Goal: Task Accomplishment & Management: Manage account settings

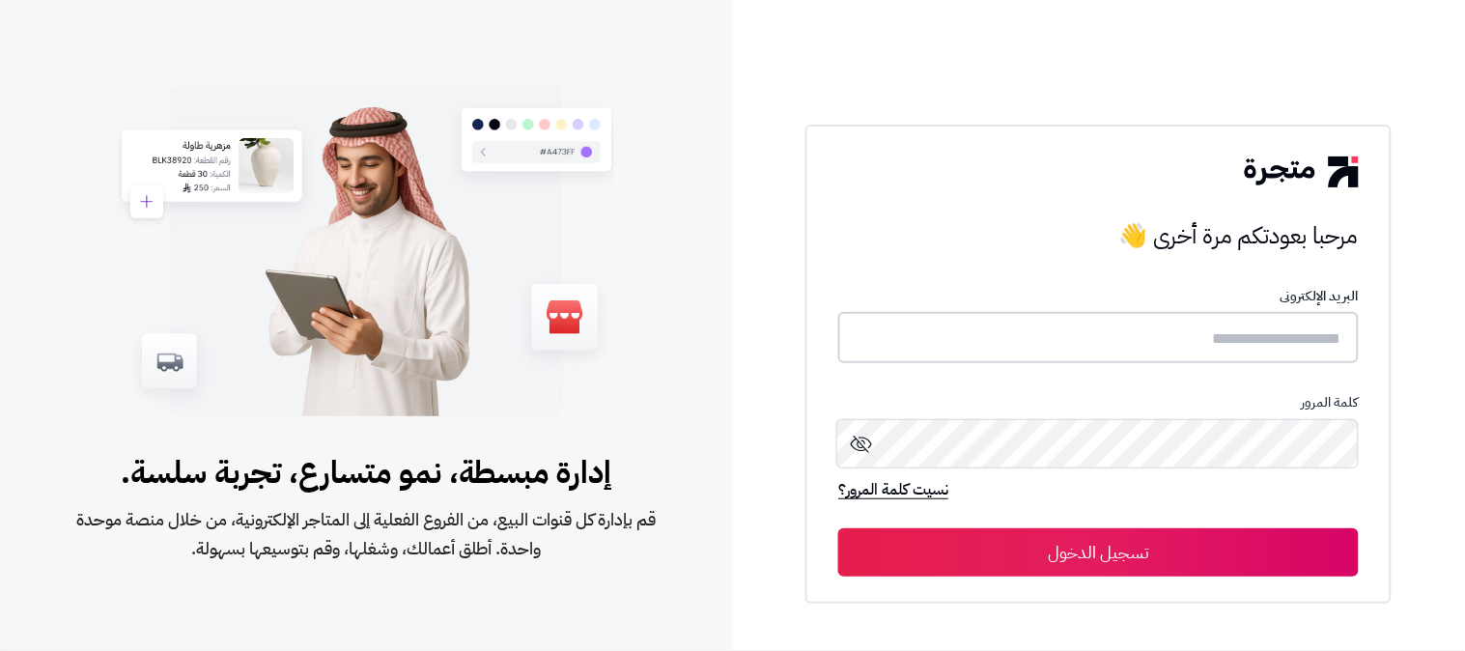
type input "**********"
click at [996, 543] on button "تسجيل الدخول" at bounding box center [1098, 551] width 521 height 48
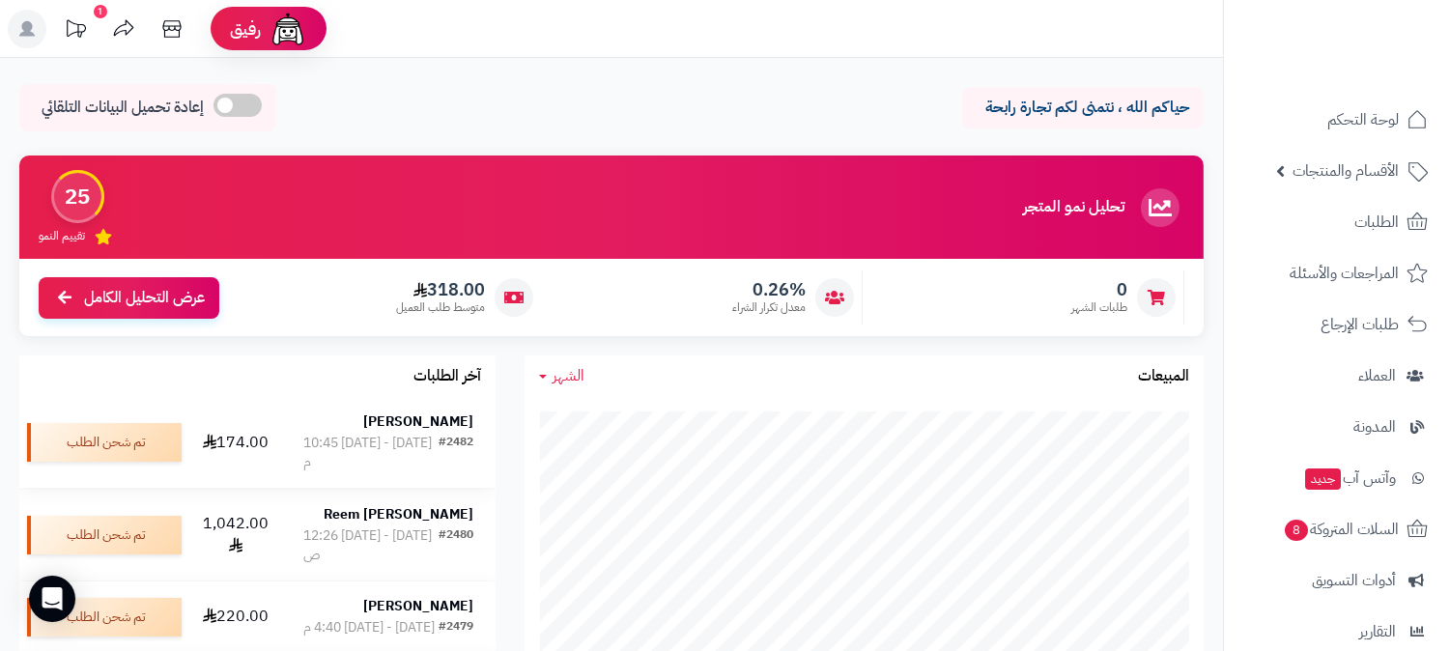
click at [455, 471] on td "Amirah Alwabari #2482 السبت - ٢٧ سبتمبر ٢٠٢٥ - 10:45 م" at bounding box center [388, 442] width 214 height 91
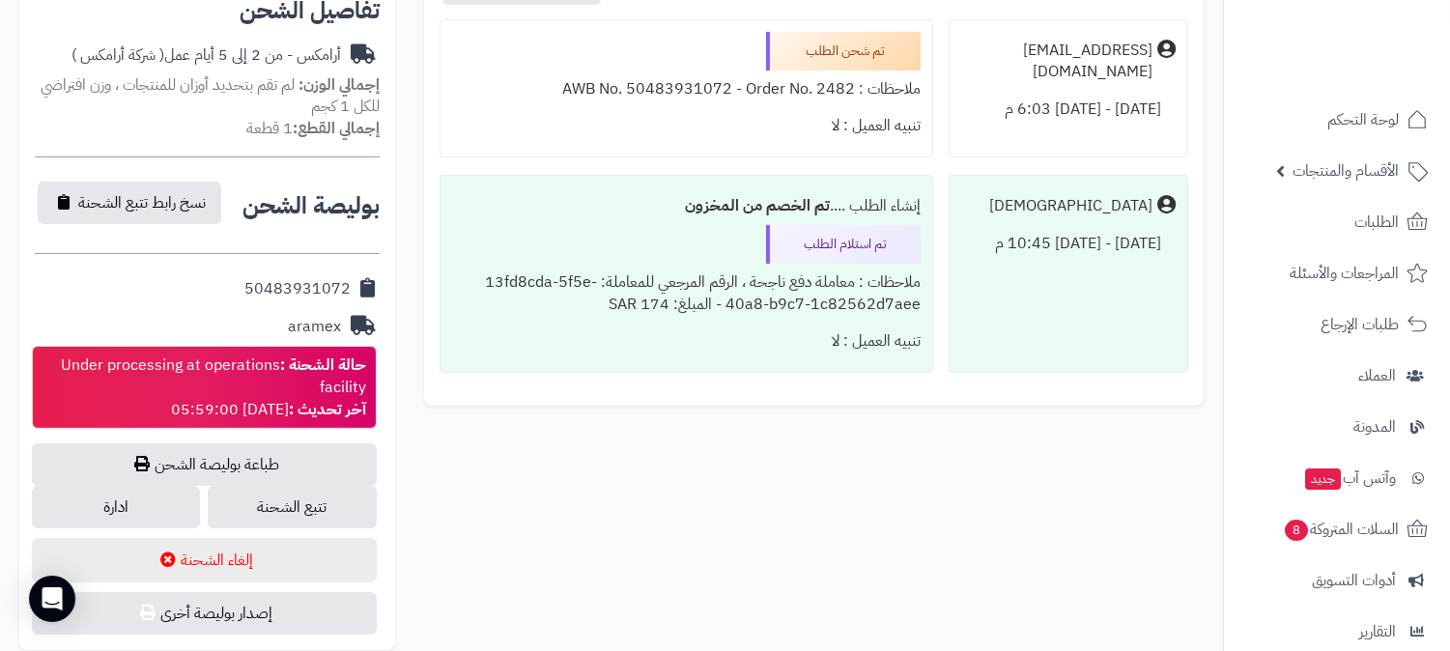
scroll to position [750, 0]
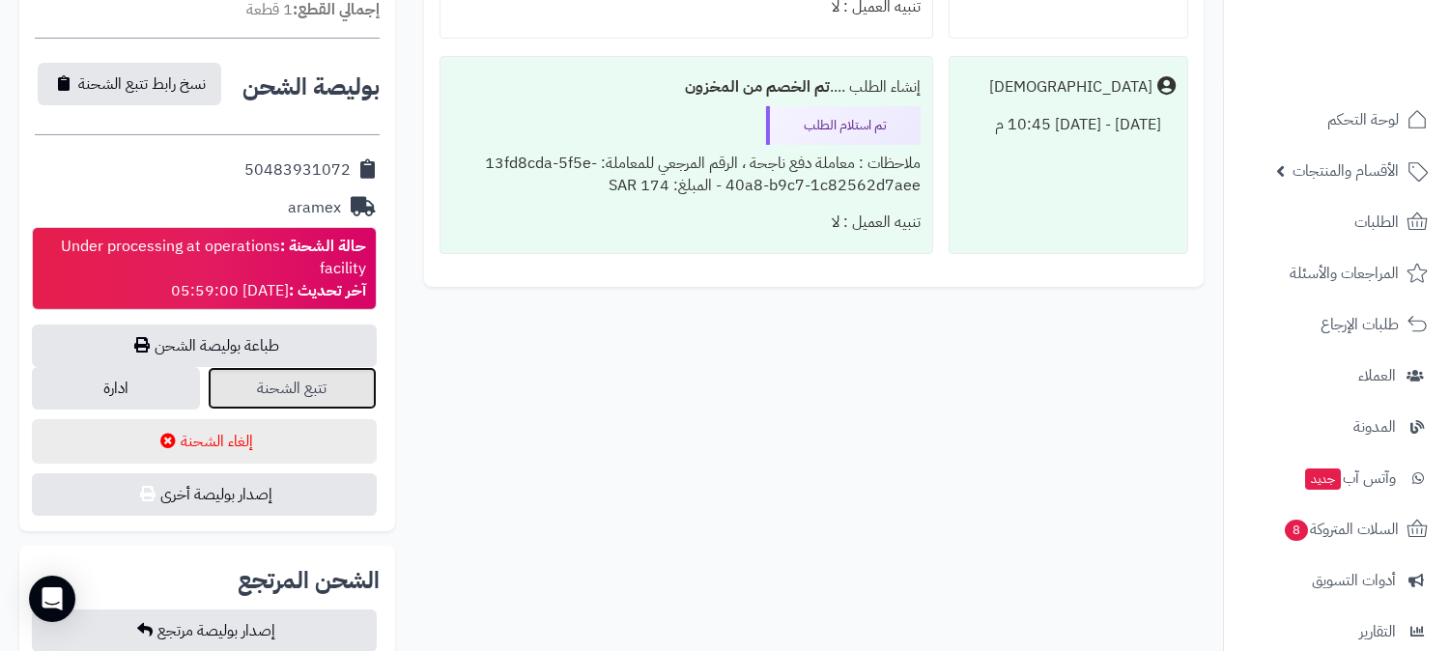
click at [305, 396] on link "تتبع الشحنة" at bounding box center [292, 388] width 168 height 42
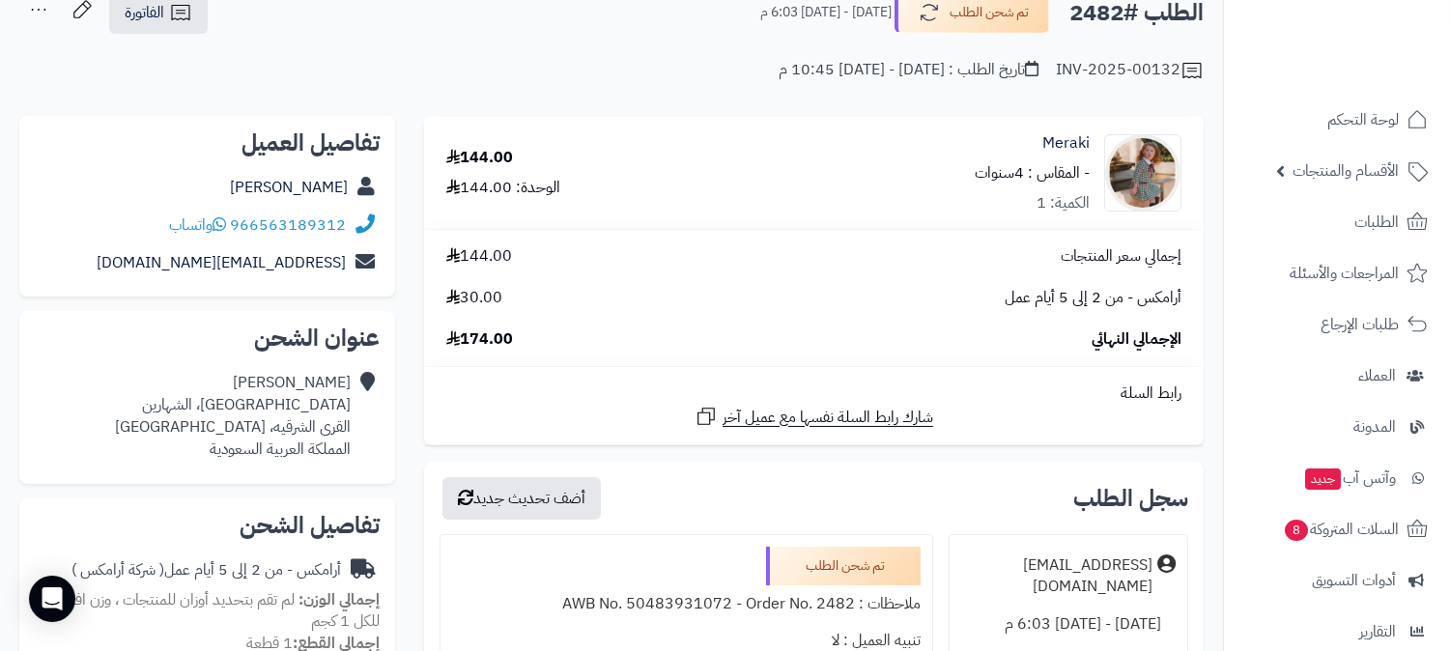
scroll to position [0, 0]
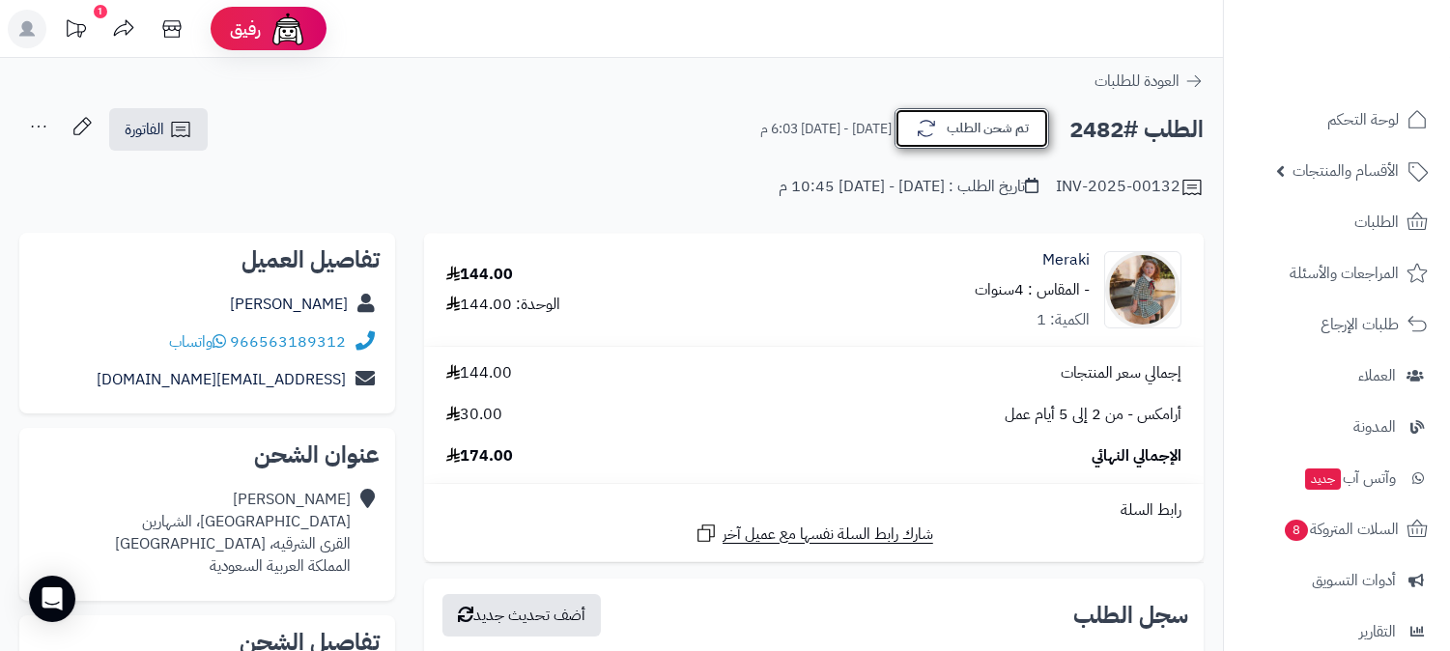
click at [925, 140] on button "تم شحن الطلب" at bounding box center [971, 128] width 155 height 41
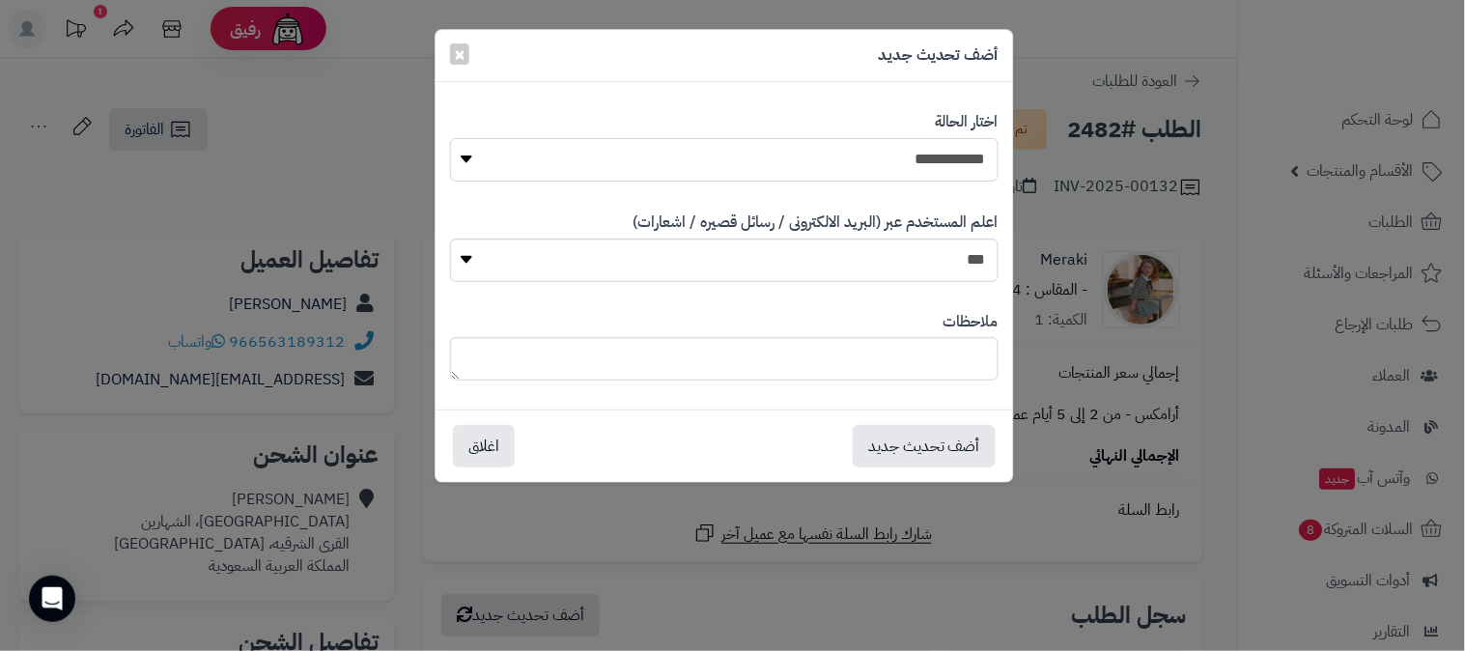
click at [909, 162] on select "**********" at bounding box center [724, 159] width 549 height 43
select select "**"
click at [450, 138] on select "**********" at bounding box center [724, 159] width 549 height 43
click at [915, 455] on button "أضف تحديث جديد" at bounding box center [924, 445] width 143 height 42
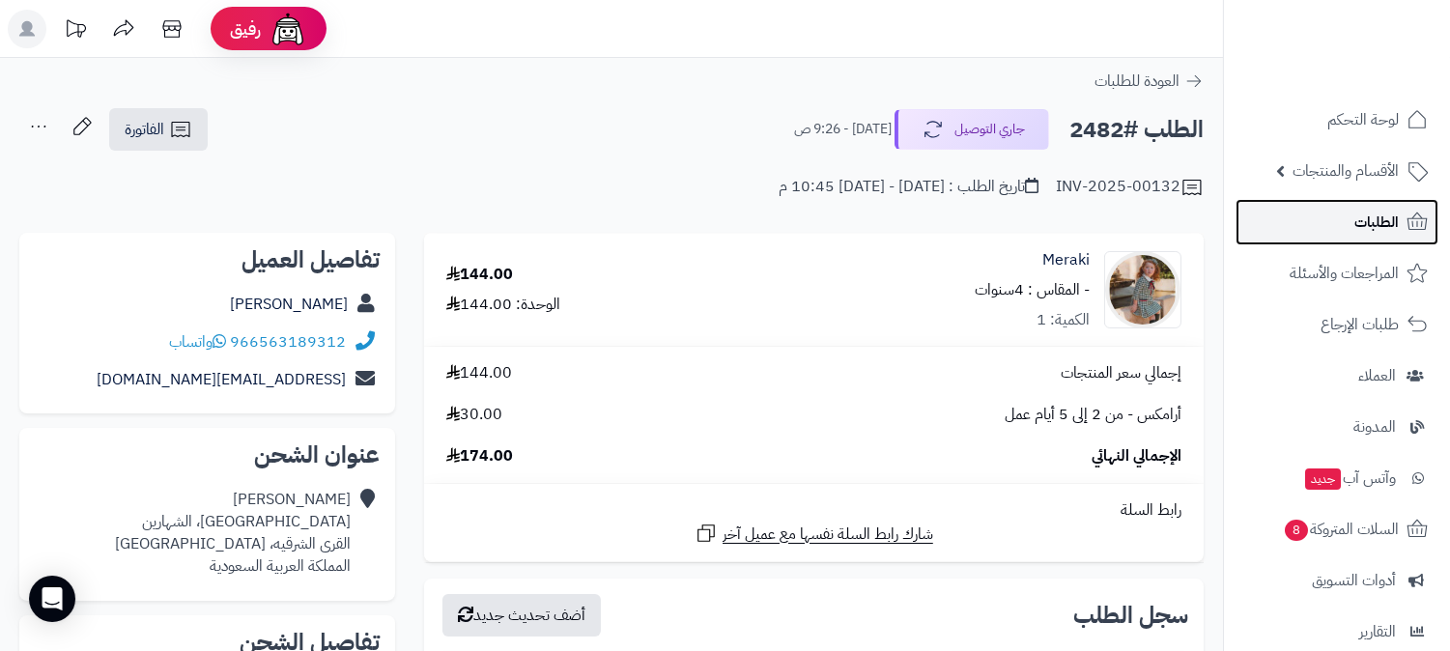
click at [1339, 226] on link "الطلبات" at bounding box center [1336, 222] width 203 height 46
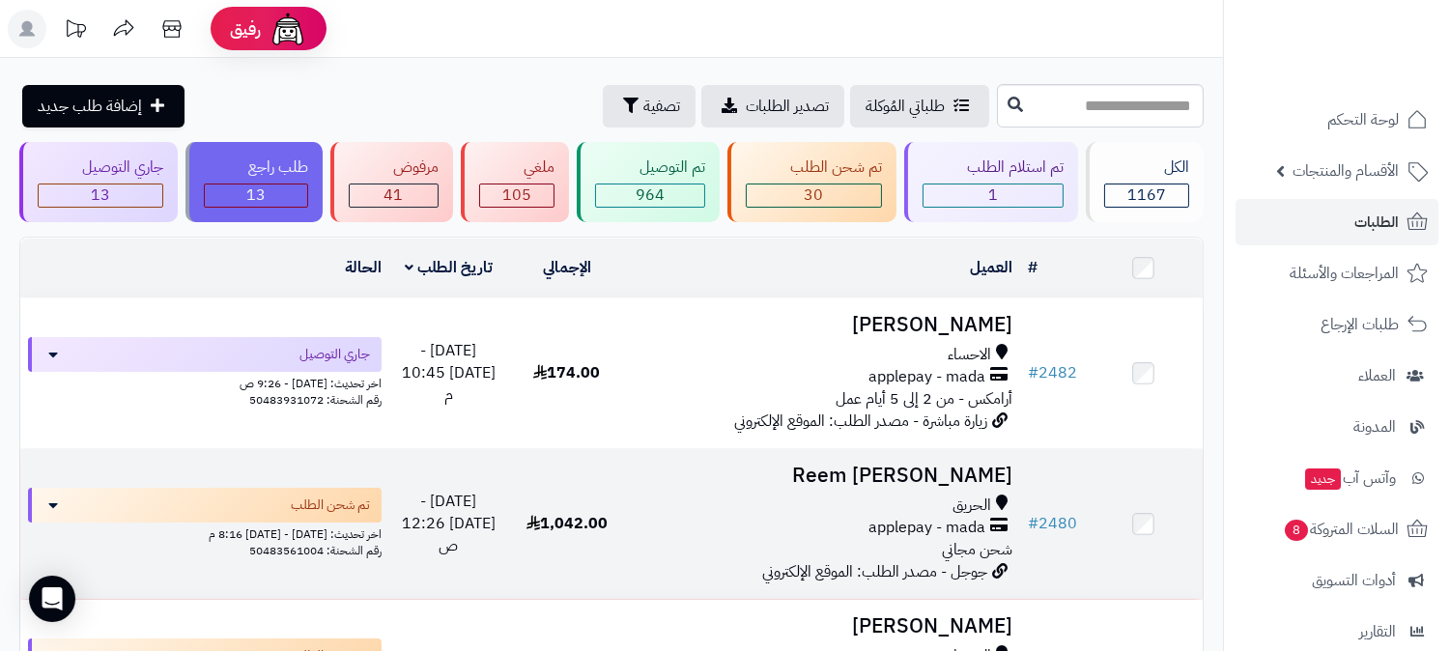
click at [750, 486] on td "Reem Zaid Ali الحريق applepay - mada شحن مجاني جوجل - مصدر الطلب: الموقع الإلكت…" at bounding box center [823, 524] width 394 height 150
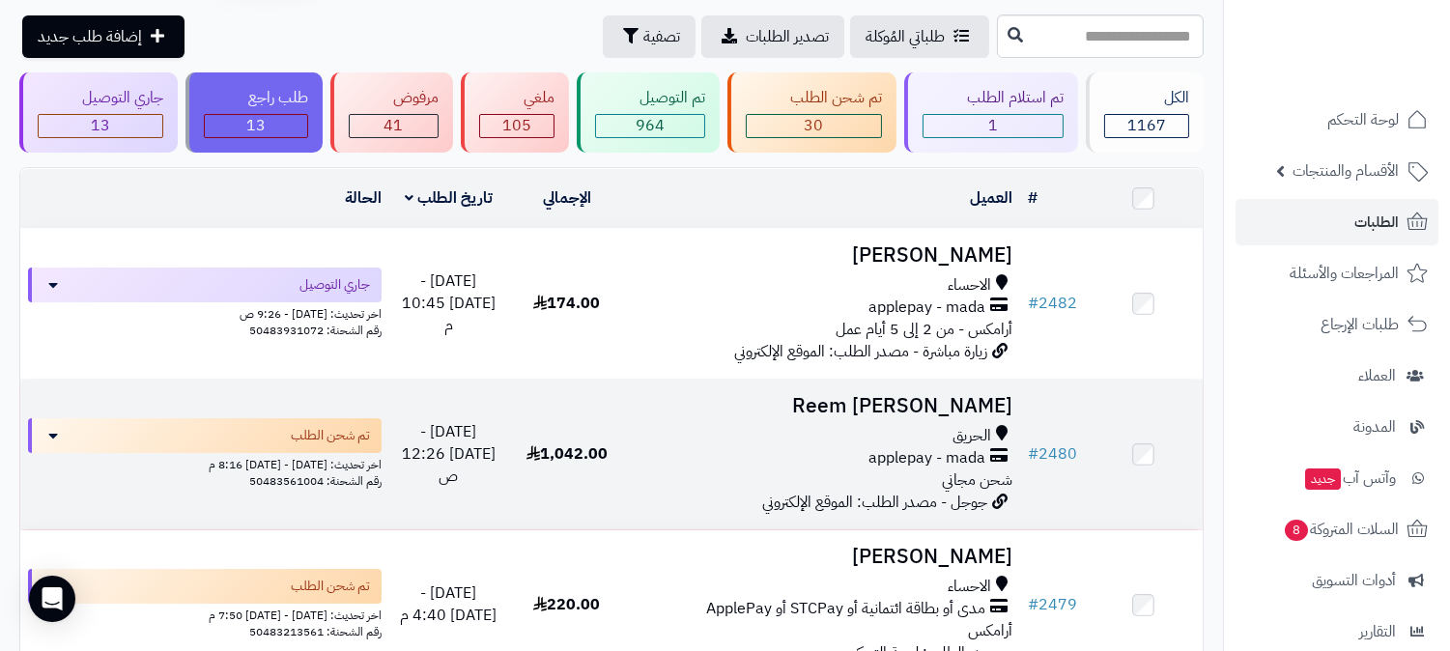
scroll to position [107, 0]
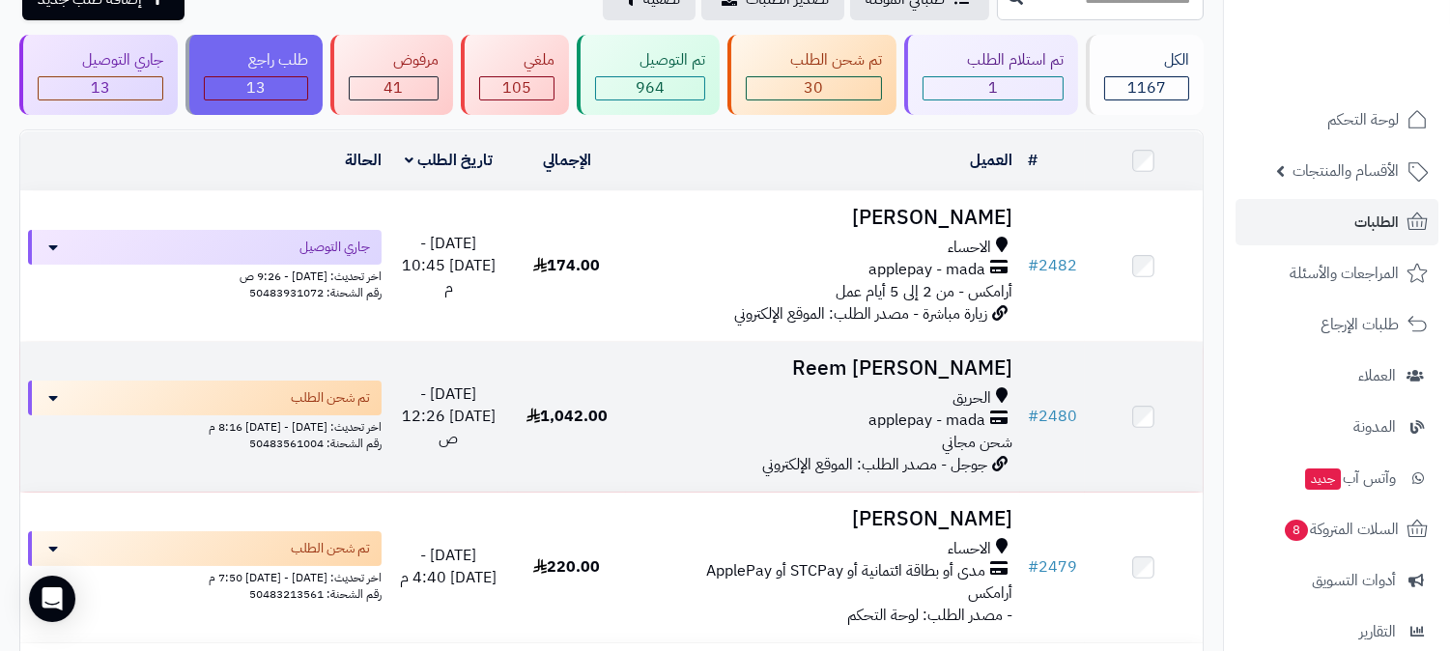
click at [835, 410] on div "applepay - mada" at bounding box center [823, 421] width 379 height 22
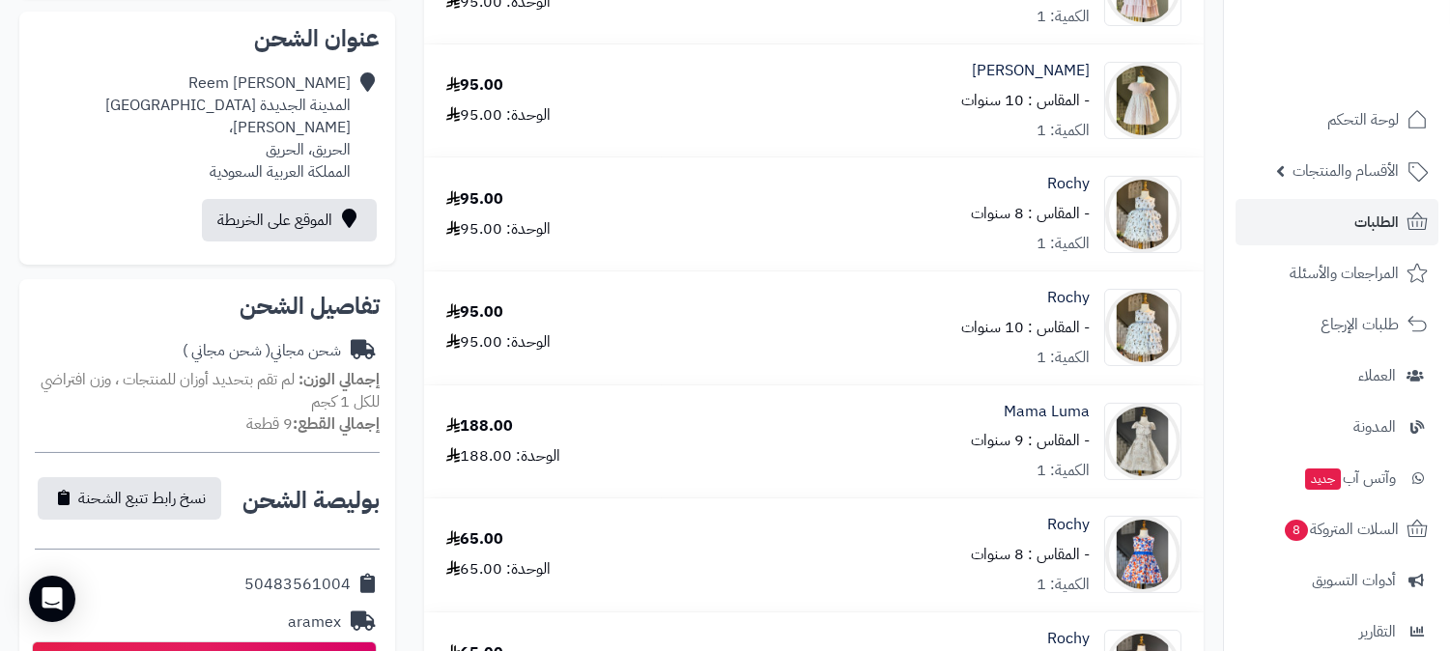
scroll to position [750, 0]
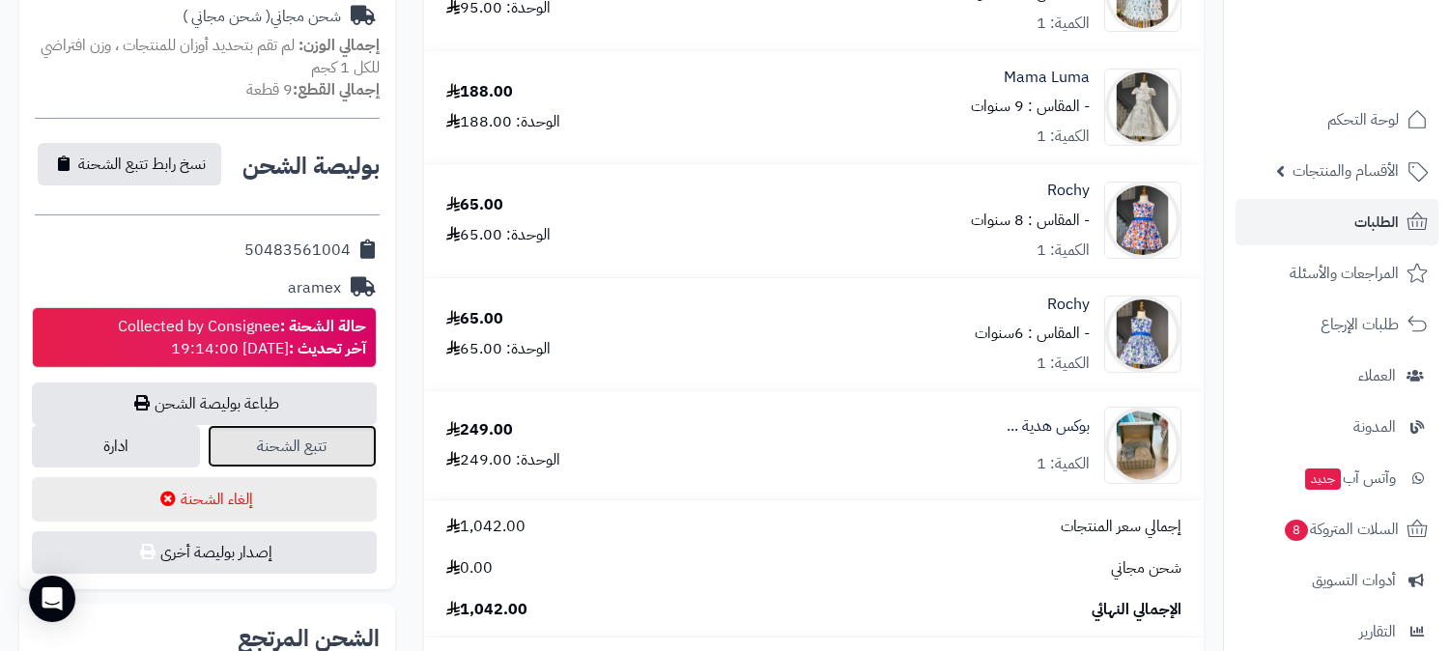
click at [320, 425] on link "تتبع الشحنة" at bounding box center [292, 446] width 168 height 42
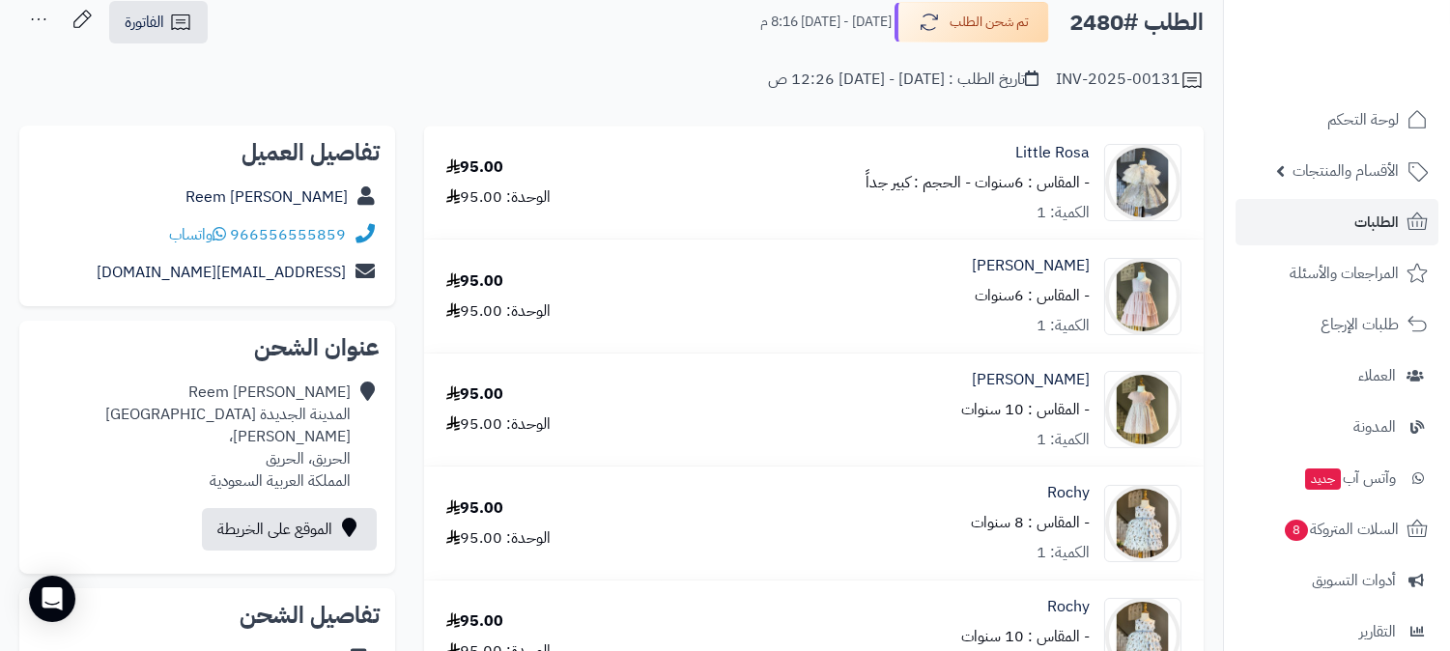
scroll to position [0, 0]
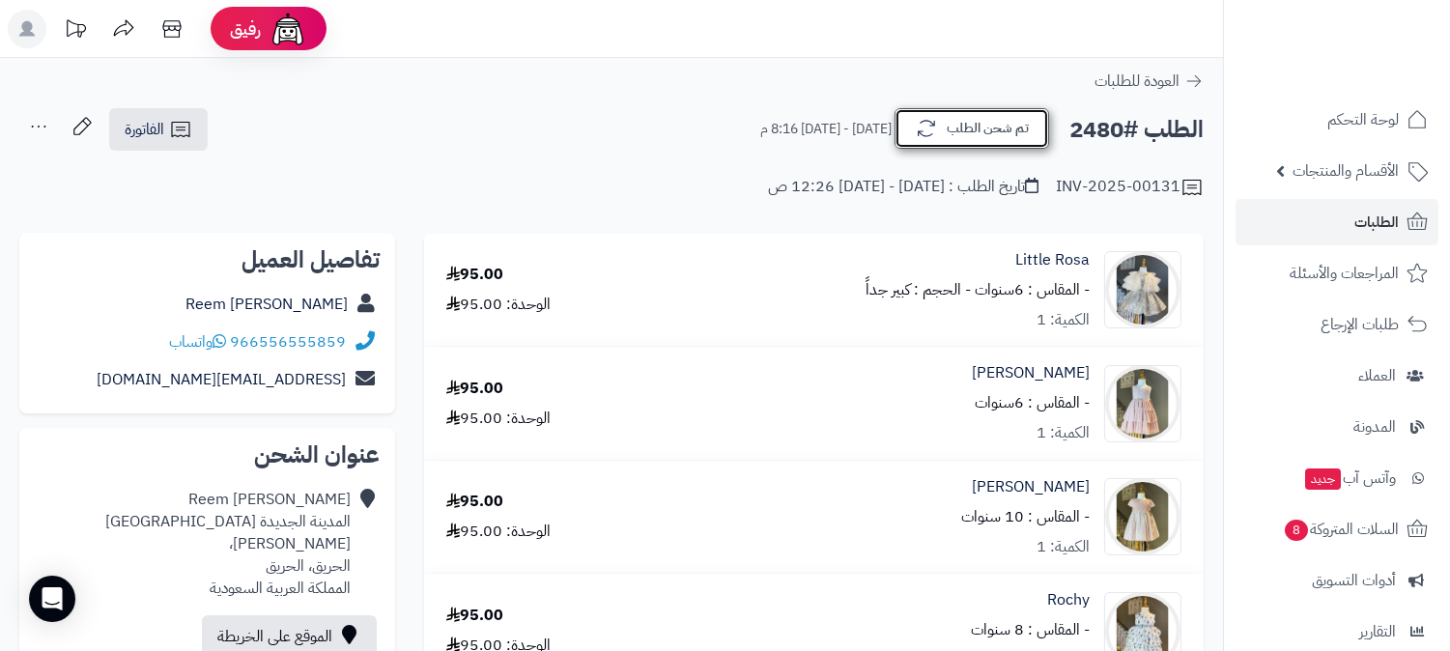
click at [952, 129] on button "تم شحن الطلب" at bounding box center [971, 128] width 155 height 41
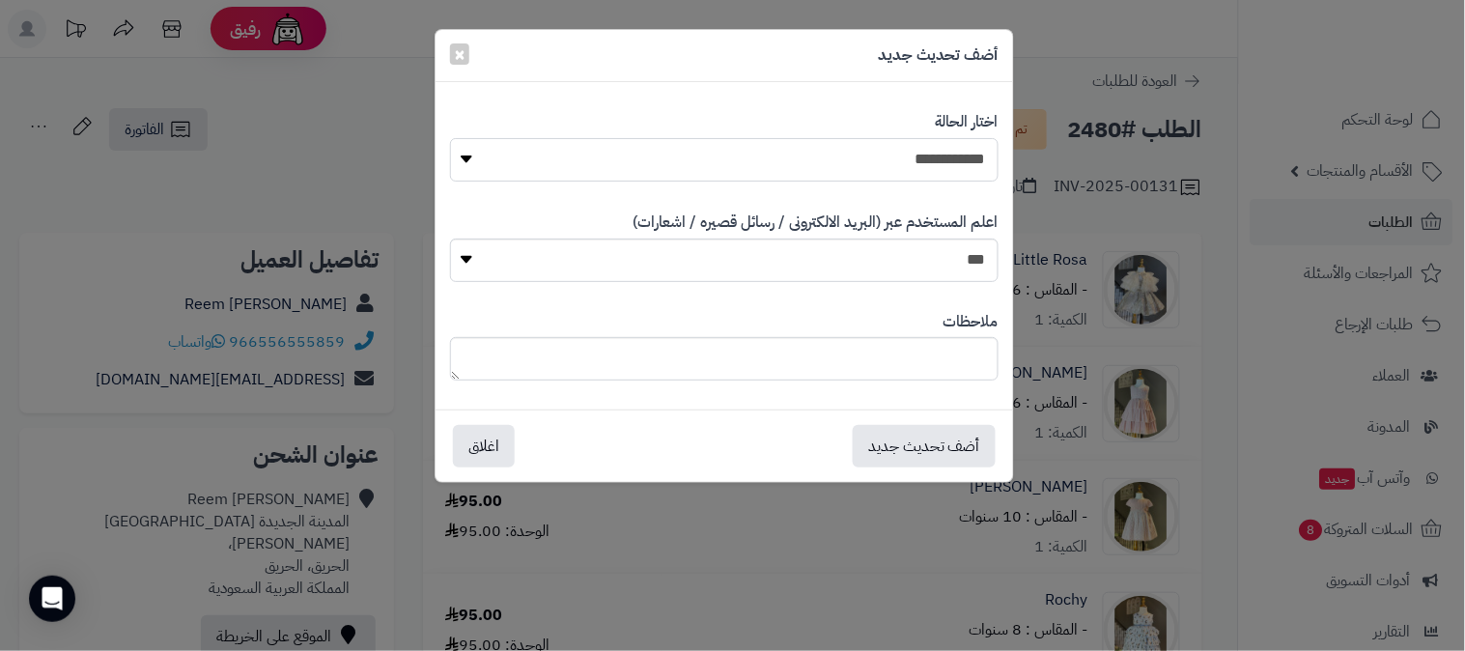
click at [908, 165] on select "**********" at bounding box center [724, 159] width 549 height 43
select select "*"
click at [450, 138] on select "**********" at bounding box center [724, 159] width 549 height 43
click at [871, 442] on button "أضف تحديث جديد" at bounding box center [924, 446] width 143 height 42
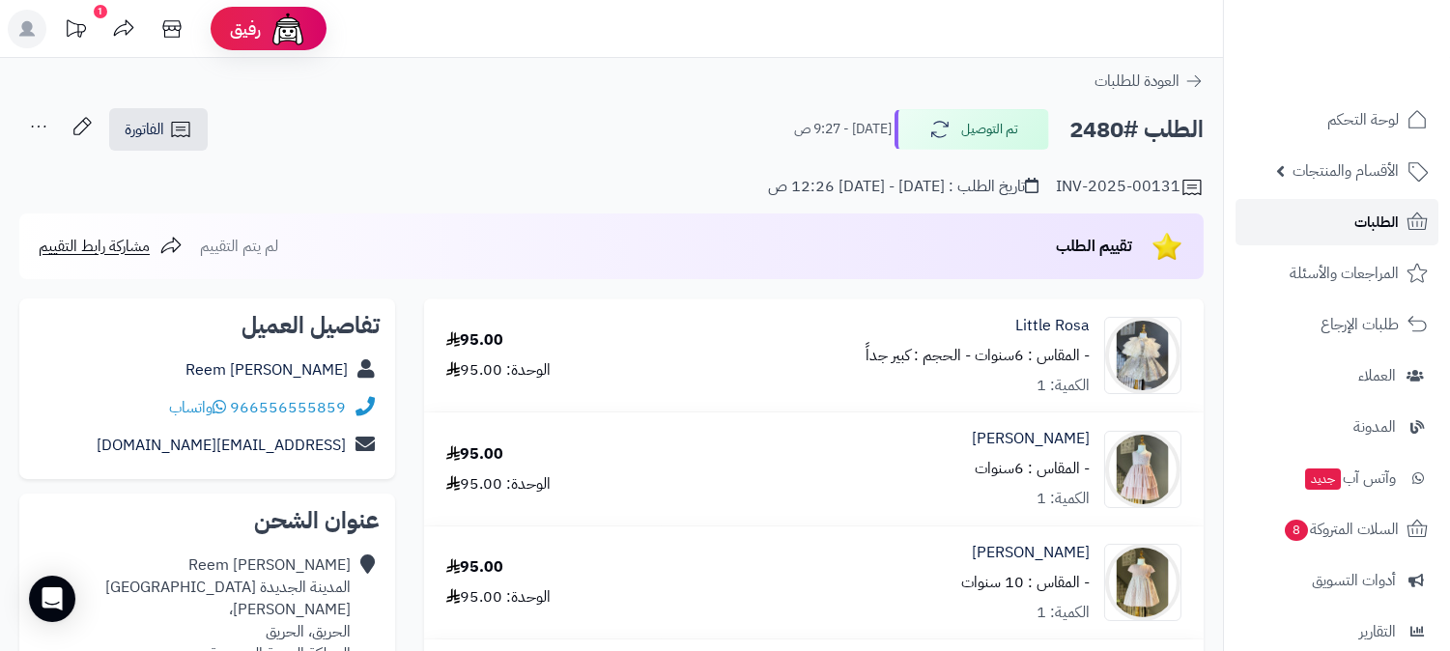
click at [1399, 213] on link "الطلبات" at bounding box center [1336, 222] width 203 height 46
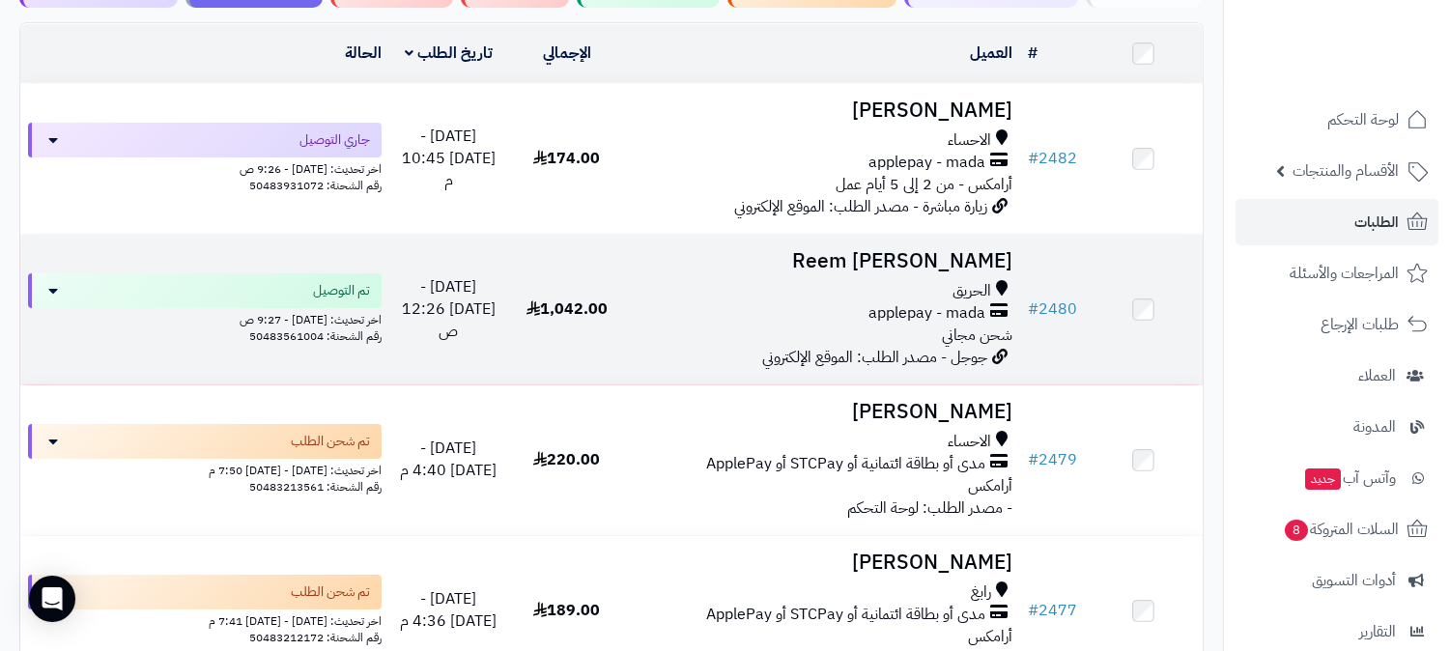
scroll to position [322, 0]
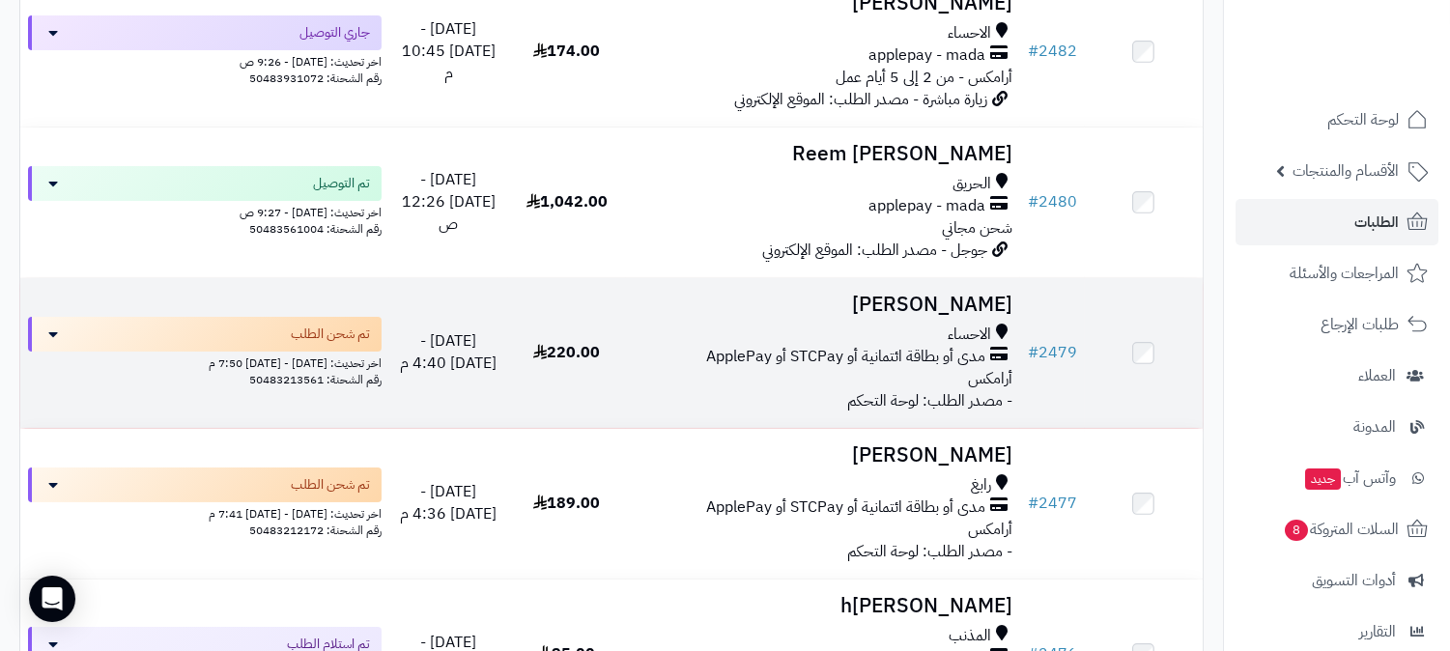
click at [759, 324] on div "الاحساء" at bounding box center [823, 335] width 379 height 22
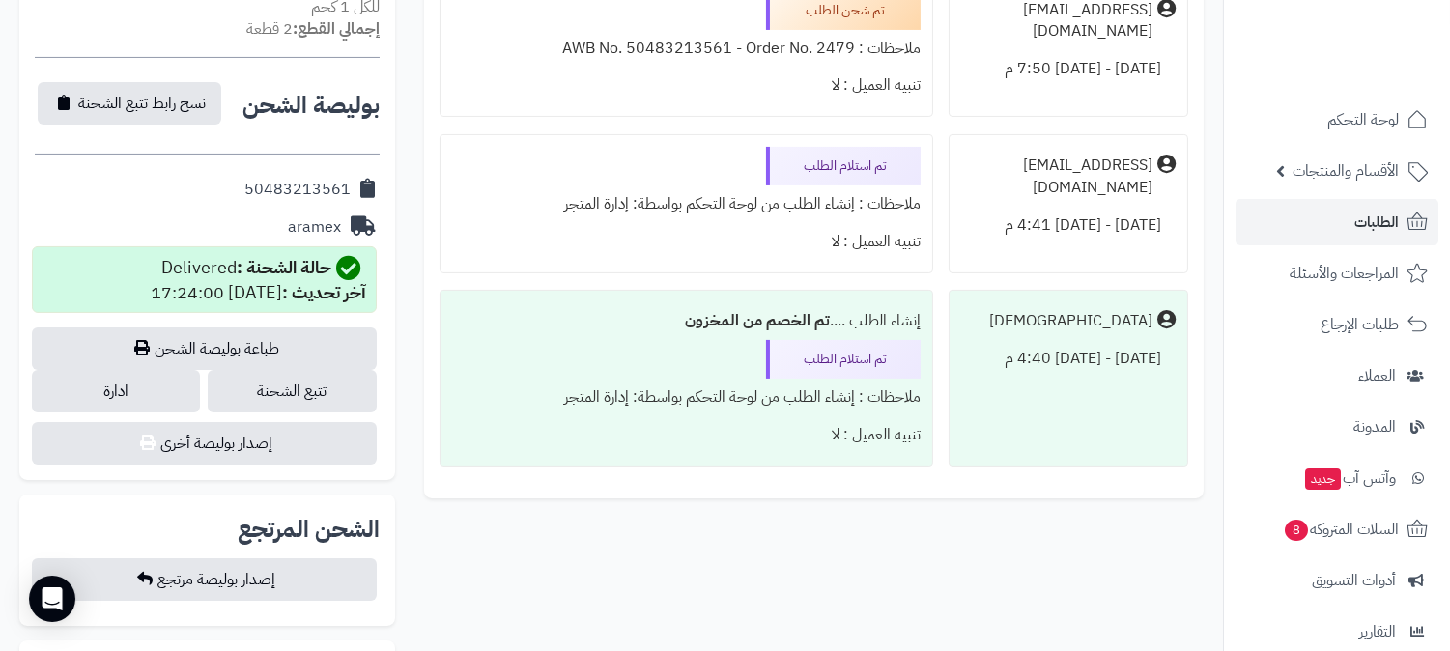
scroll to position [750, 0]
click at [299, 407] on link "تتبع الشحنة" at bounding box center [292, 390] width 168 height 42
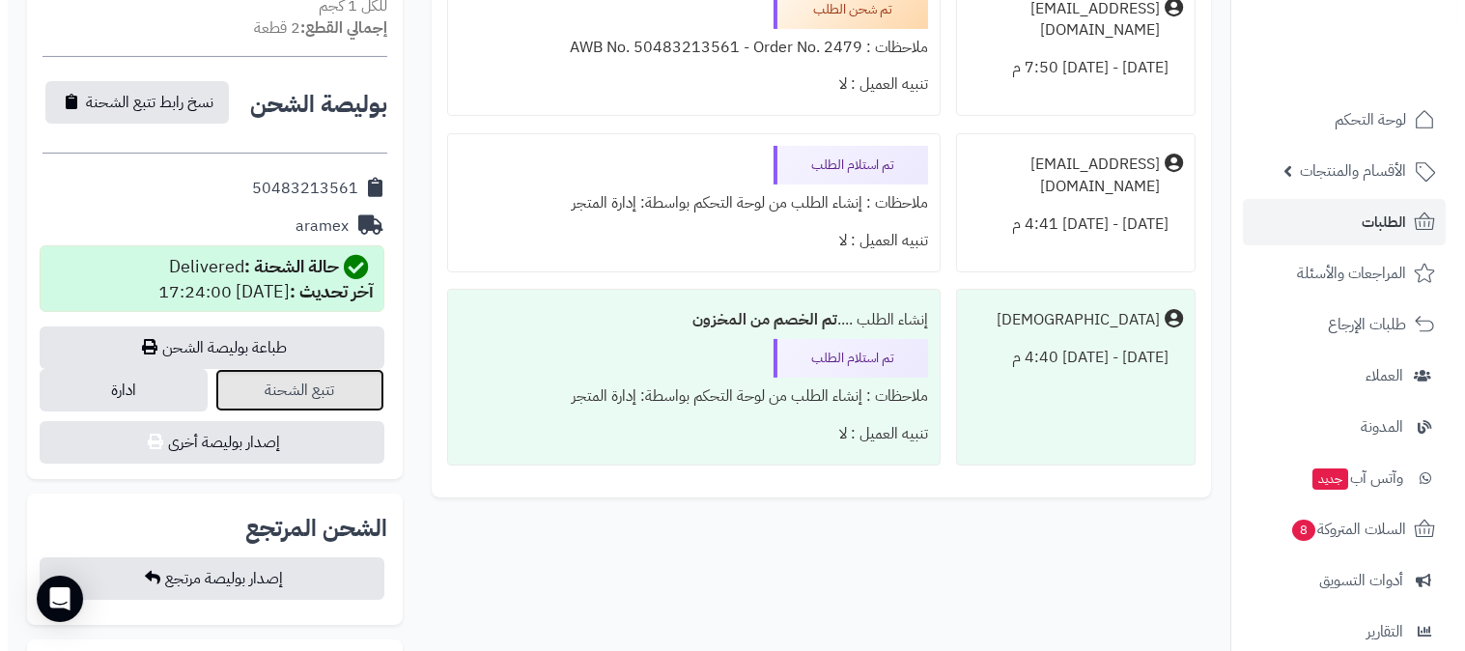
scroll to position [643, 0]
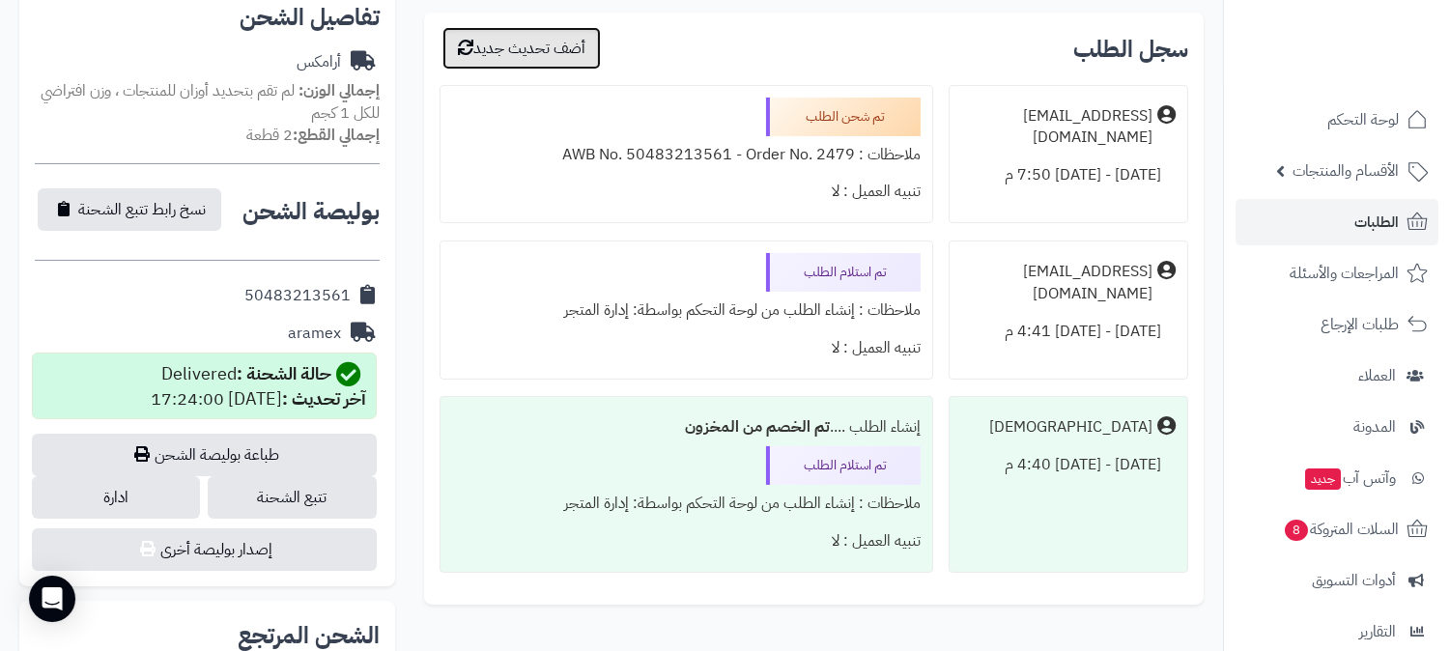
click at [532, 53] on button "أضف تحديث جديد" at bounding box center [521, 48] width 158 height 42
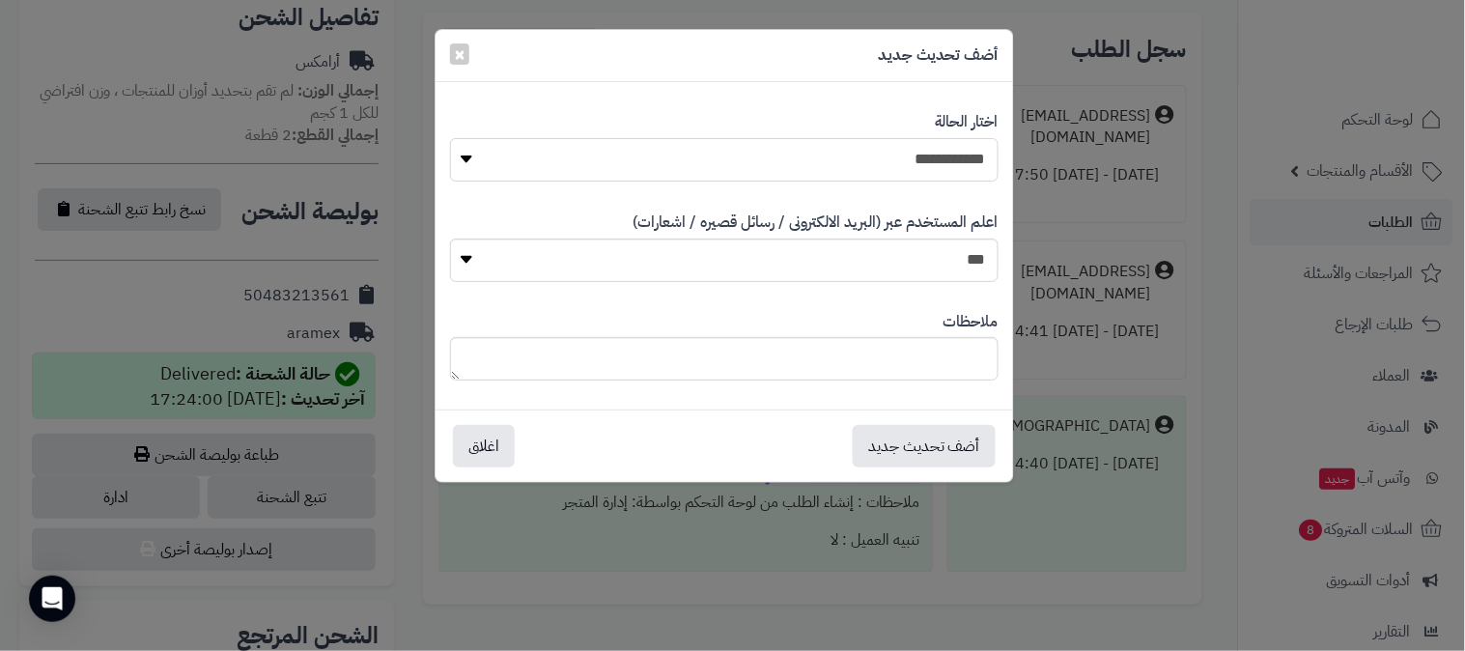
click at [721, 155] on select "**********" at bounding box center [724, 159] width 549 height 43
select select "*"
click at [450, 138] on select "**********" at bounding box center [724, 159] width 549 height 43
click at [857, 462] on button "أضف تحديث جديد" at bounding box center [924, 445] width 143 height 42
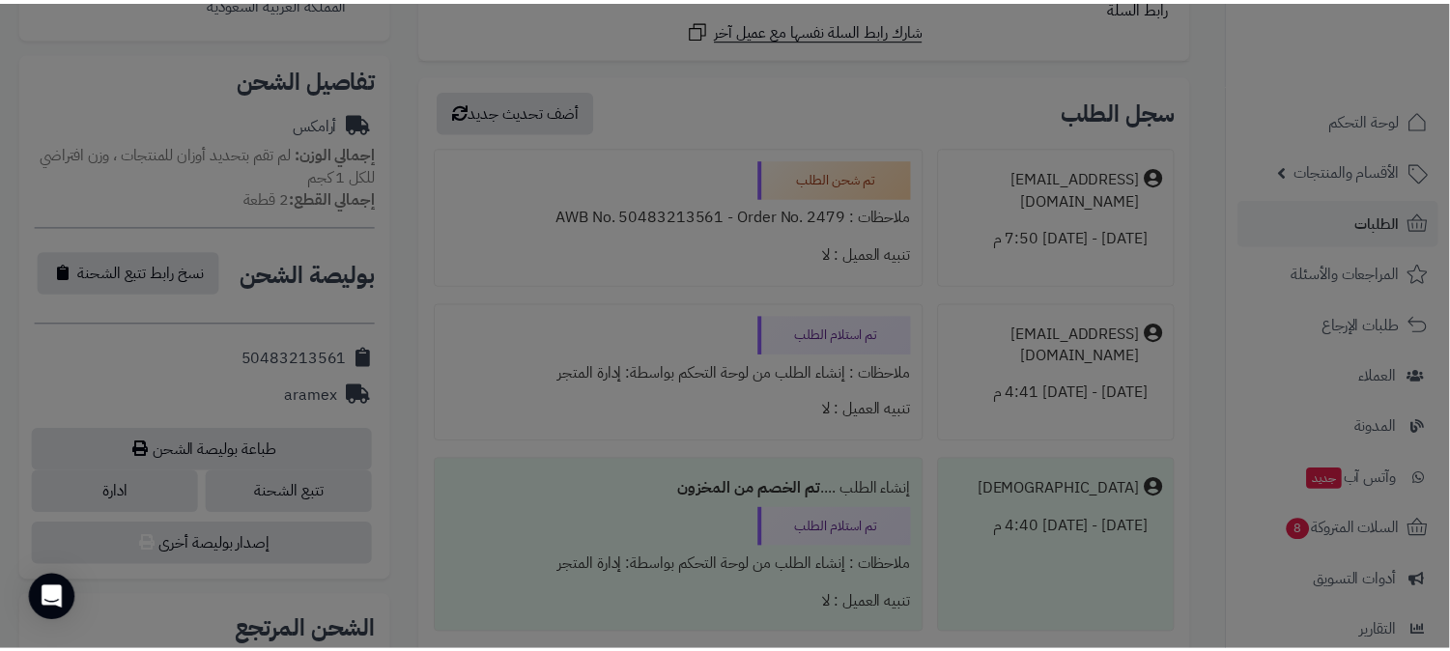
scroll to position [706, 0]
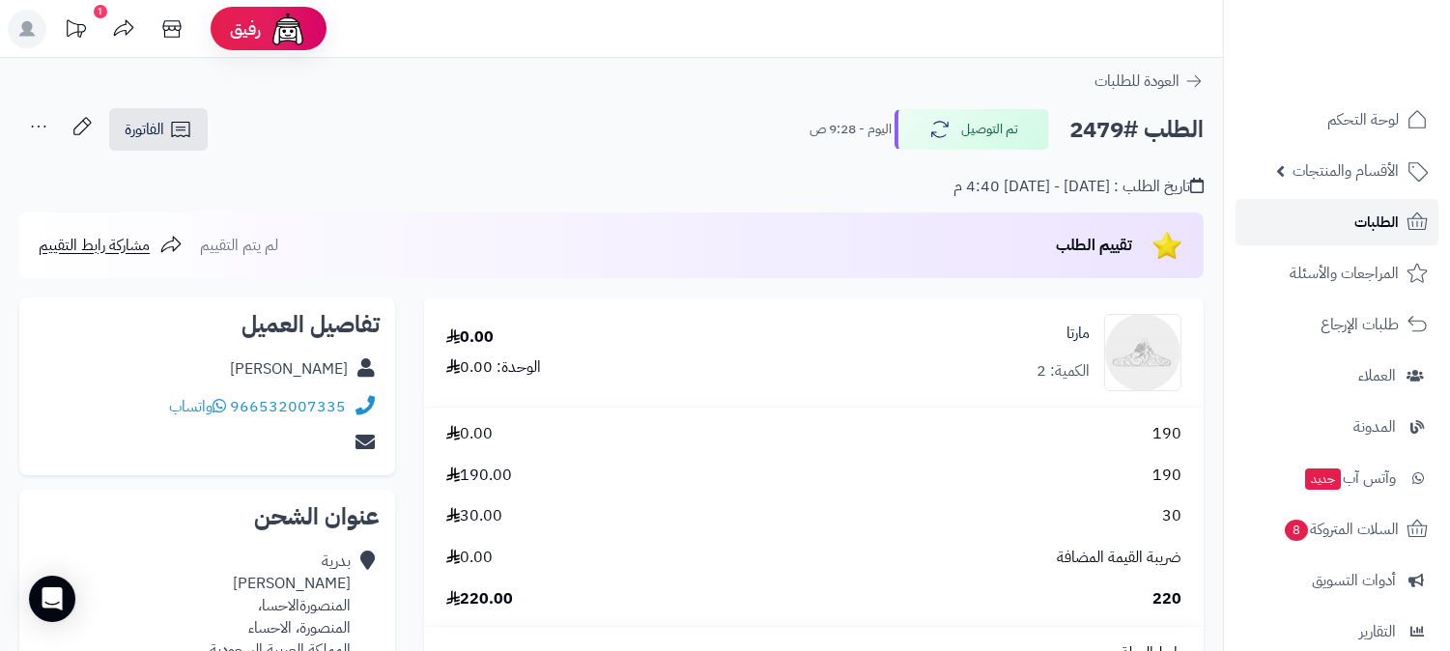
click at [1348, 227] on link "الطلبات" at bounding box center [1336, 222] width 203 height 46
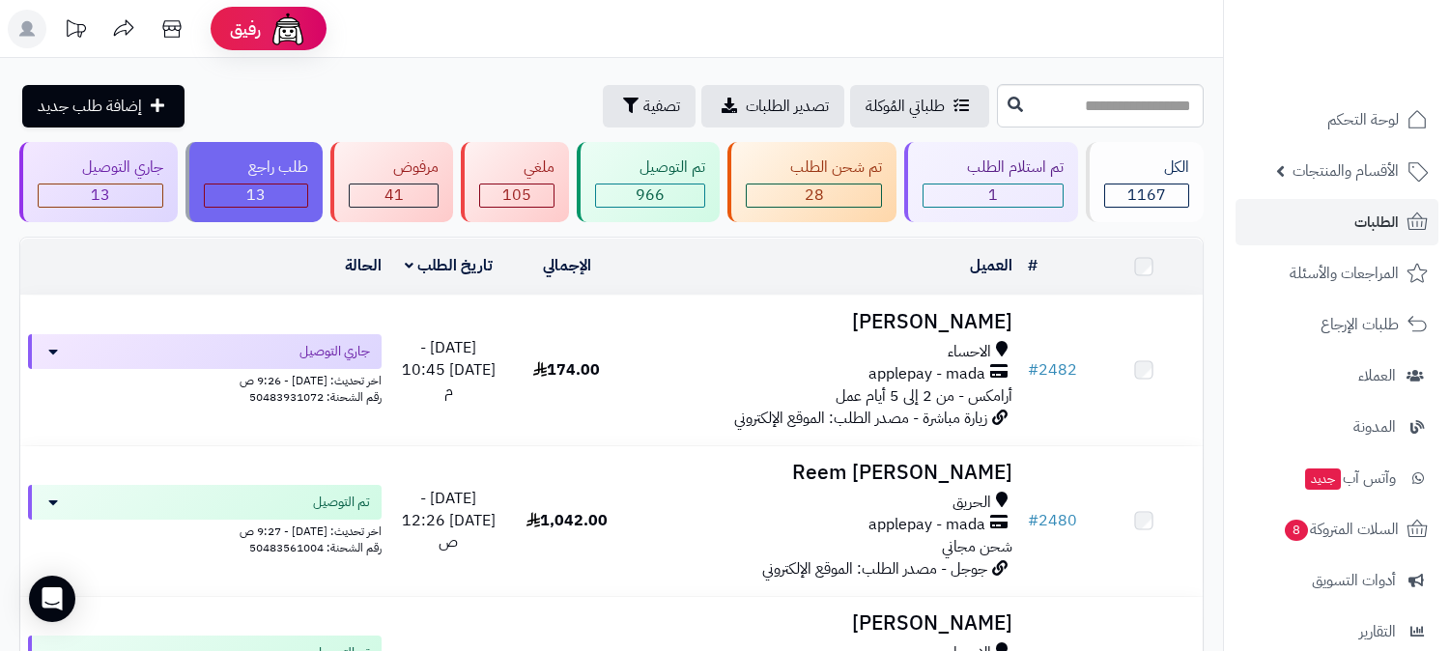
scroll to position [536, 0]
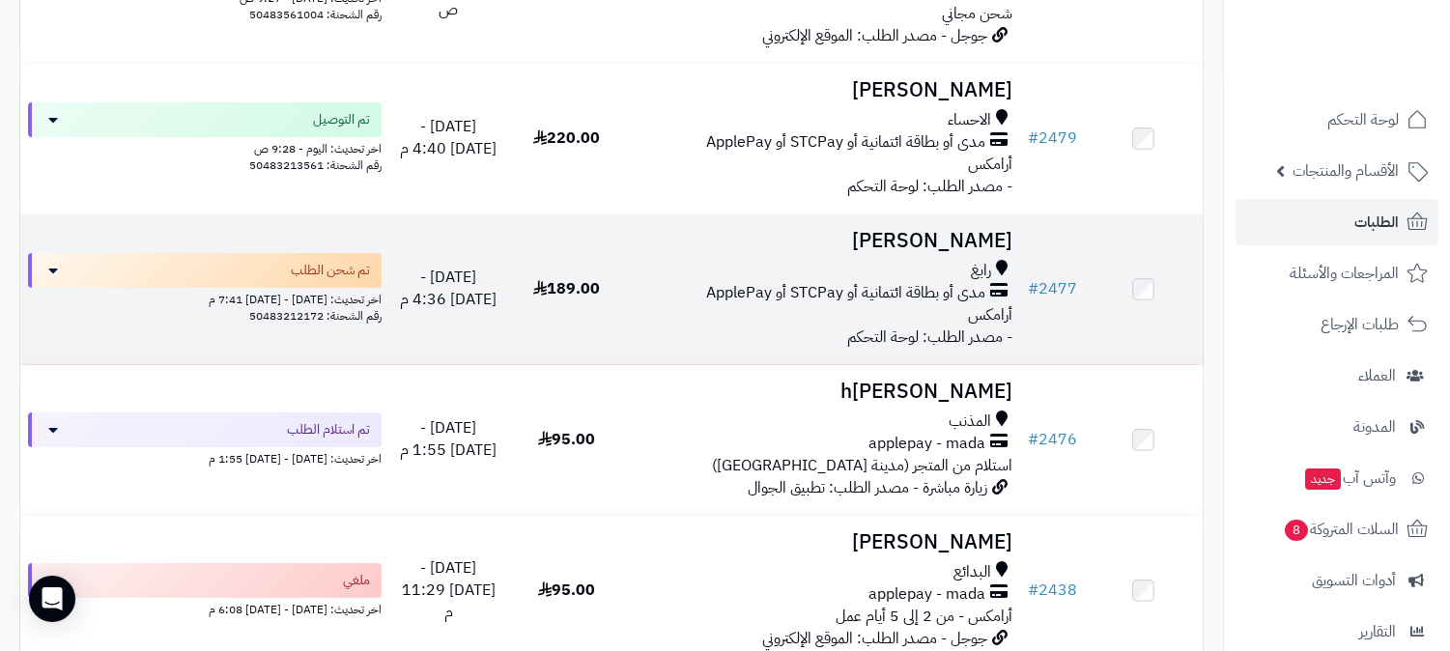
click at [712, 253] on td "ايمان العوفي رابغ مدى أو بطاقة ائتمانية أو STCPay أو ApplePay أرامكس - مصدر الط…" at bounding box center [823, 289] width 394 height 150
click at [905, 254] on td "ايمان العوفي رابغ مدى أو بطاقة ائتمانية أو STCPay أو ApplePay أرامكس - مصدر الط…" at bounding box center [823, 289] width 394 height 150
click at [776, 322] on div "رابغ مدى أو بطاقة ائتمانية أو STCPay أو ApplePay أرامكس" at bounding box center [823, 293] width 379 height 67
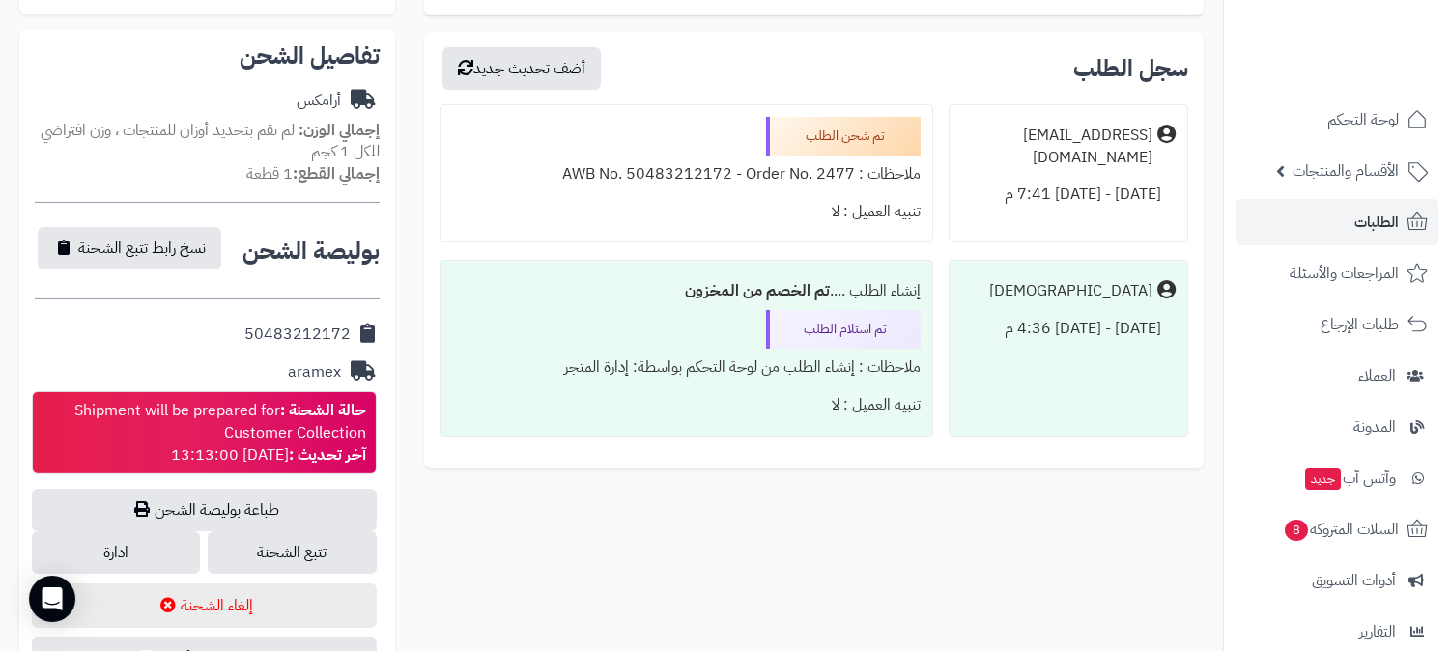
scroll to position [750, 0]
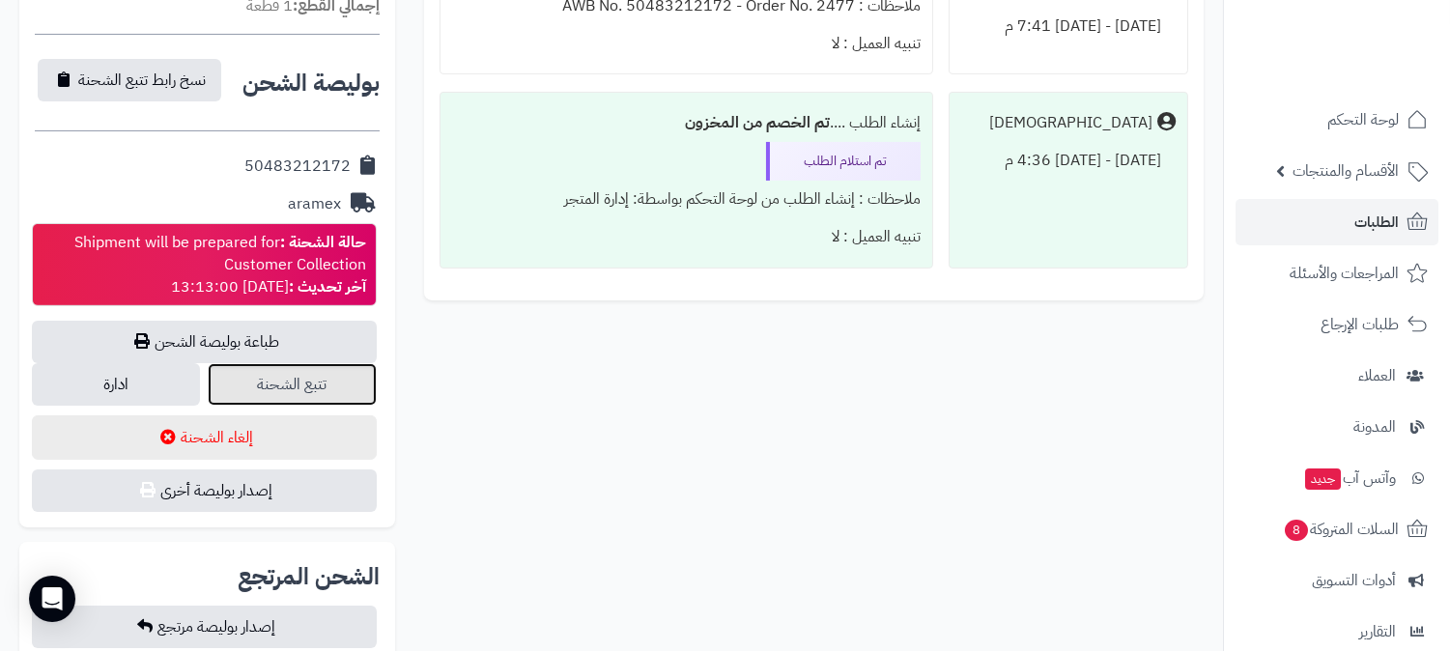
click at [321, 397] on link "تتبع الشحنة" at bounding box center [292, 384] width 168 height 42
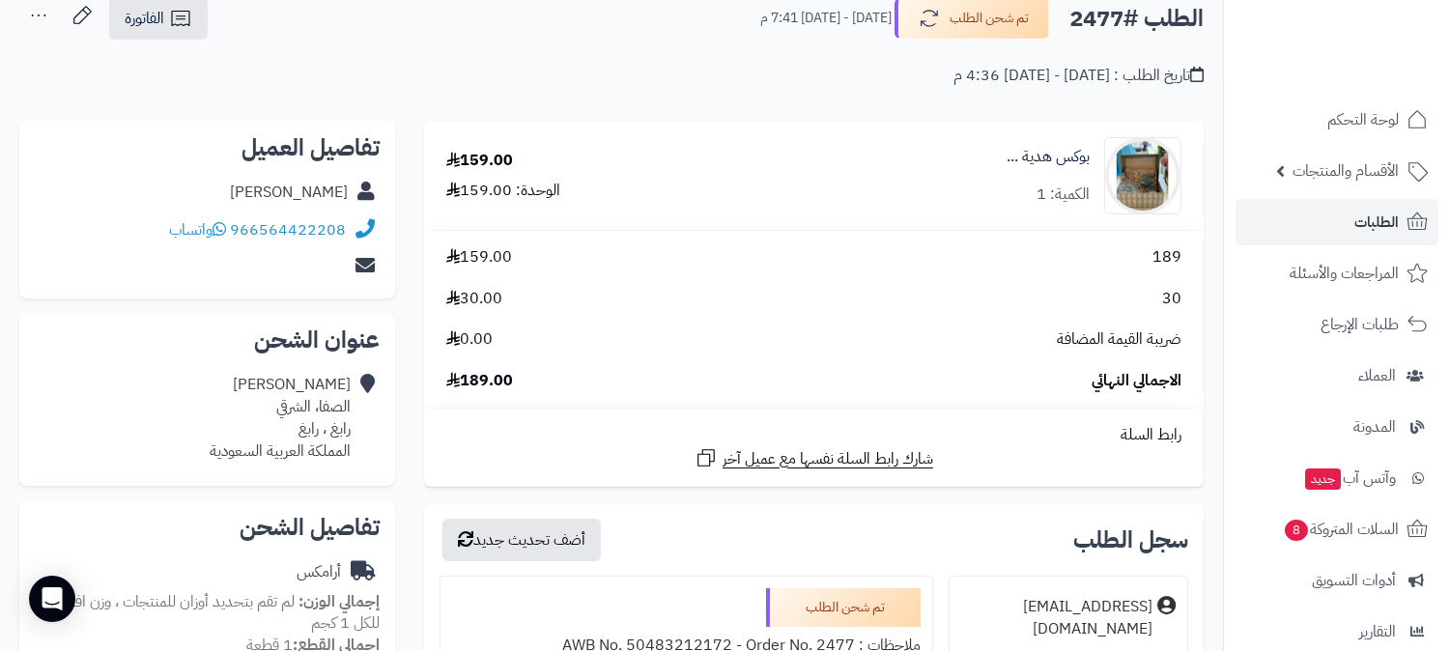
scroll to position [0, 0]
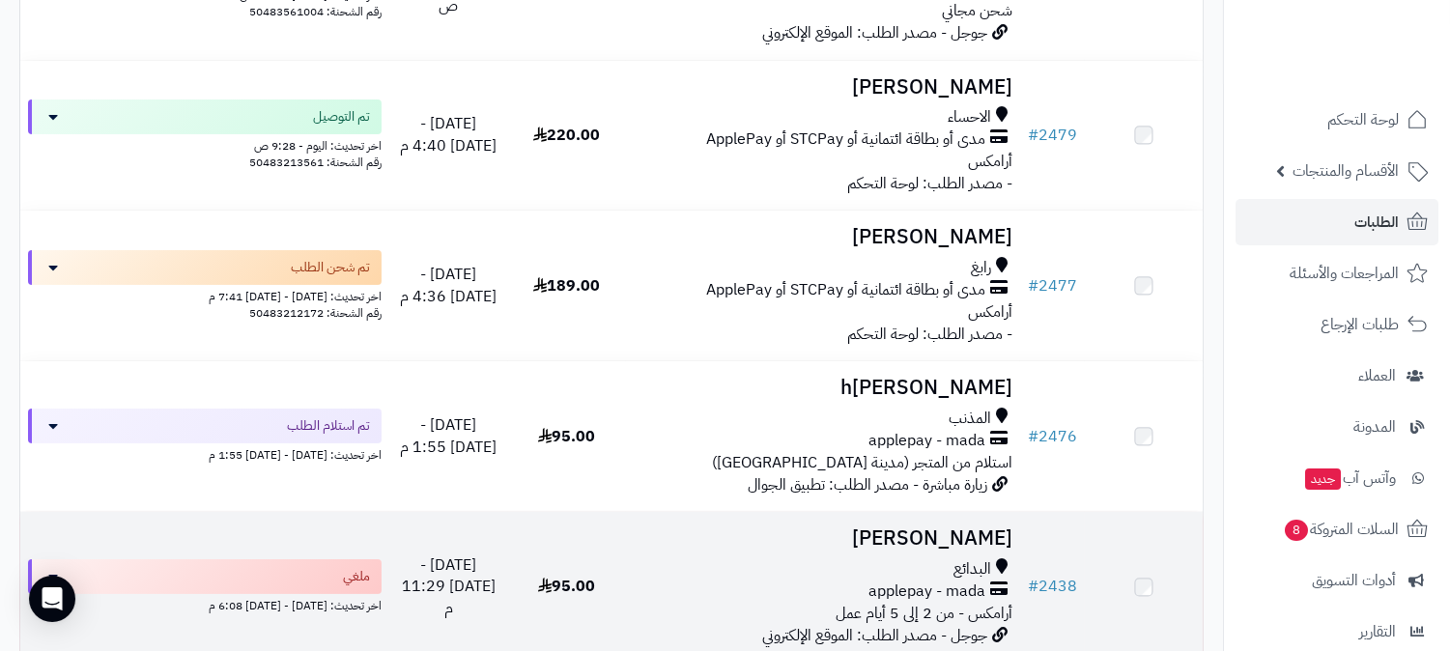
scroll to position [536, 0]
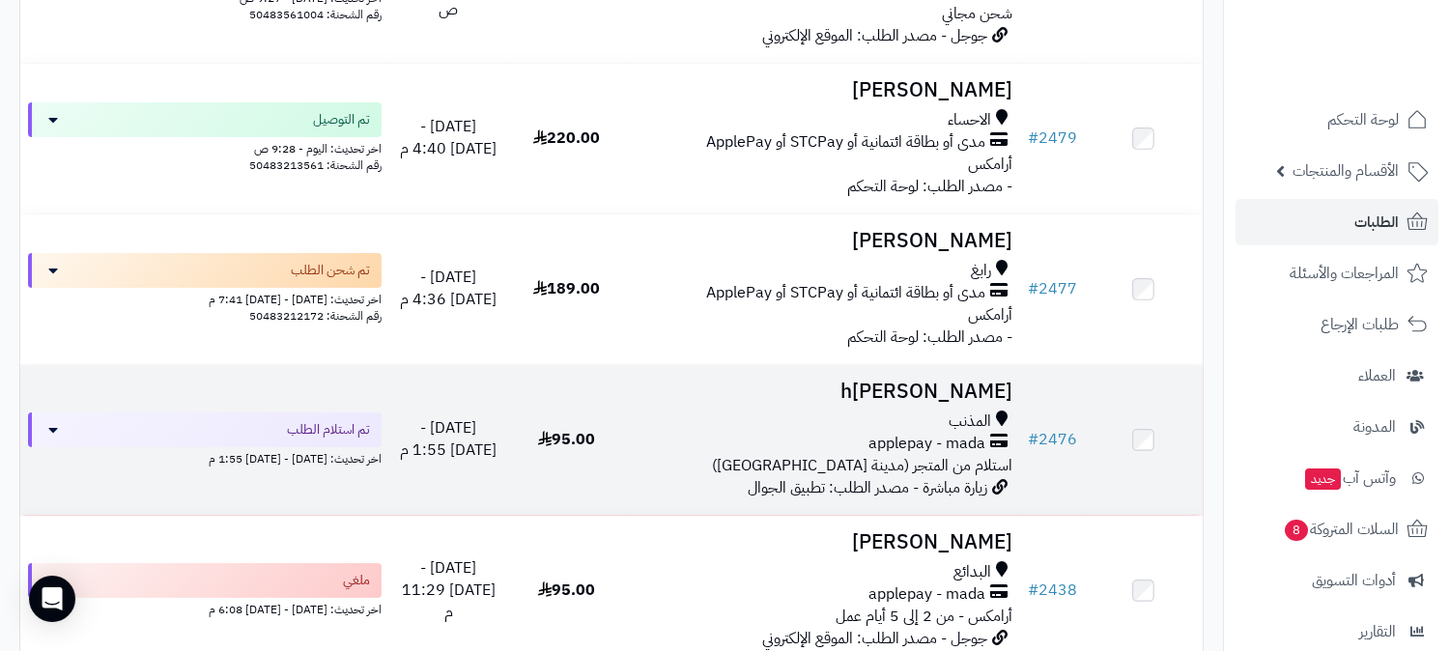
click at [693, 412] on div "المذنب" at bounding box center [823, 421] width 379 height 22
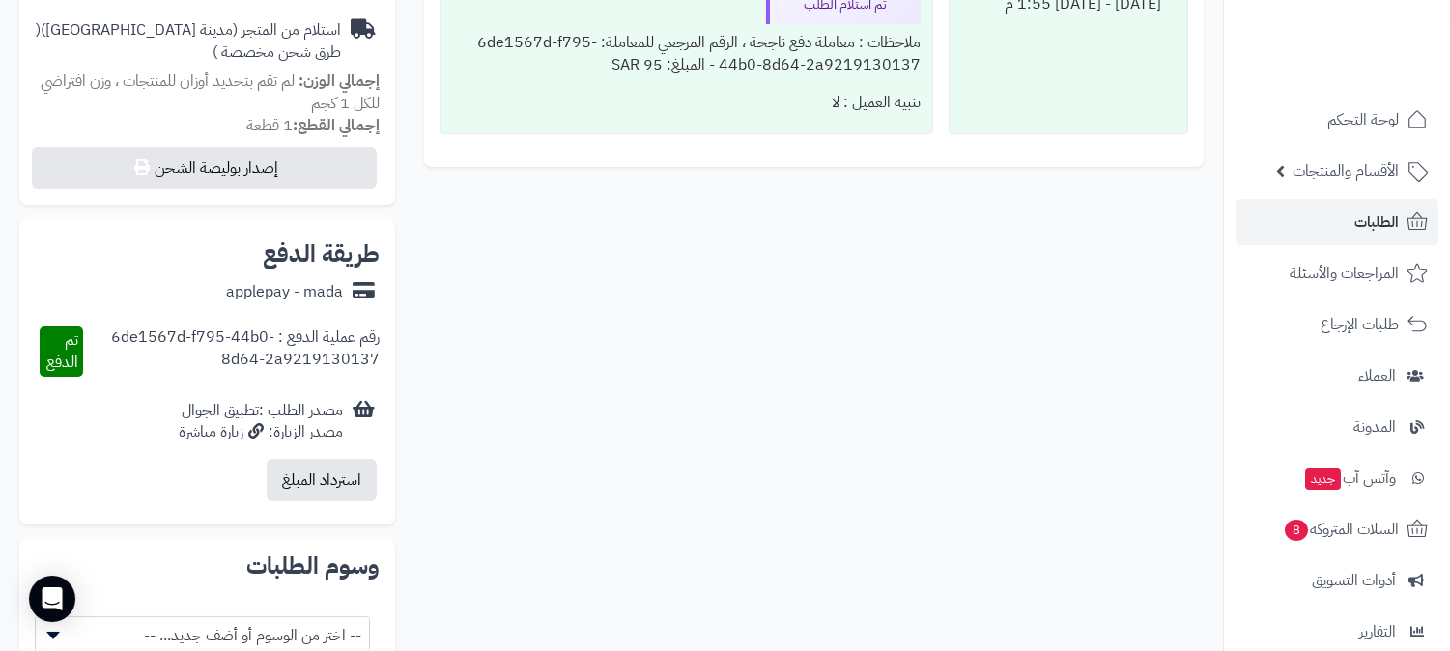
scroll to position [299, 0]
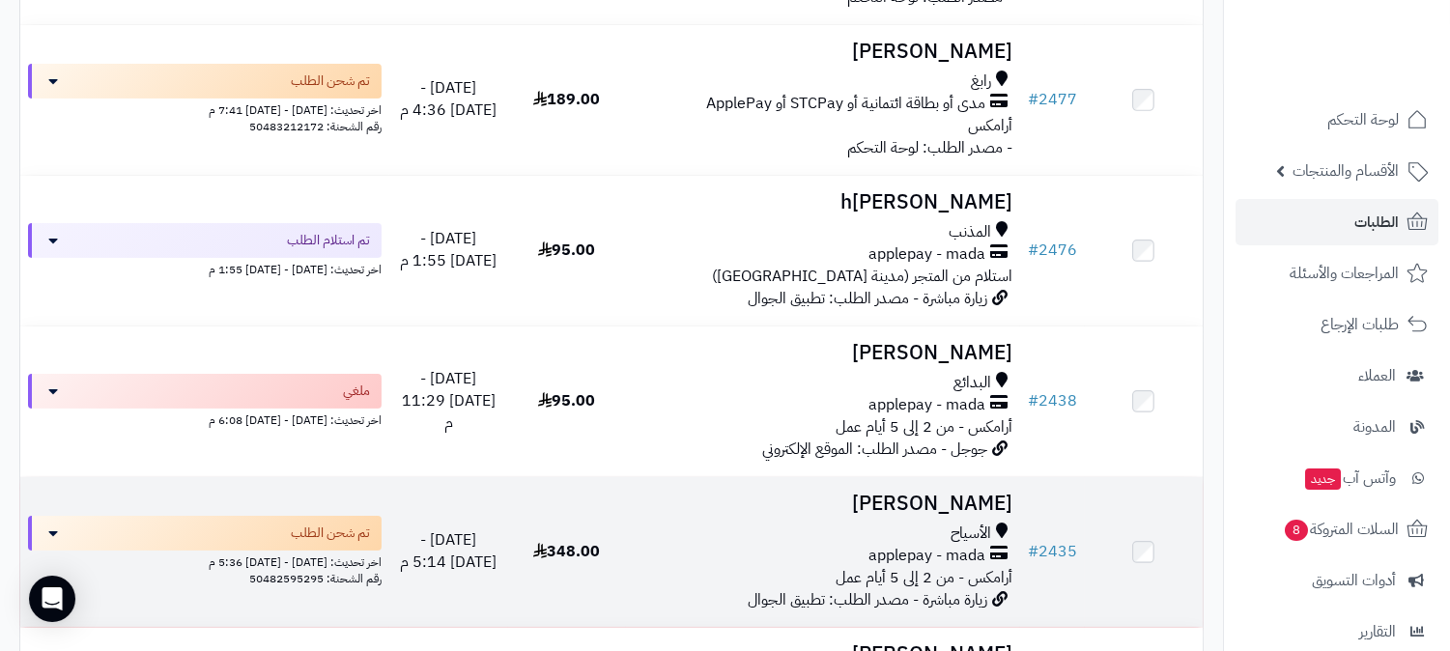
scroll to position [966, 0]
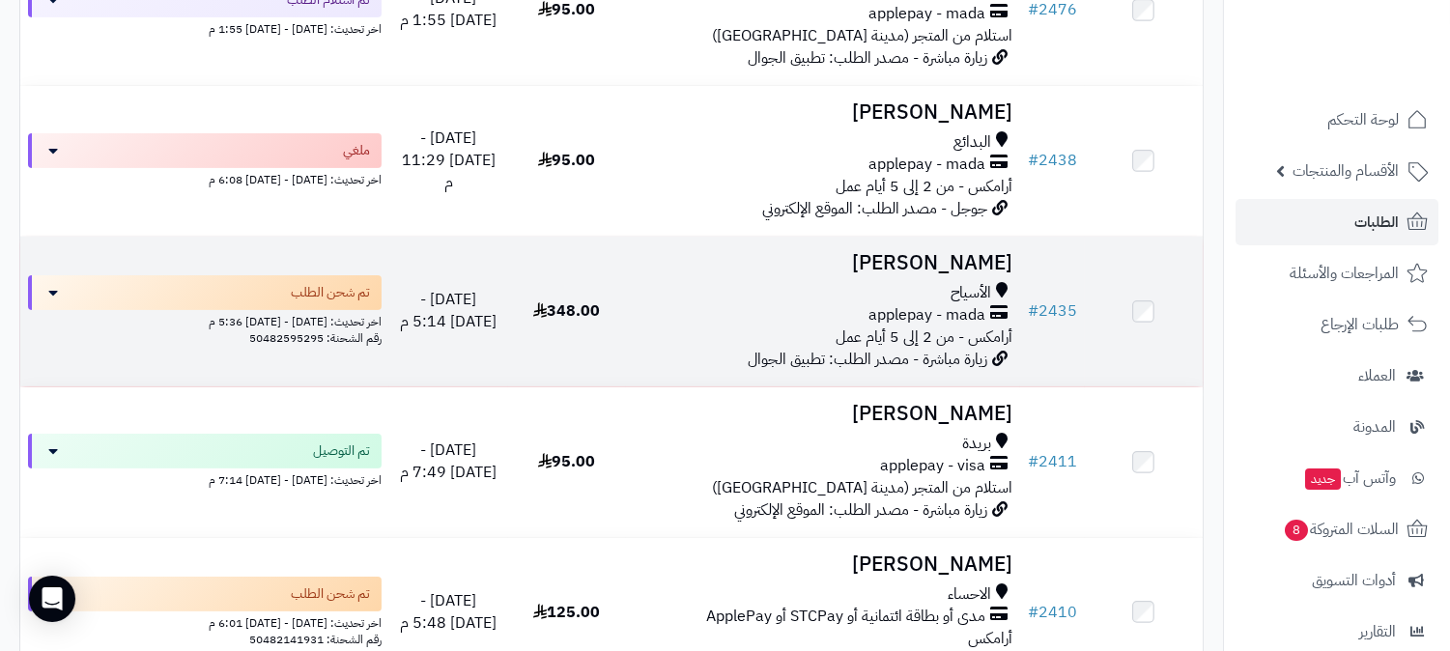
click at [794, 237] on td "ندو عبدالرحمن الأسياح applepay - mada أرامكس - من 2 إلى 5 أيام عمل زيارة مباشرة…" at bounding box center [823, 312] width 394 height 150
click at [796, 312] on div "applepay - mada" at bounding box center [823, 315] width 379 height 22
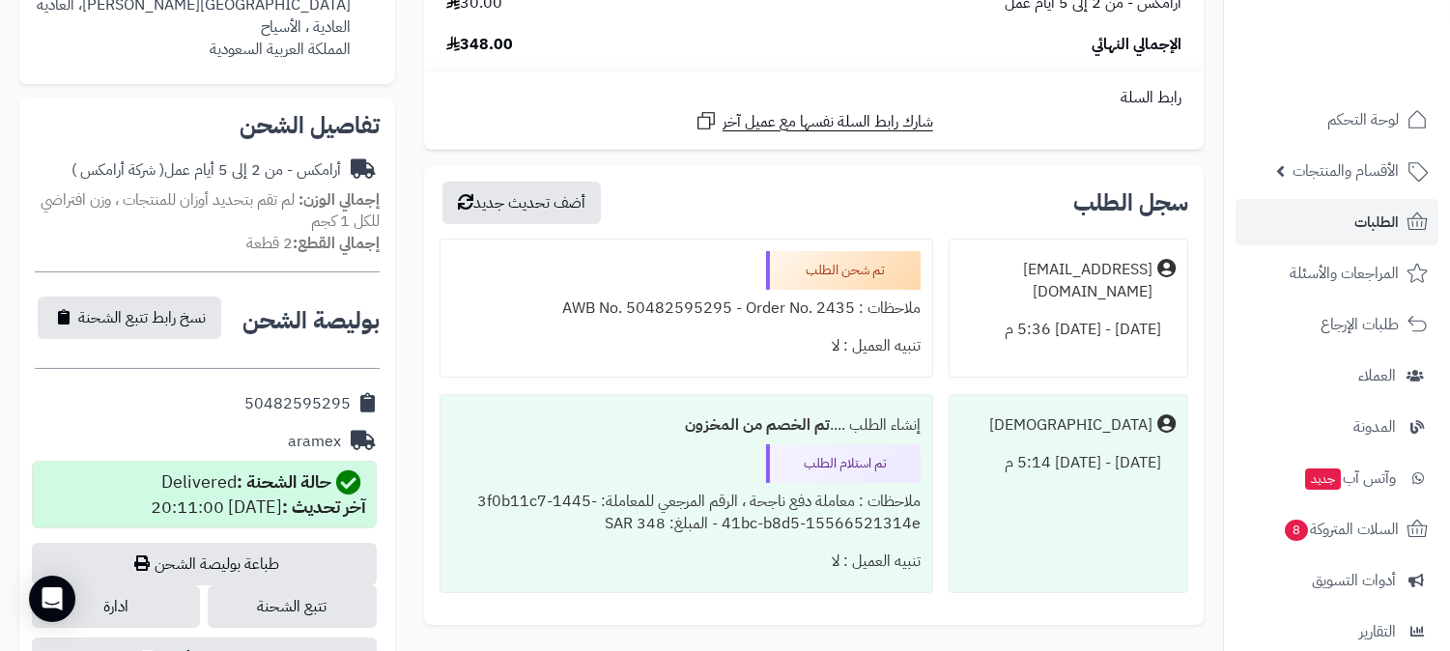
scroll to position [643, 0]
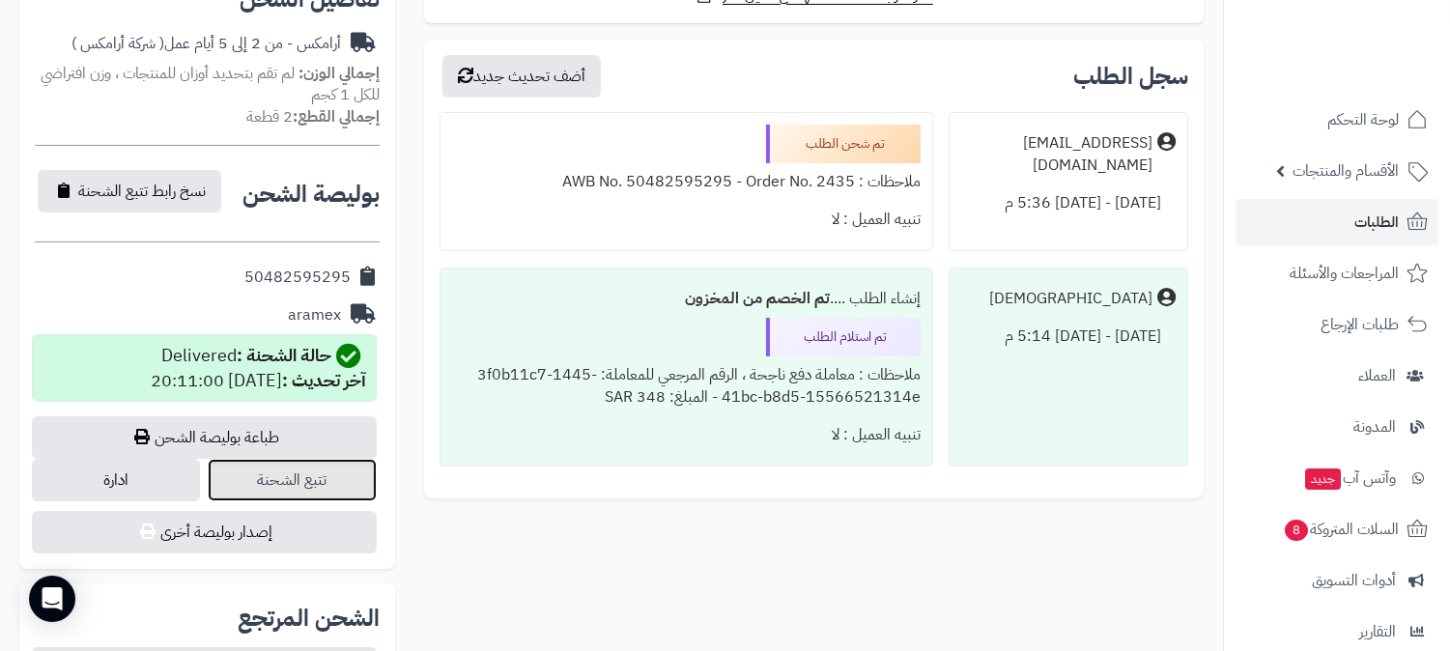
click at [348, 486] on link "تتبع الشحنة" at bounding box center [292, 480] width 168 height 42
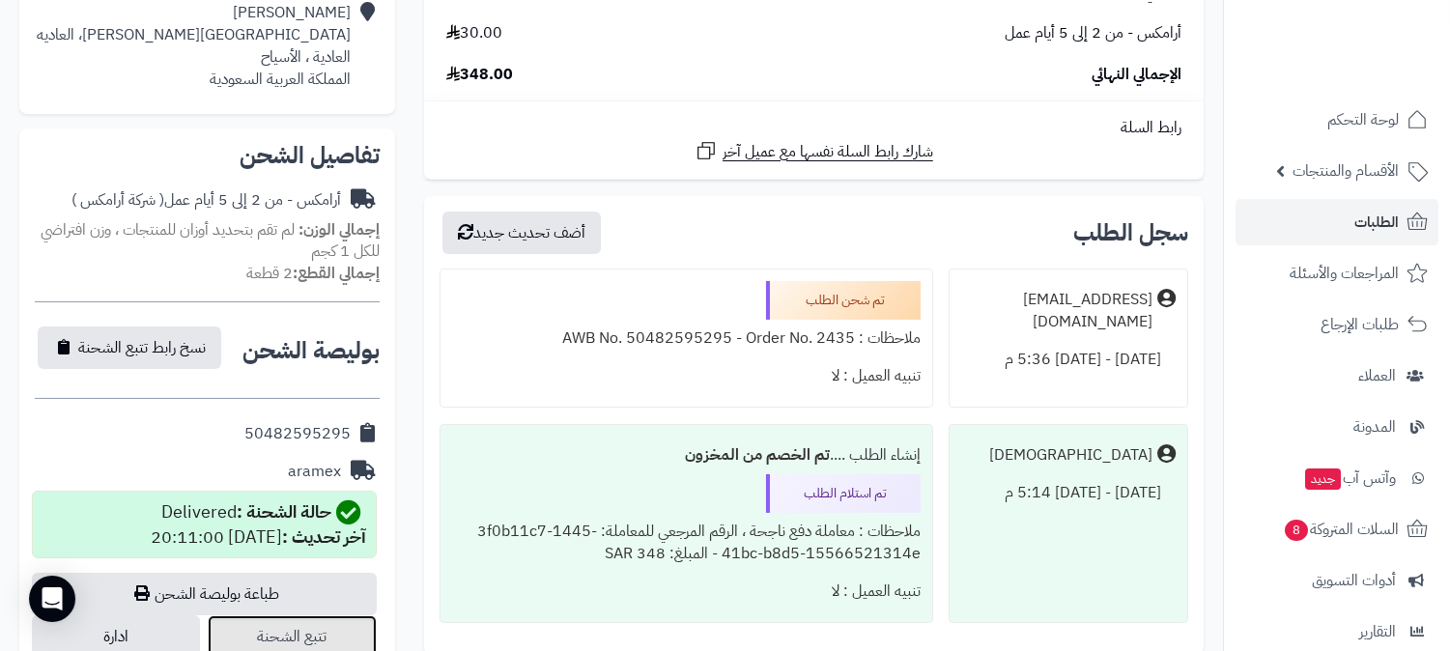
scroll to position [0, 0]
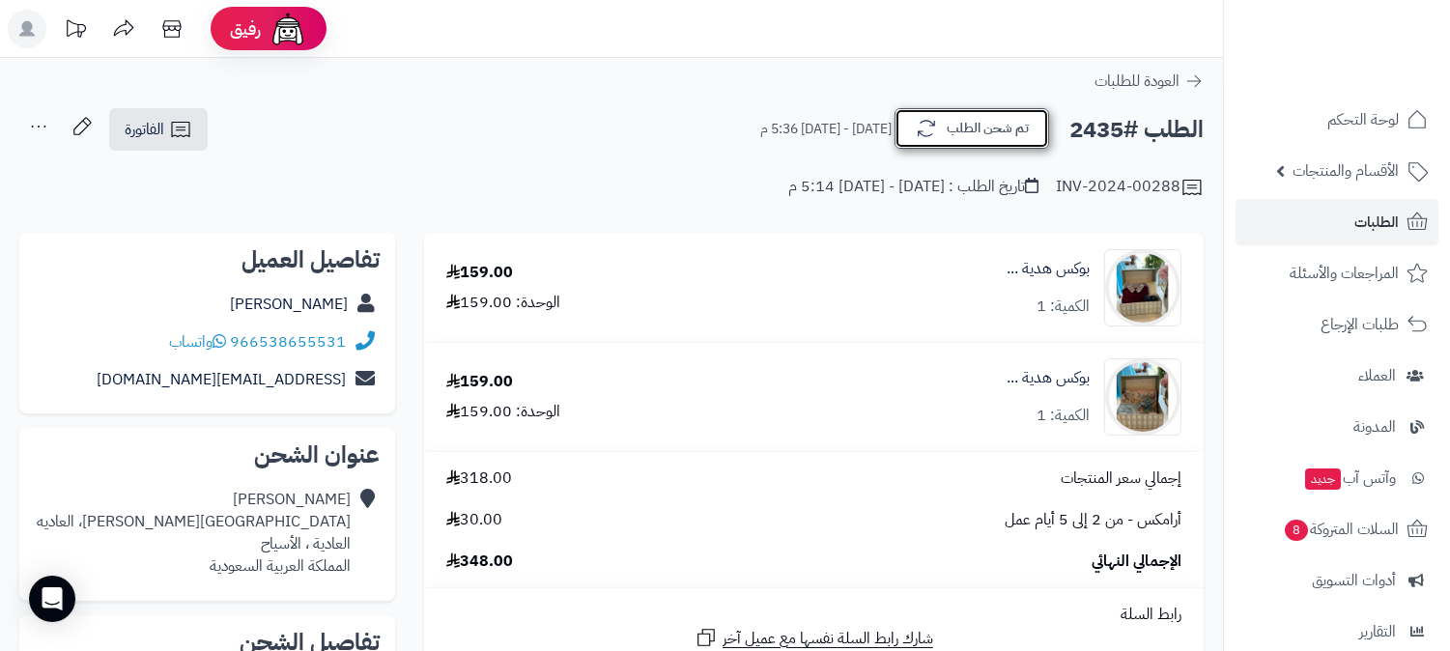
click at [986, 139] on button "تم شحن الطلب" at bounding box center [971, 128] width 155 height 41
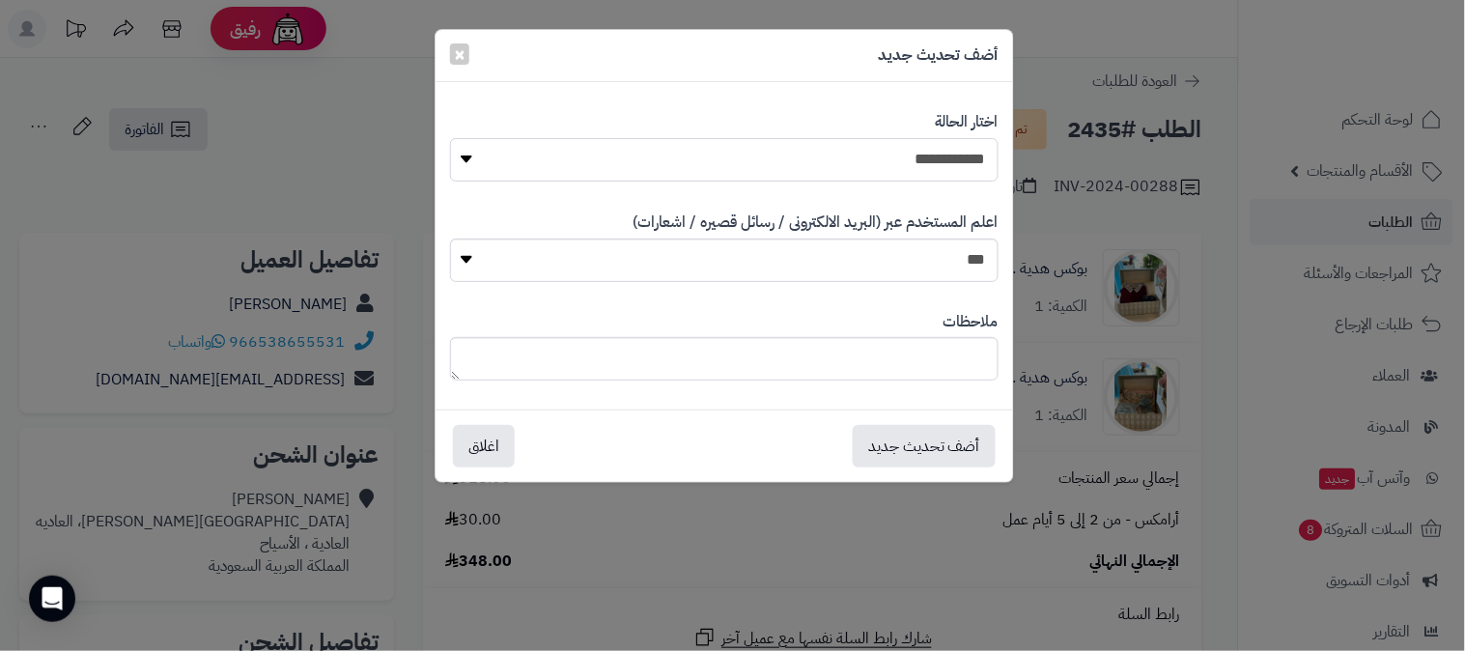
click at [930, 167] on select "**********" at bounding box center [724, 159] width 549 height 43
select select "*"
click at [450, 138] on select "**********" at bounding box center [724, 159] width 549 height 43
click at [901, 439] on button "أضف تحديث جديد" at bounding box center [924, 445] width 143 height 42
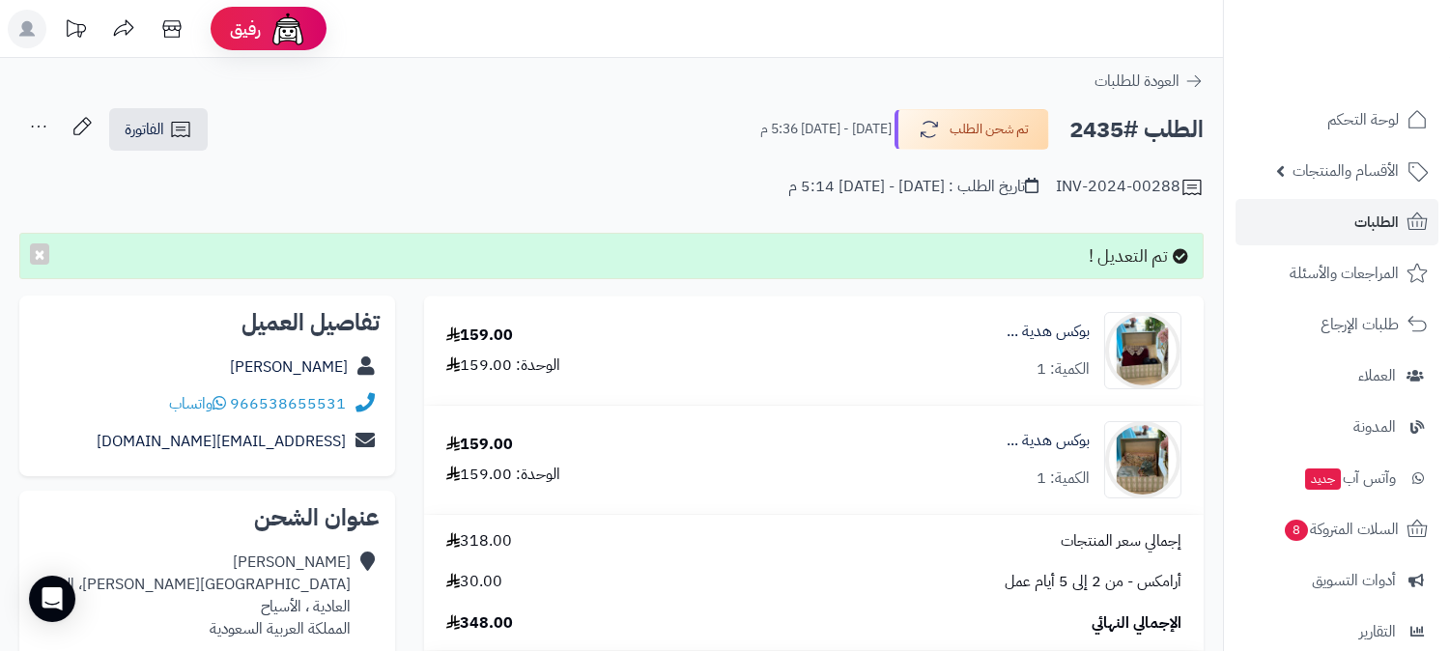
scroll to position [218, 0]
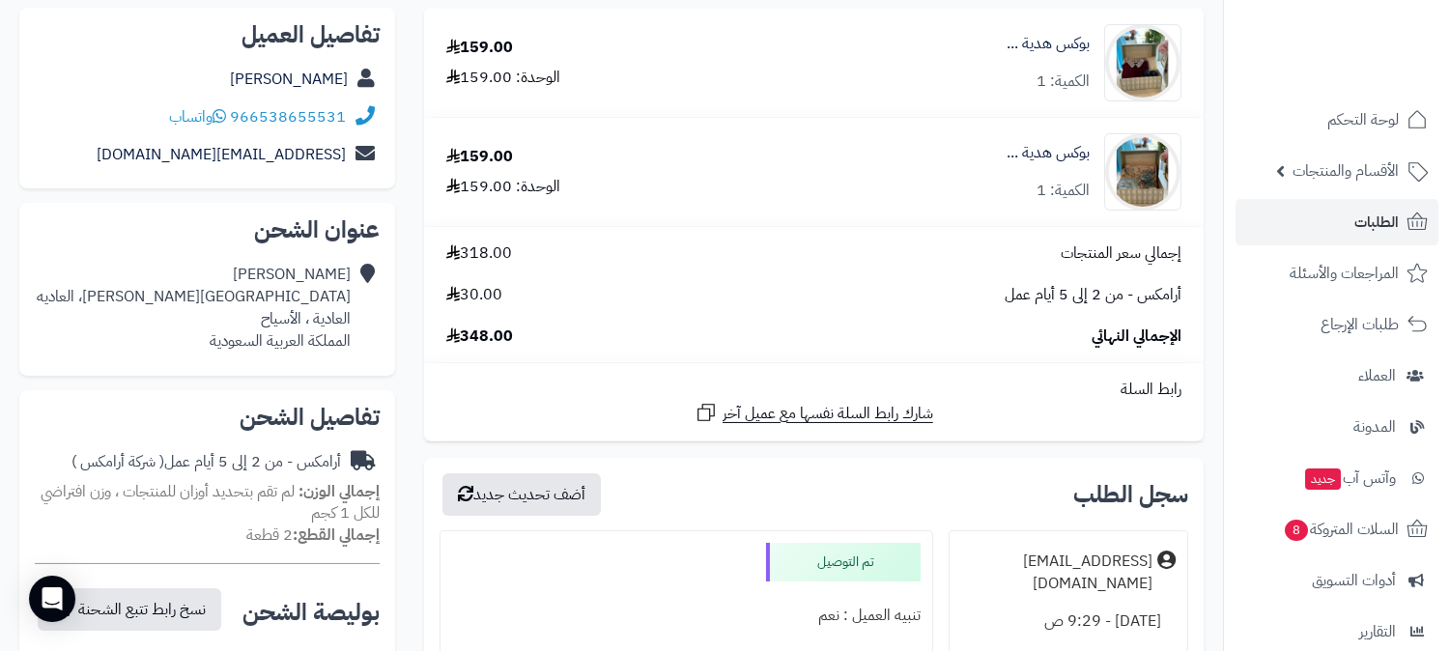
scroll to position [292, 0]
click at [1352, 219] on link "الطلبات" at bounding box center [1336, 222] width 203 height 46
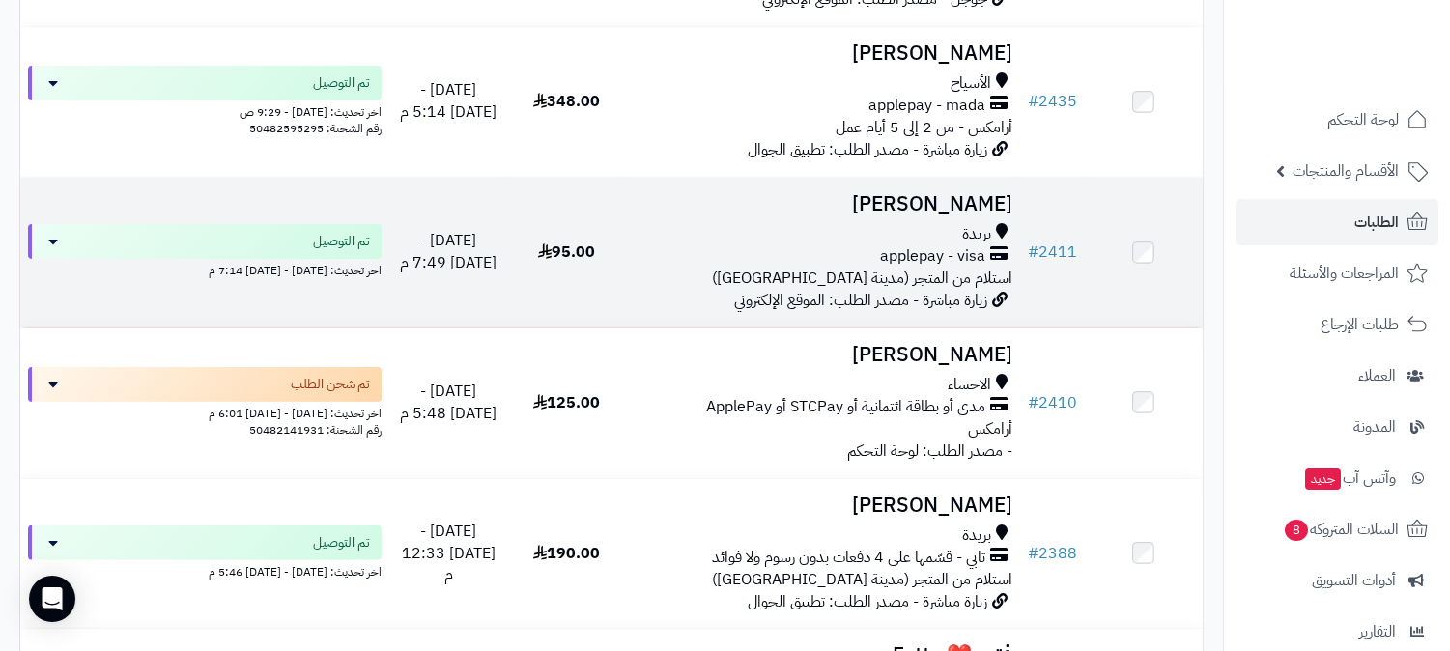
scroll to position [1287, 0]
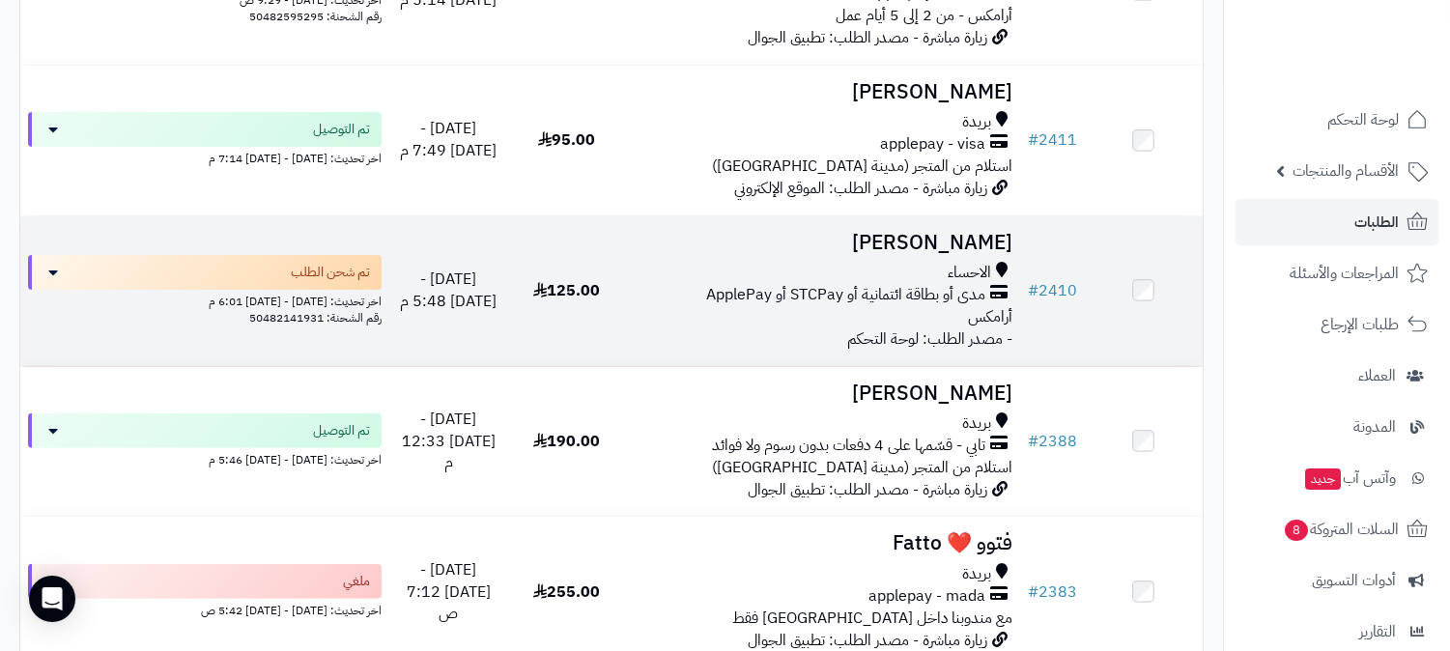
click at [770, 240] on h3 "[PERSON_NAME]" at bounding box center [823, 243] width 379 height 22
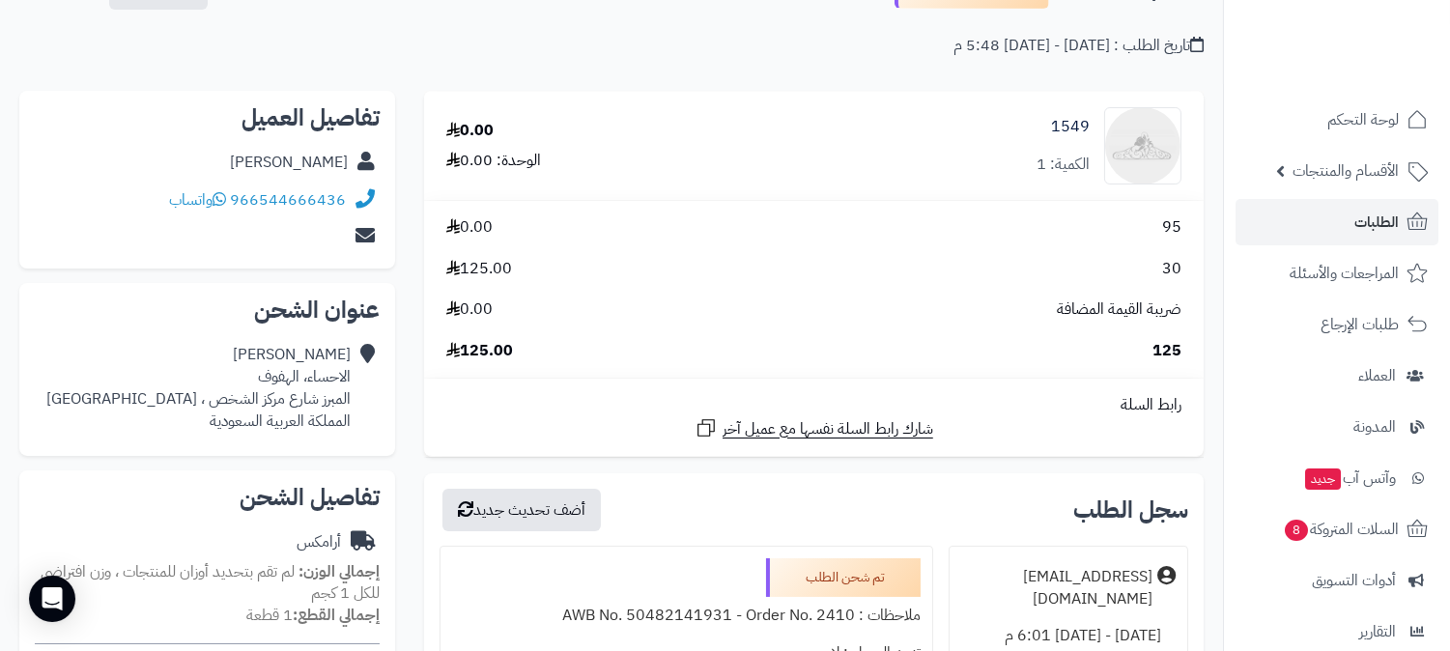
scroll to position [536, 0]
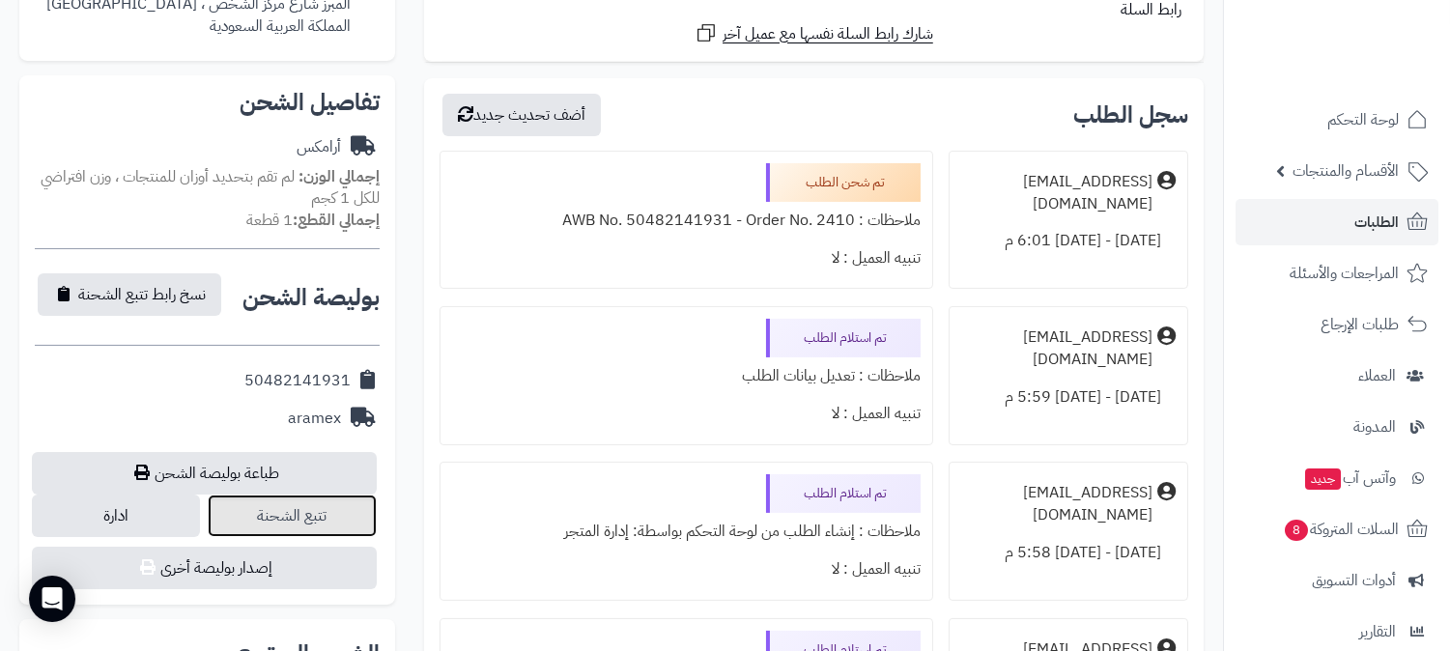
click at [336, 524] on link "تتبع الشحنة" at bounding box center [292, 516] width 168 height 42
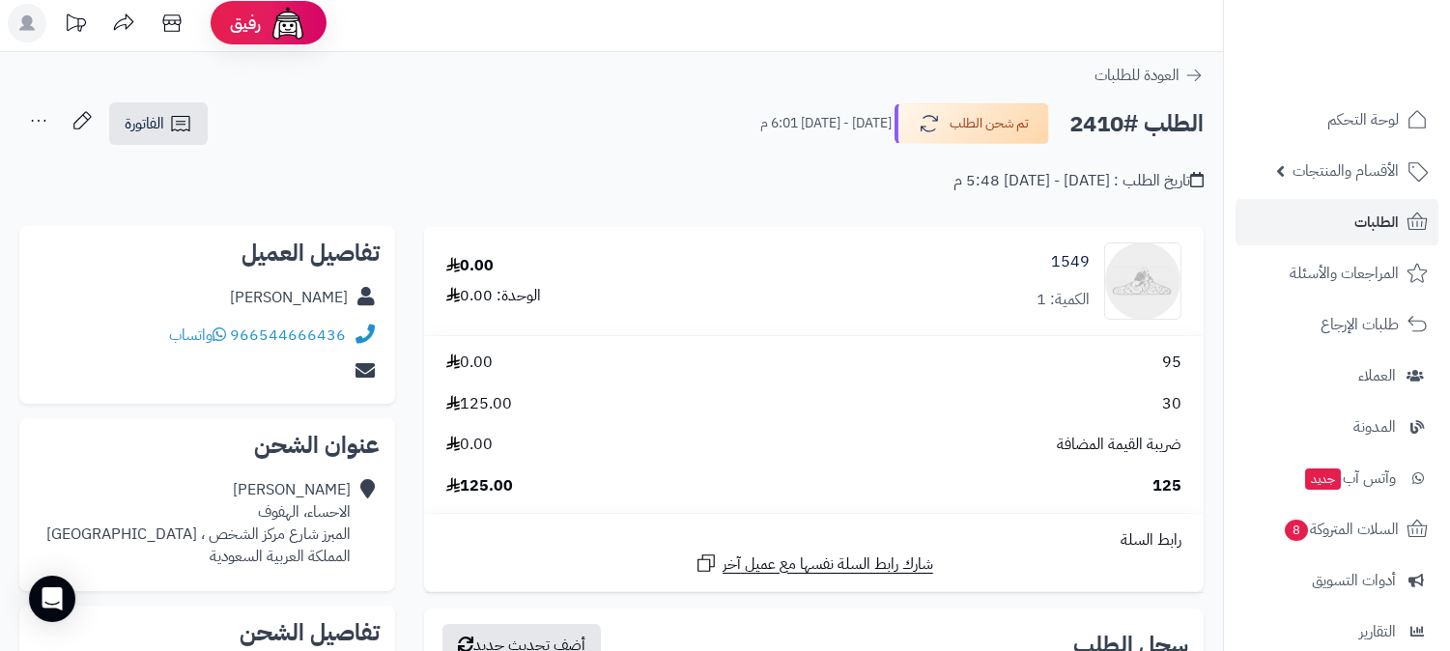
scroll to position [0, 0]
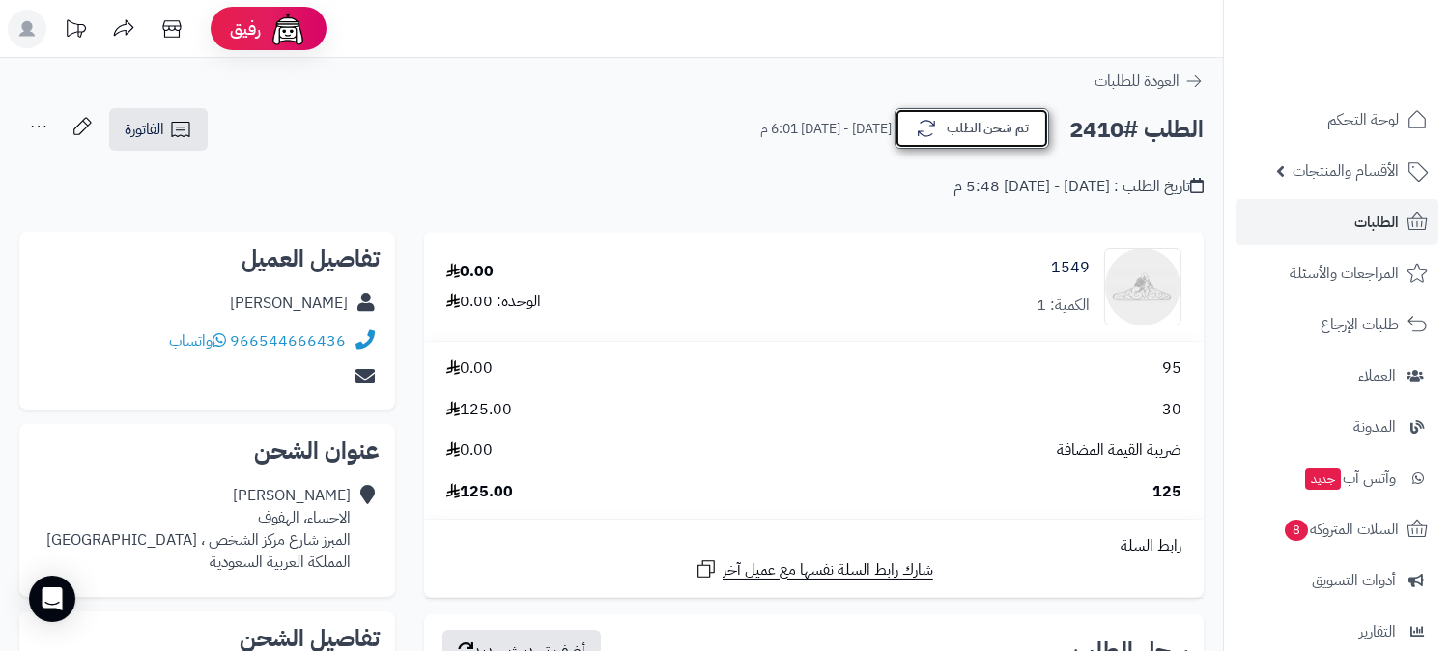
click at [1006, 146] on button "تم شحن الطلب" at bounding box center [971, 128] width 155 height 41
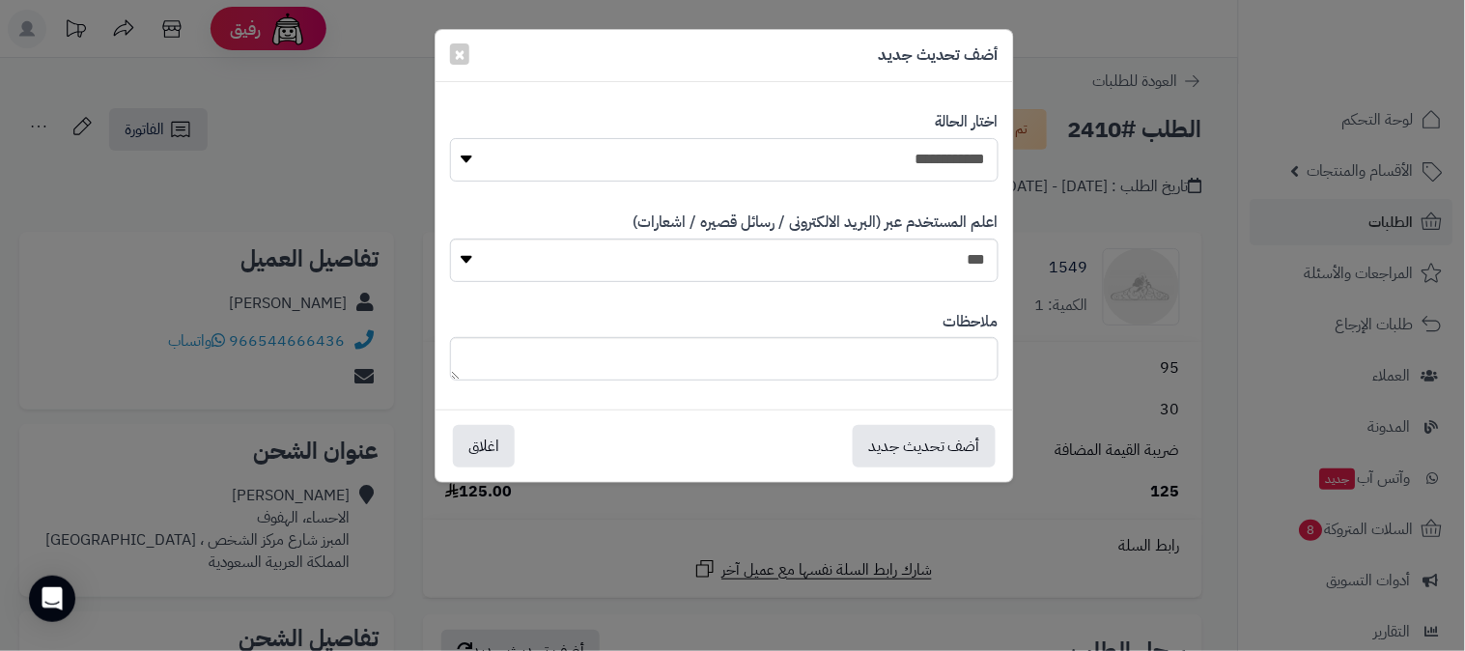
click at [968, 162] on select "**********" at bounding box center [724, 159] width 549 height 43
select select "*"
click at [450, 138] on select "**********" at bounding box center [724, 159] width 549 height 43
click at [913, 458] on button "أضف تحديث جديد" at bounding box center [924, 445] width 143 height 42
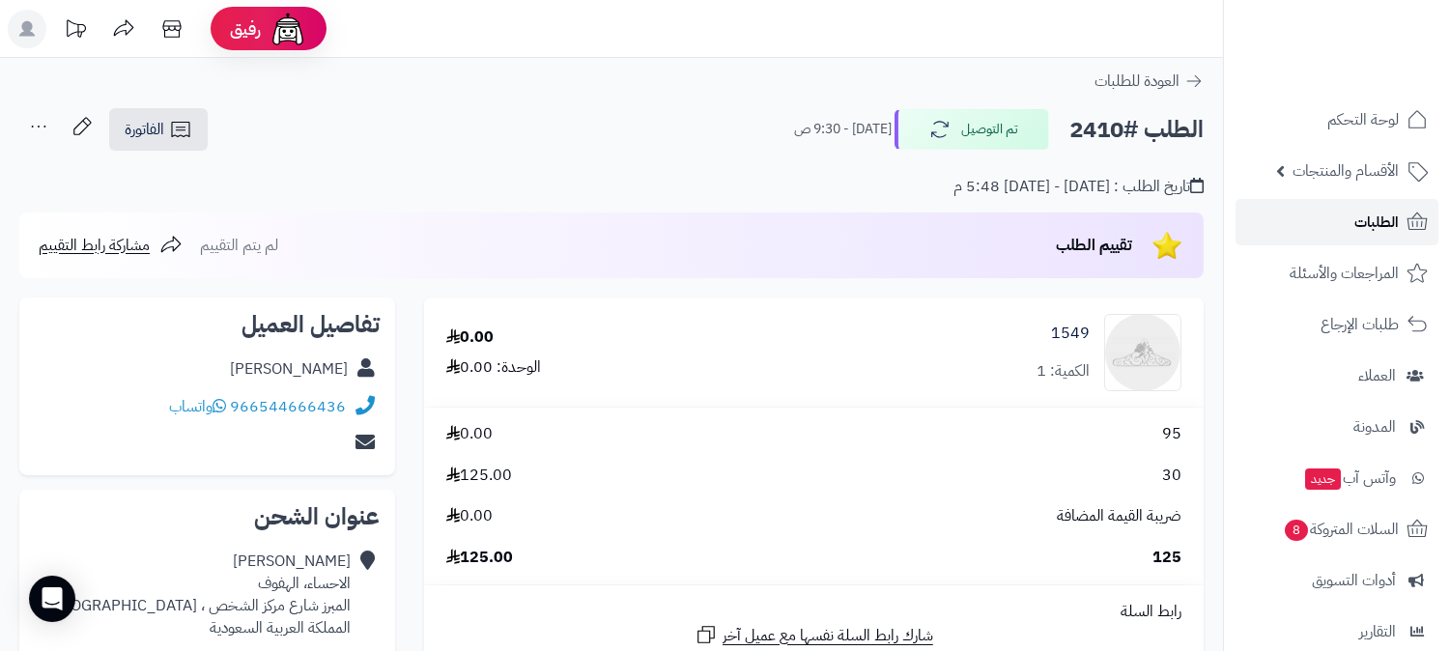
click at [1367, 222] on span "الطلبات" at bounding box center [1376, 222] width 44 height 27
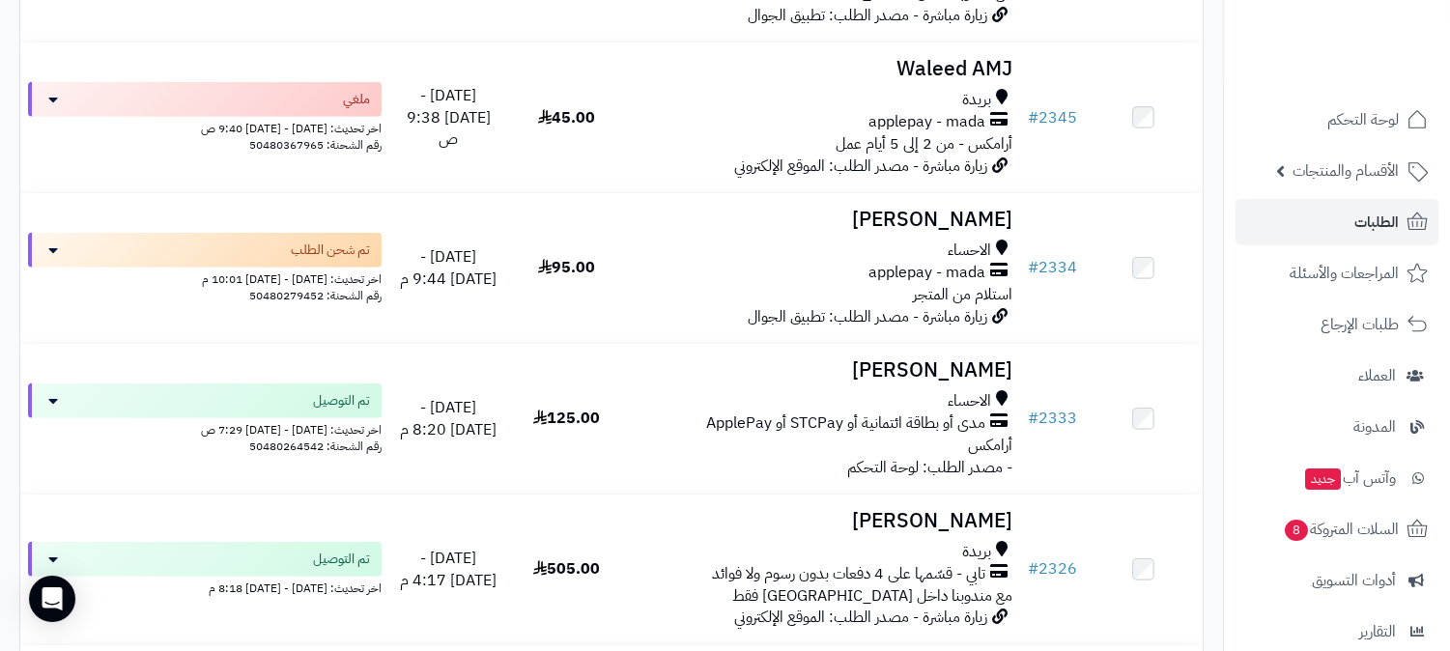
scroll to position [1932, 0]
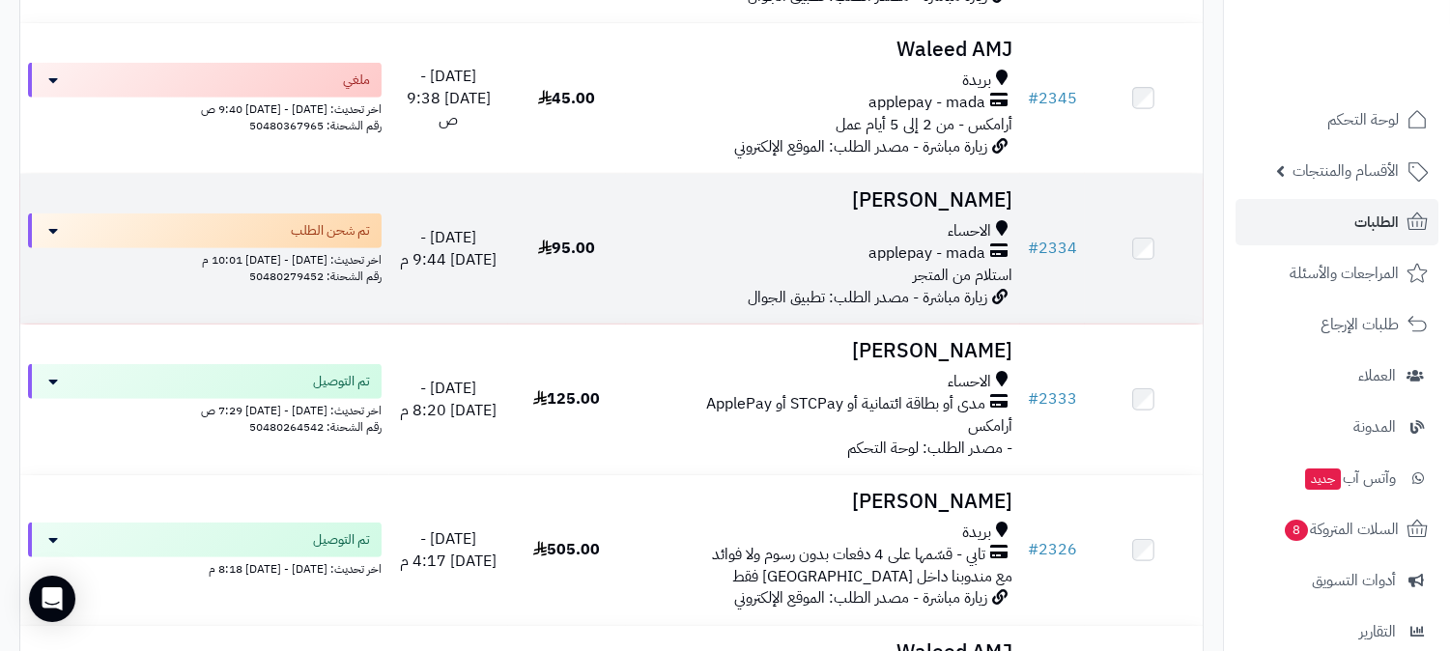
click at [901, 220] on div "الاحساء" at bounding box center [823, 231] width 379 height 22
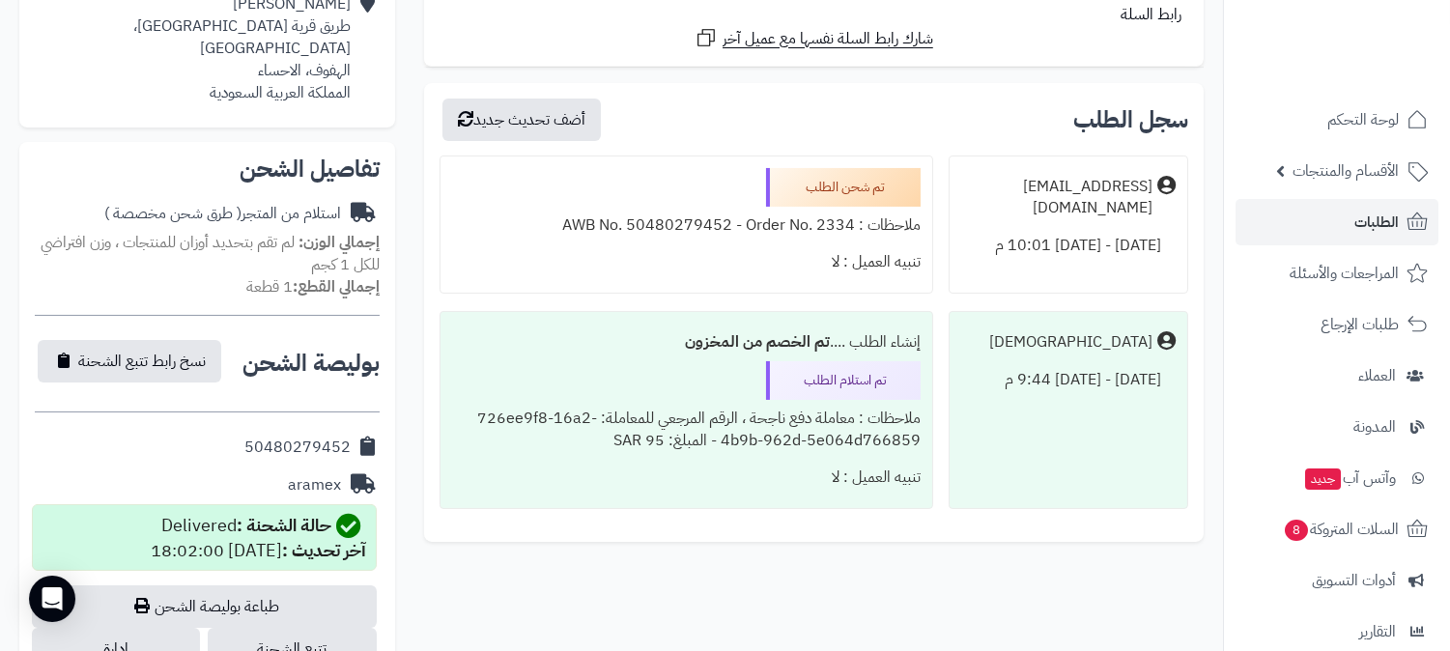
scroll to position [643, 0]
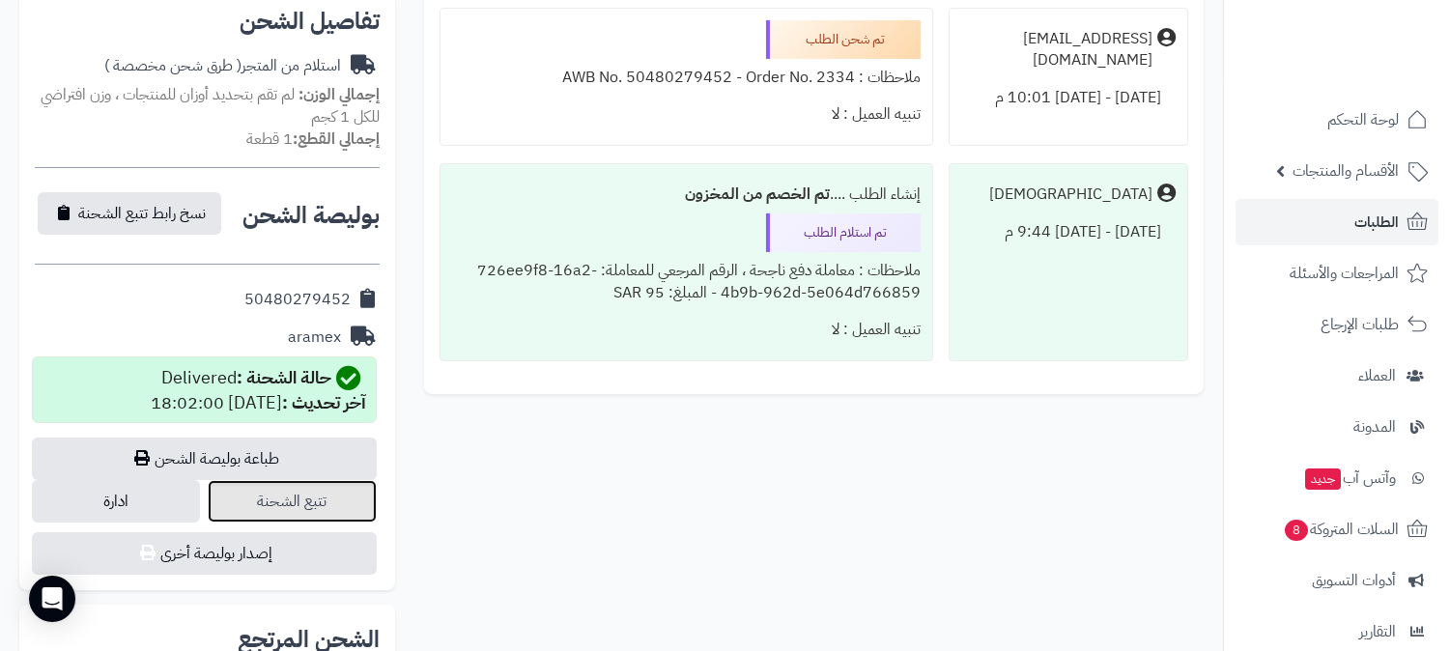
click at [322, 480] on link "تتبع الشحنة" at bounding box center [292, 501] width 168 height 42
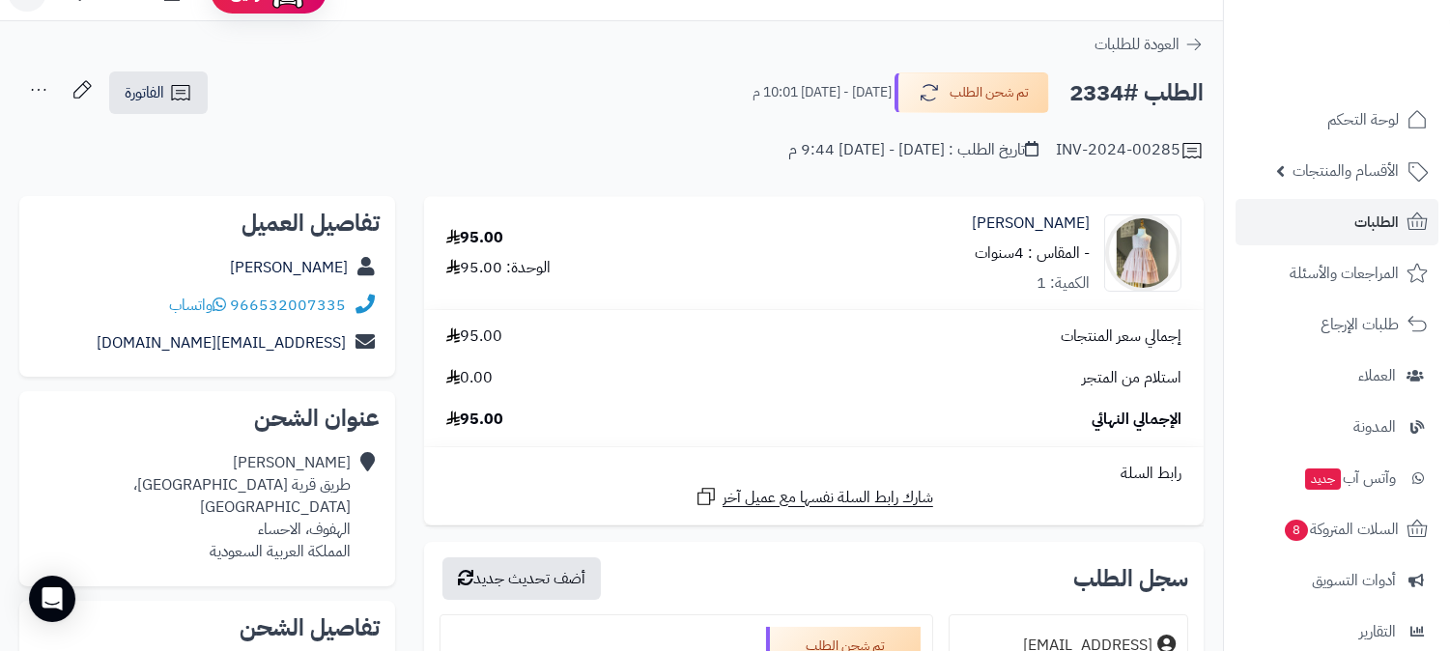
scroll to position [0, 0]
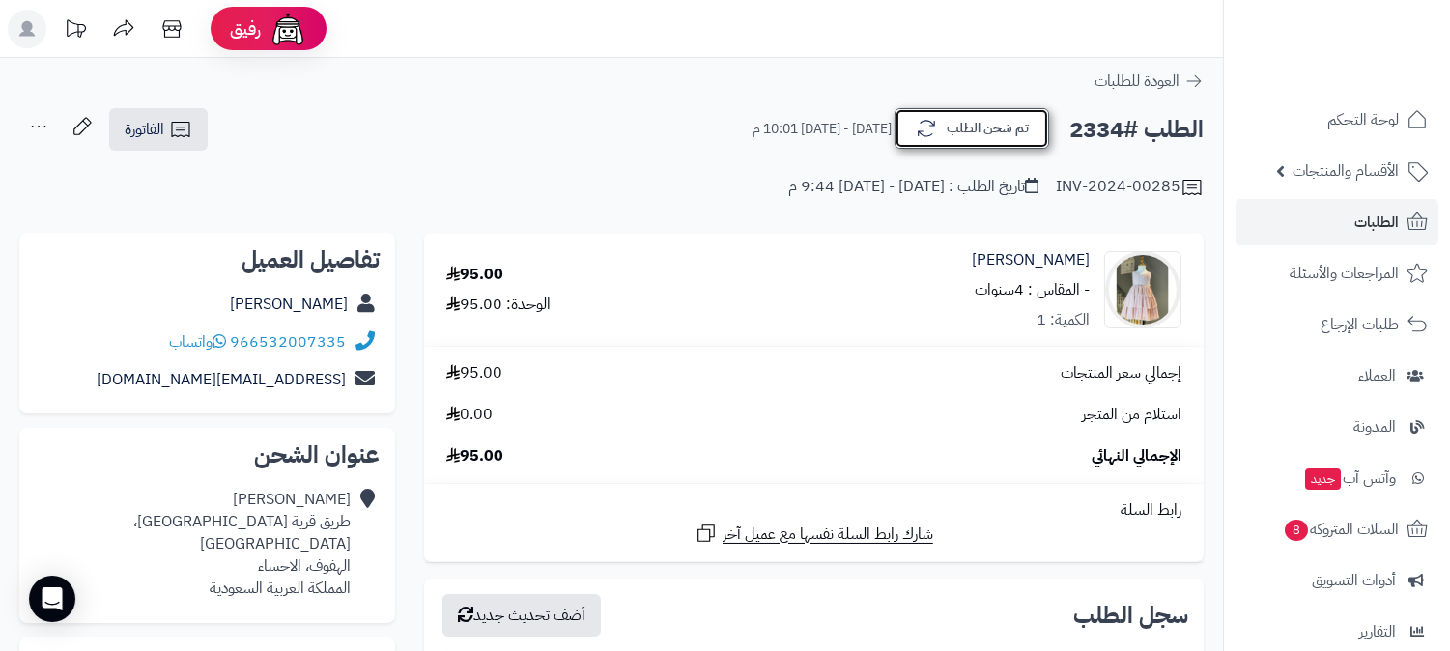
click at [976, 130] on button "تم شحن الطلب" at bounding box center [971, 128] width 155 height 41
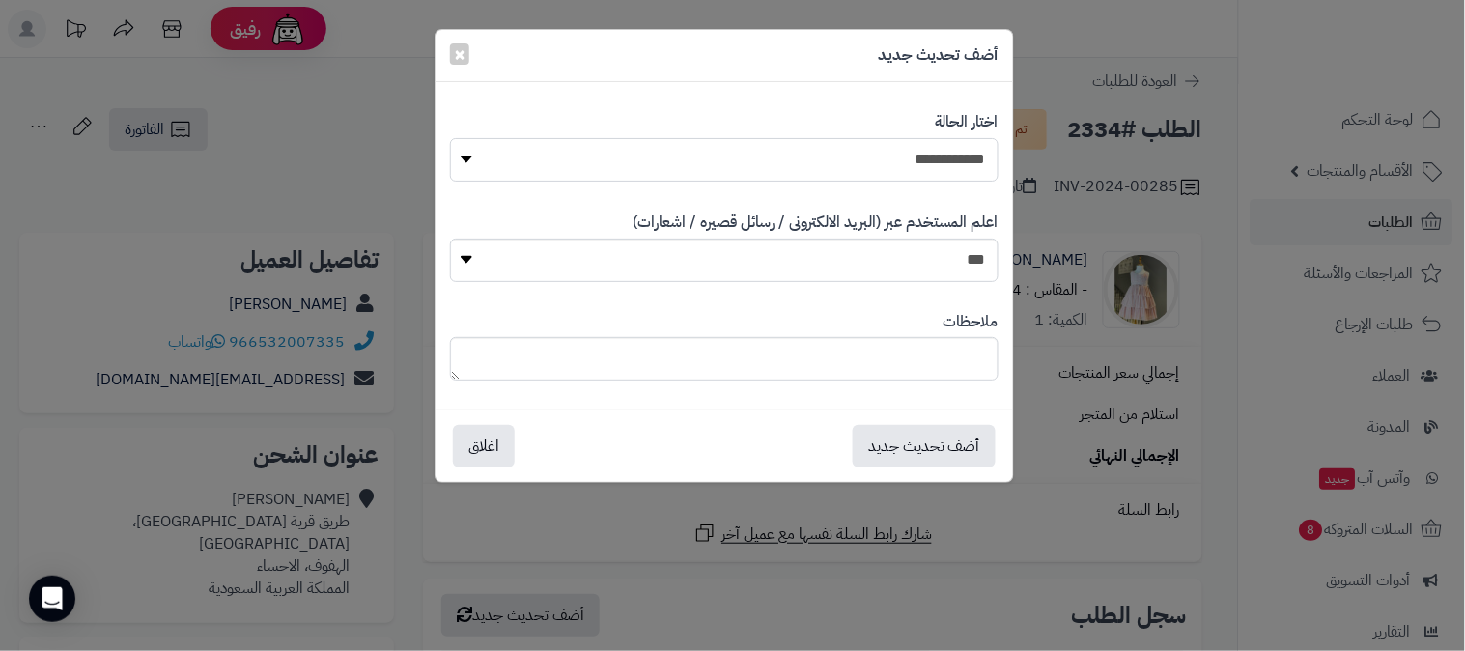
click at [916, 168] on select "**********" at bounding box center [724, 159] width 549 height 43
select select "*"
click at [450, 138] on select "**********" at bounding box center [724, 159] width 549 height 43
click at [874, 464] on button "أضف تحديث جديد" at bounding box center [924, 445] width 143 height 42
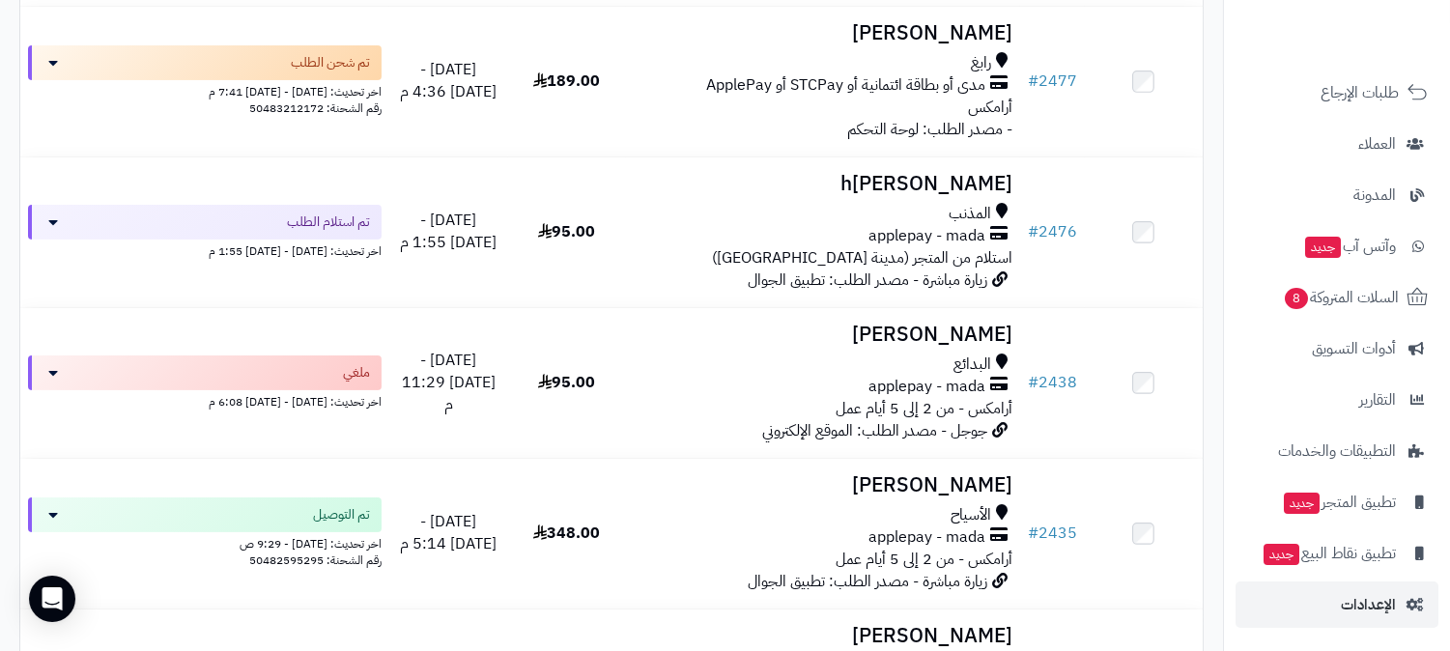
scroll to position [750, 0]
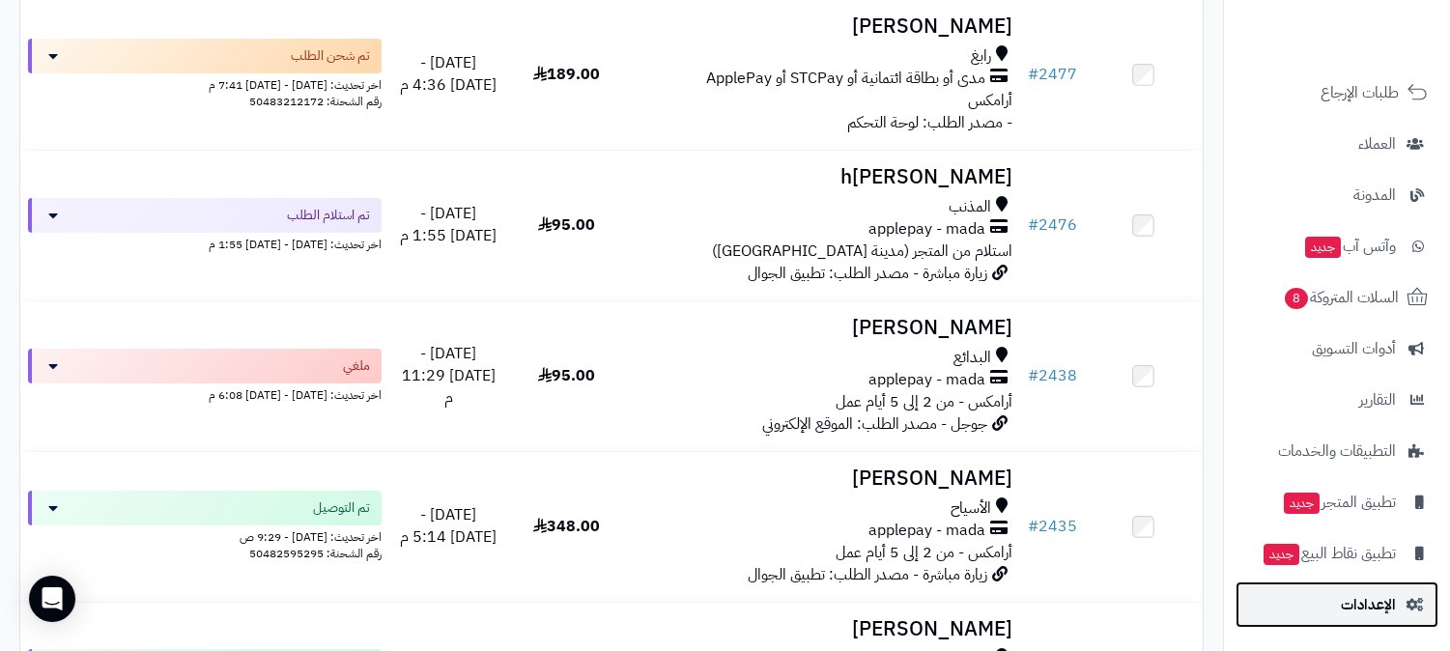
click at [1365, 605] on span "الإعدادات" at bounding box center [1368, 604] width 55 height 27
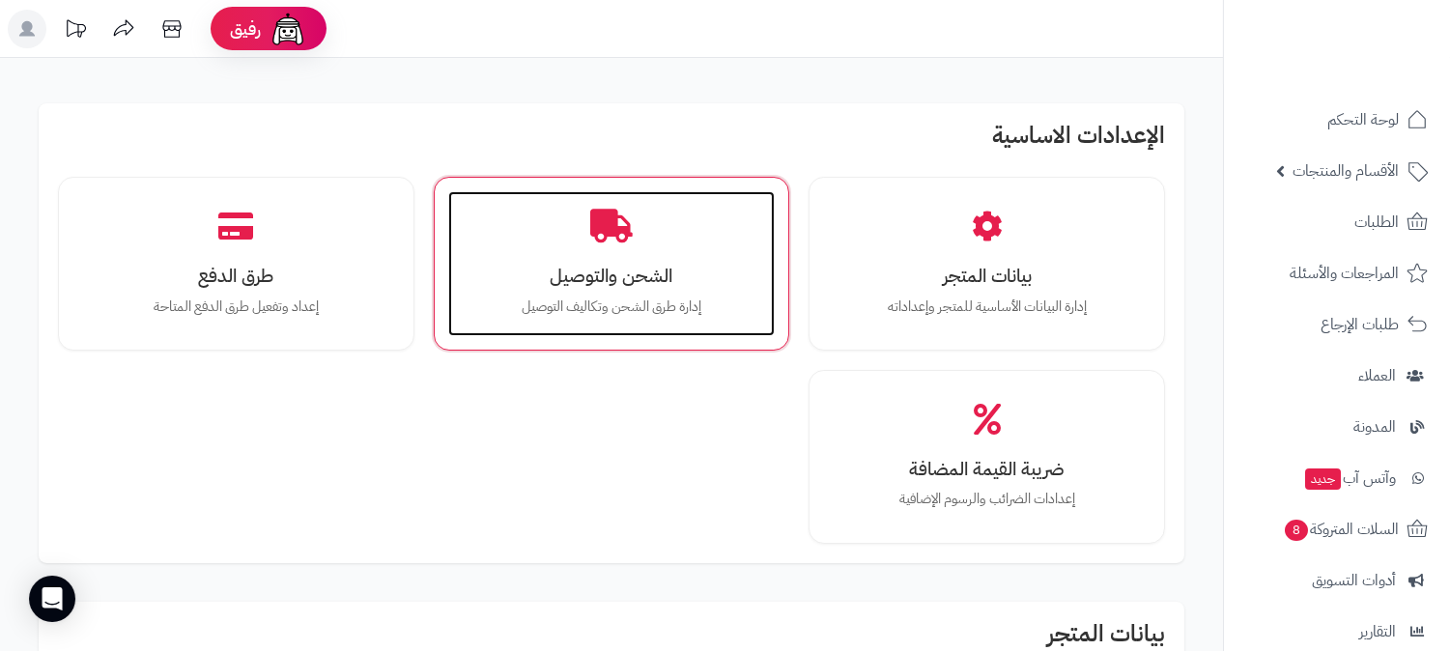
click at [703, 331] on div "الشحن والتوصيل إدارة طرق الشحن وتكاليف التوصيل" at bounding box center [611, 263] width 327 height 145
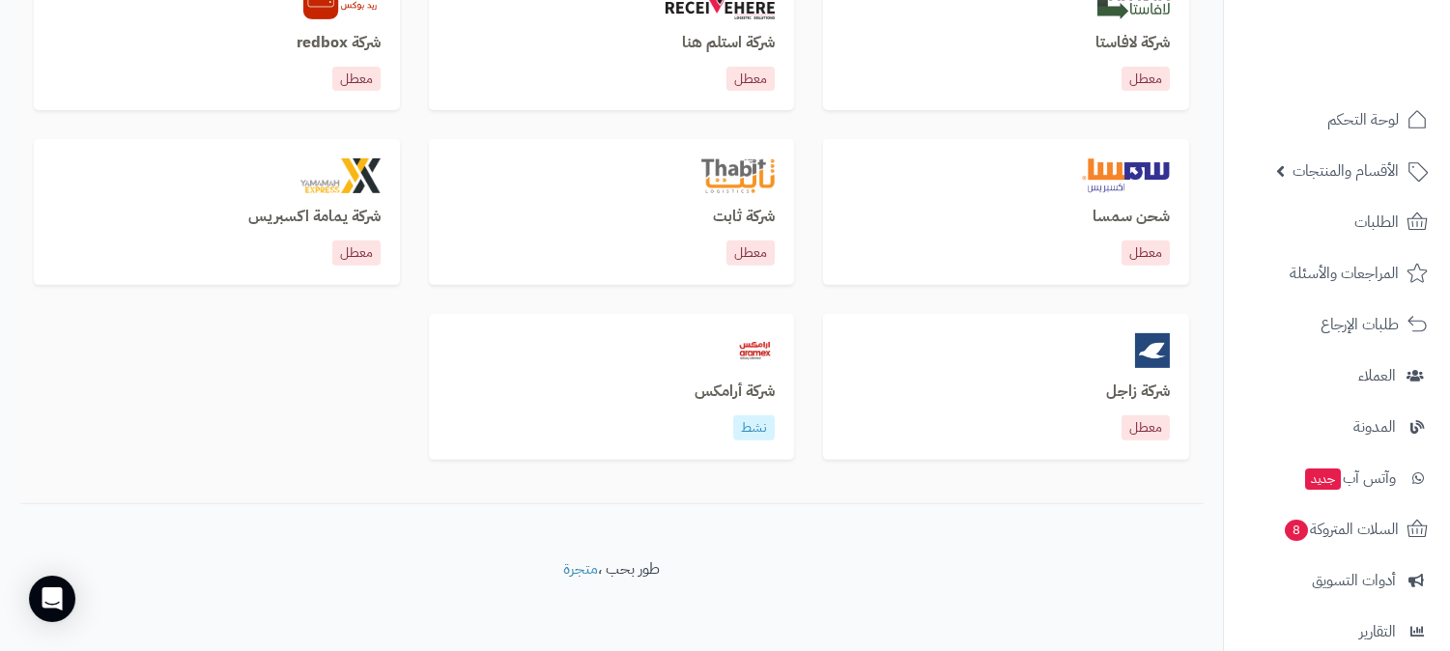
scroll to position [1403, 0]
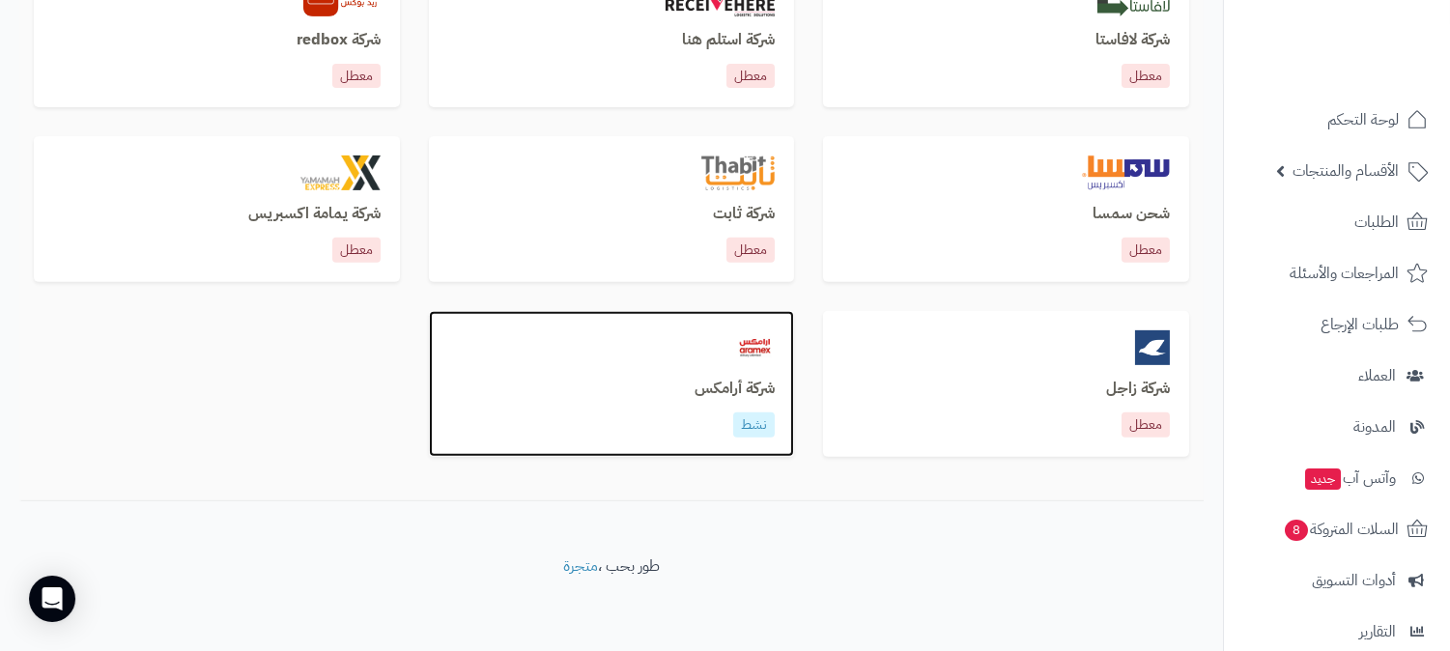
click at [429, 422] on div "شركة أرامكس نشط" at bounding box center [612, 384] width 366 height 146
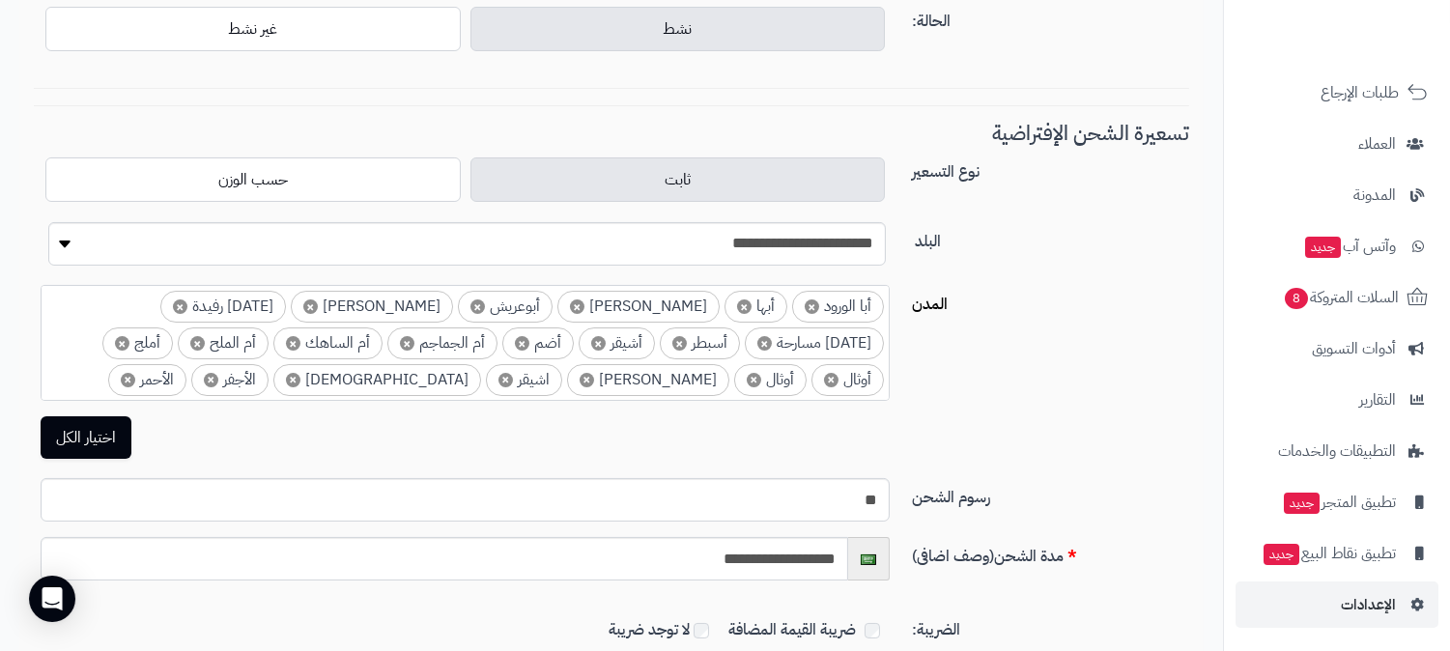
scroll to position [612, 0]
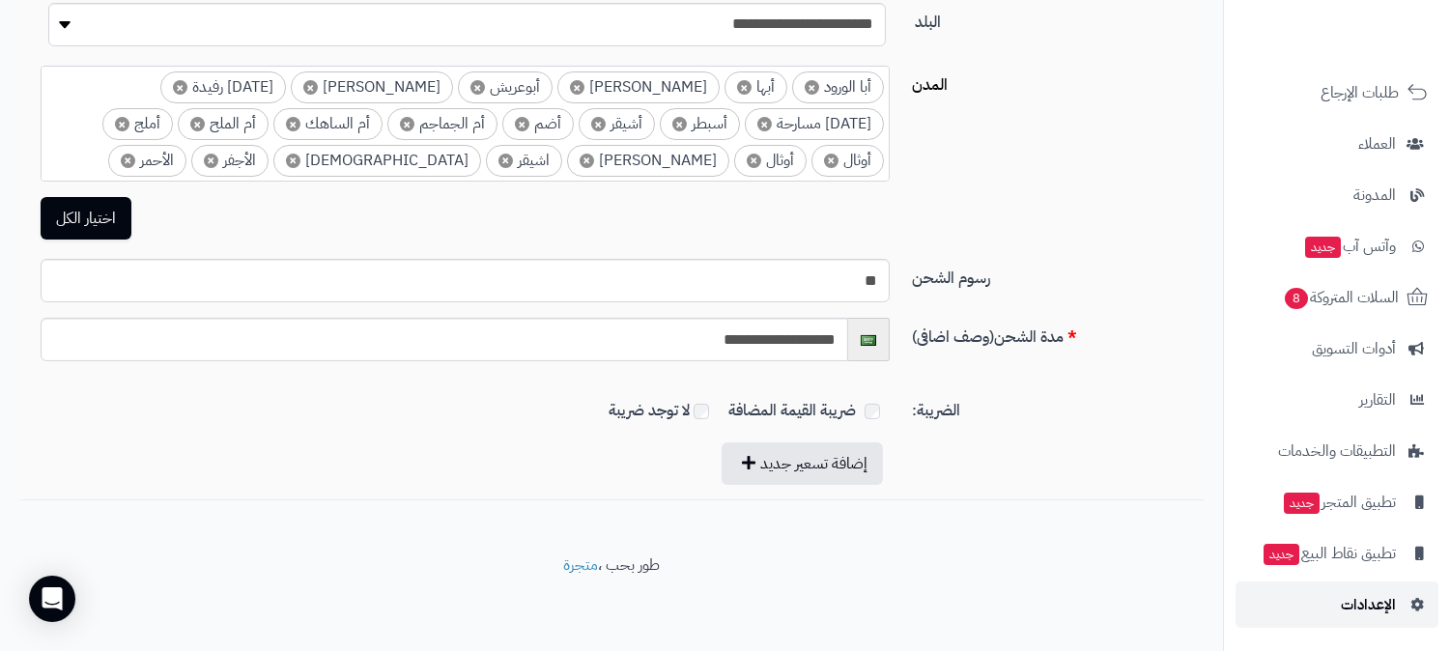
click at [1347, 618] on span "الإعدادات" at bounding box center [1368, 604] width 55 height 27
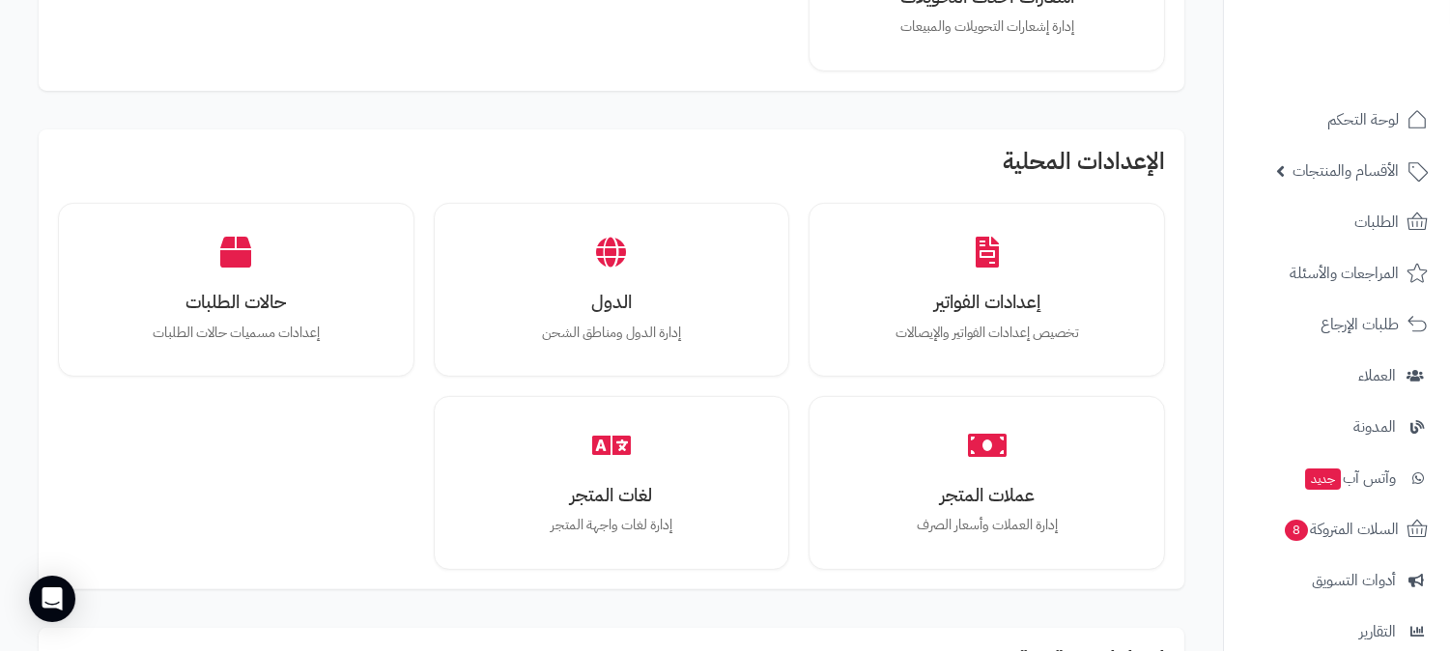
scroll to position [1395, 0]
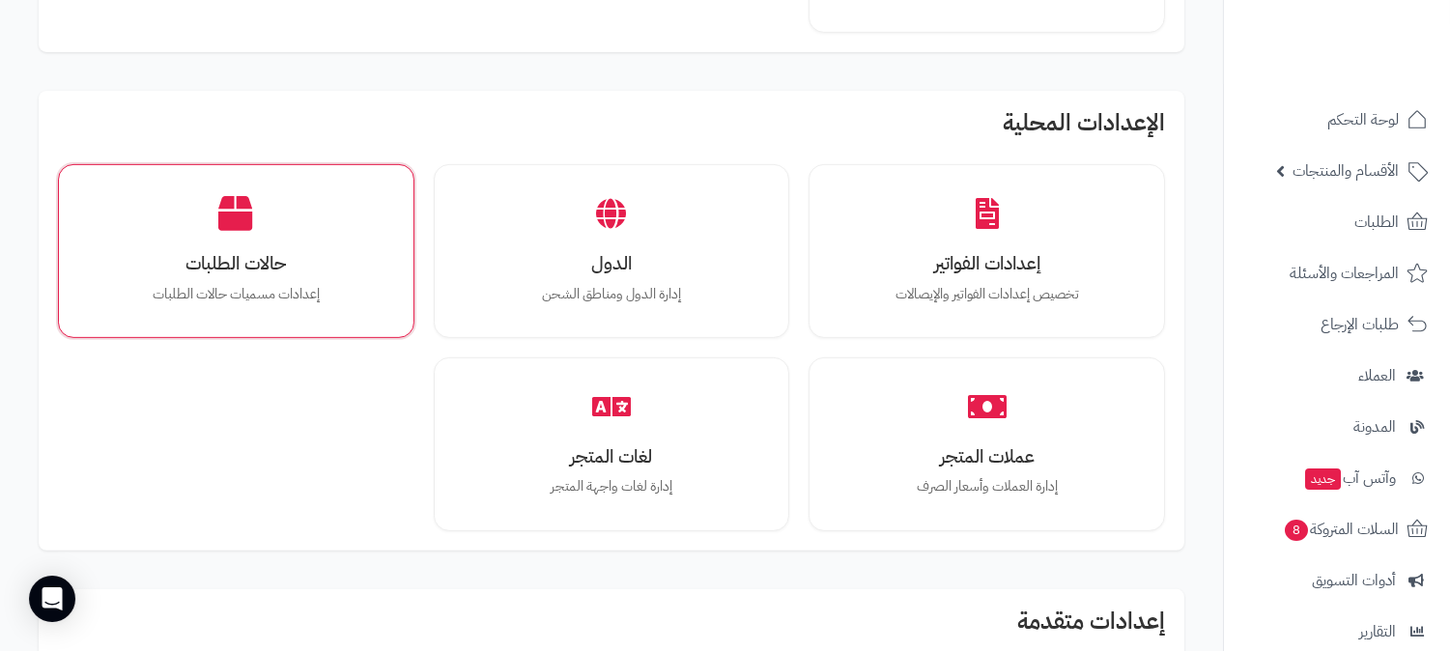
click at [284, 326] on div "حالات الطلبات إعدادات مسميات حالات الطلبات" at bounding box center [236, 251] width 356 height 174
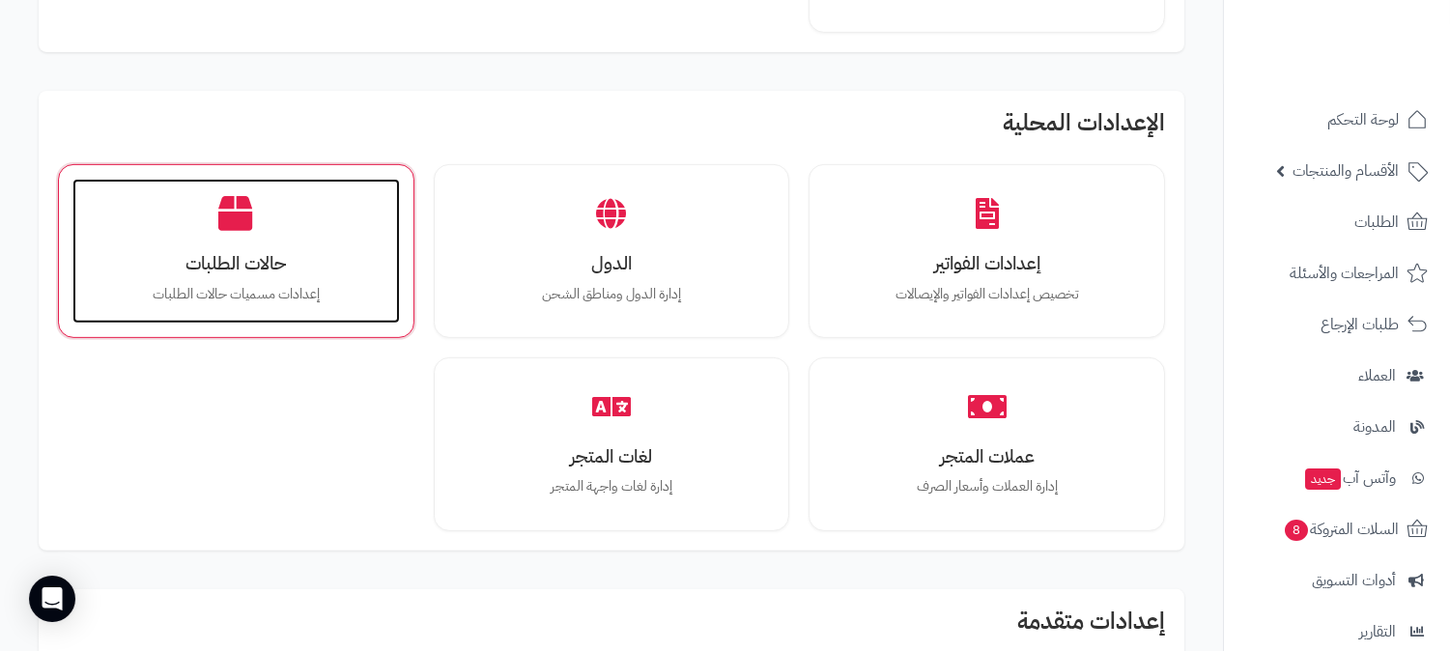
click at [287, 319] on div "حالات الطلبات إعدادات مسميات حالات الطلبات" at bounding box center [235, 251] width 327 height 145
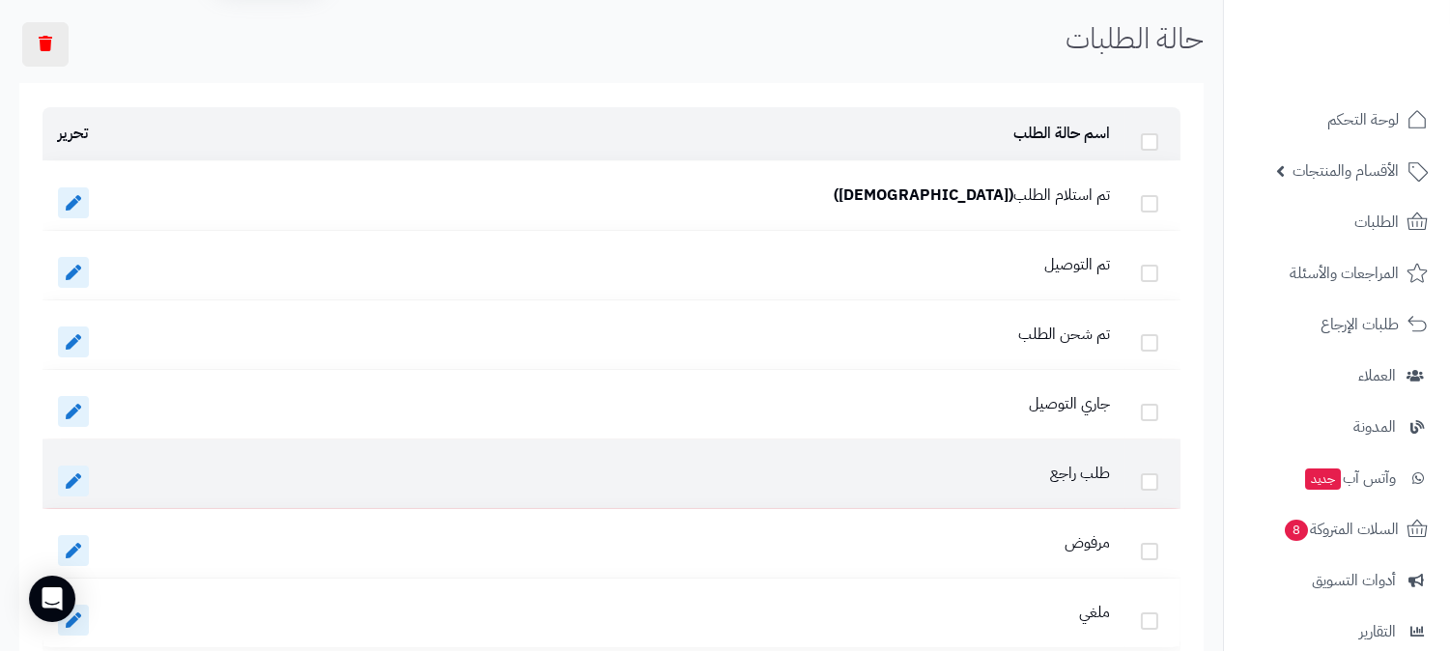
scroll to position [56, 0]
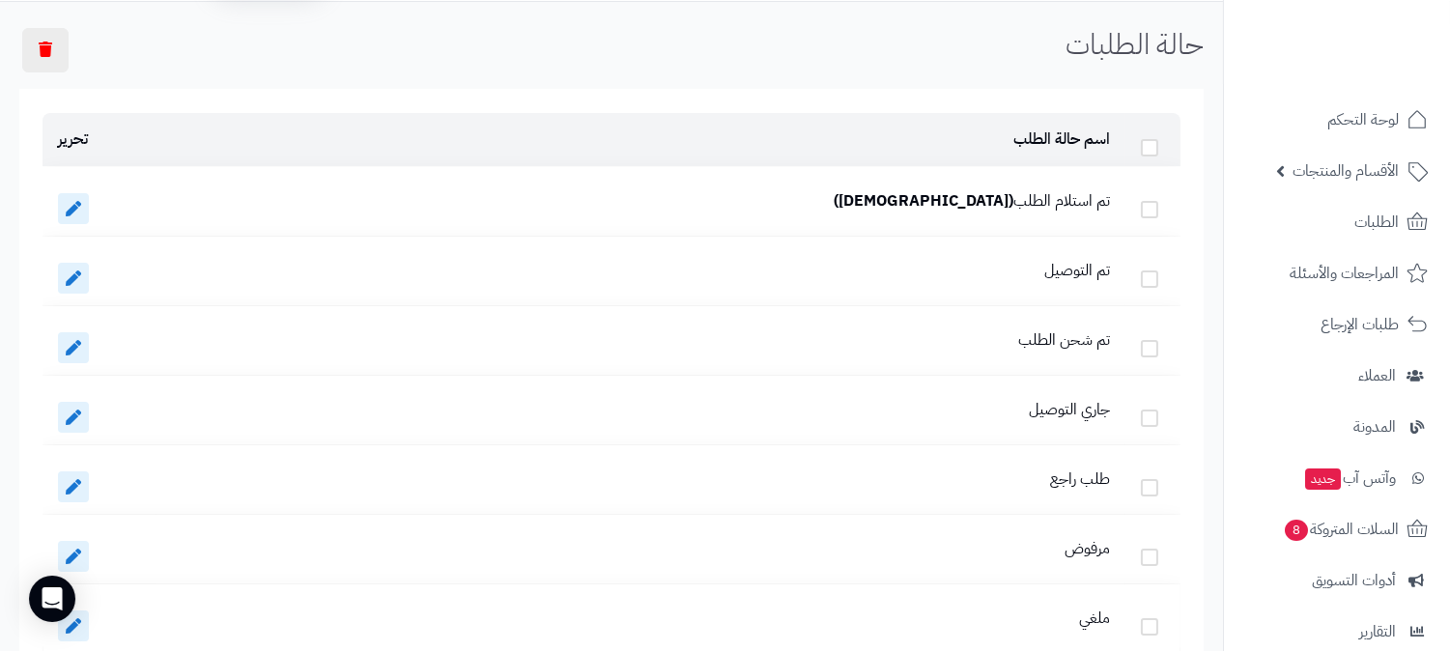
click at [1041, 199] on td "تم استلام الطلب (الافتراضي)" at bounding box center [640, 201] width 969 height 69
click at [58, 210] on link at bounding box center [73, 208] width 31 height 31
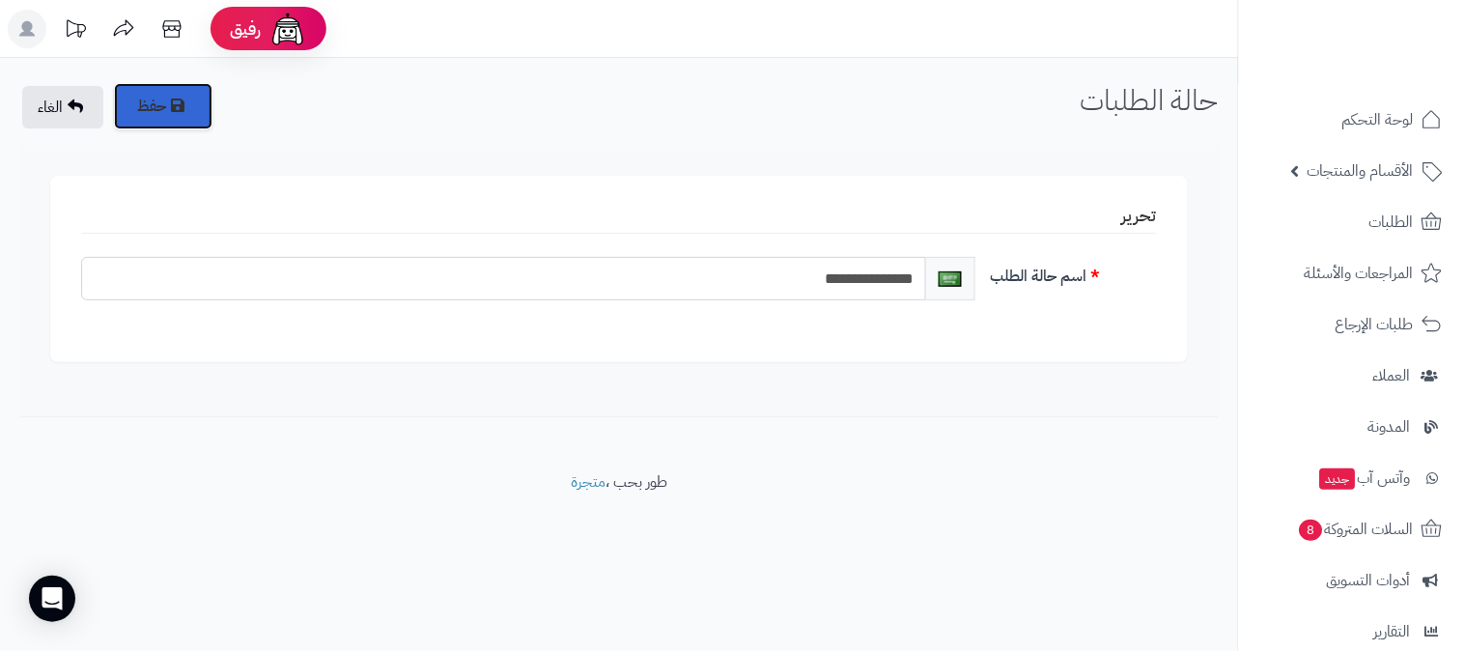
click at [199, 106] on button "حفظ" at bounding box center [163, 106] width 99 height 46
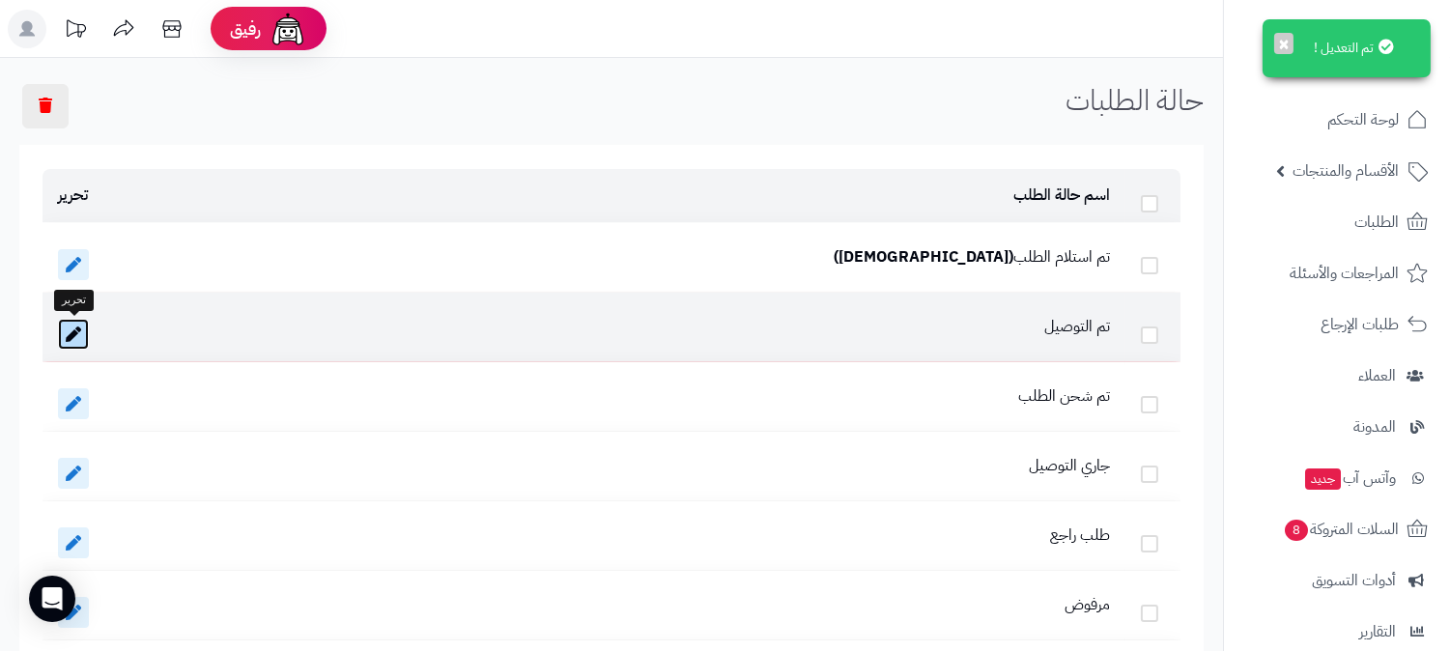
click at [62, 331] on link at bounding box center [73, 334] width 31 height 31
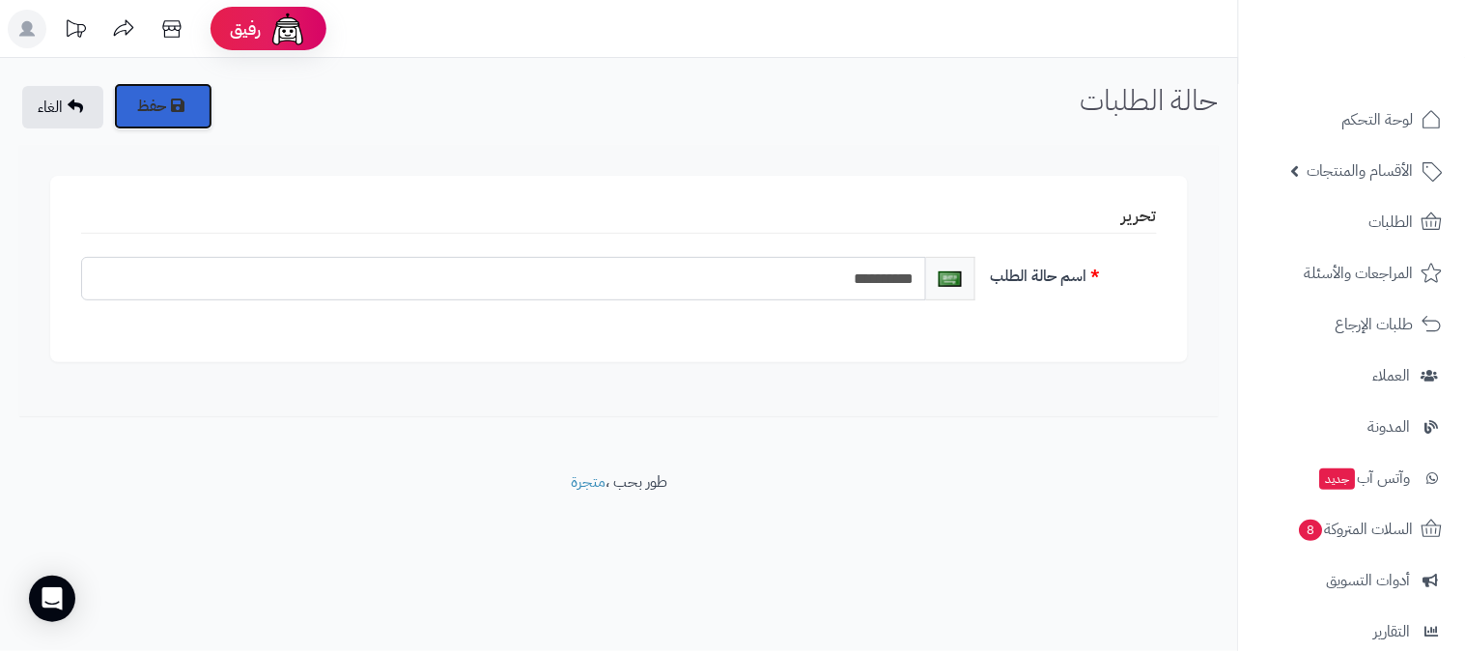
click at [185, 121] on button "حفظ" at bounding box center [163, 106] width 99 height 46
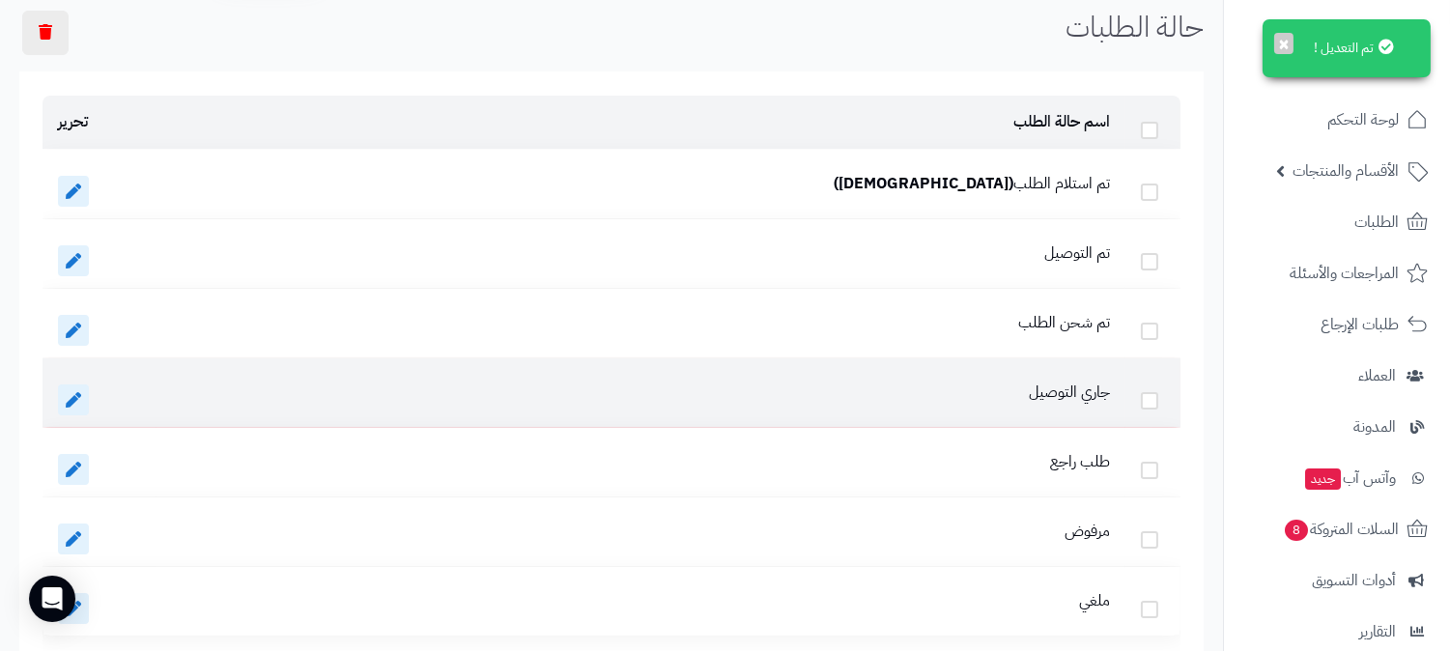
scroll to position [214, 0]
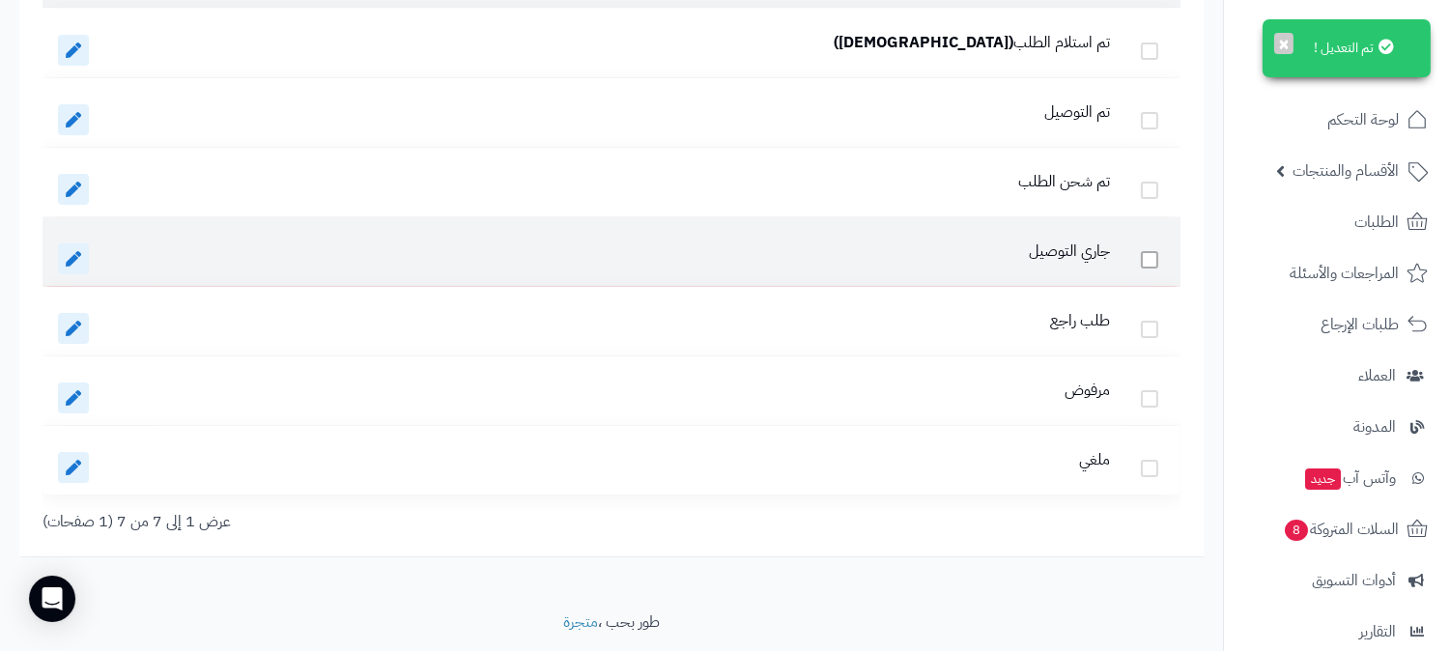
click at [1151, 254] on span at bounding box center [1149, 259] width 17 height 17
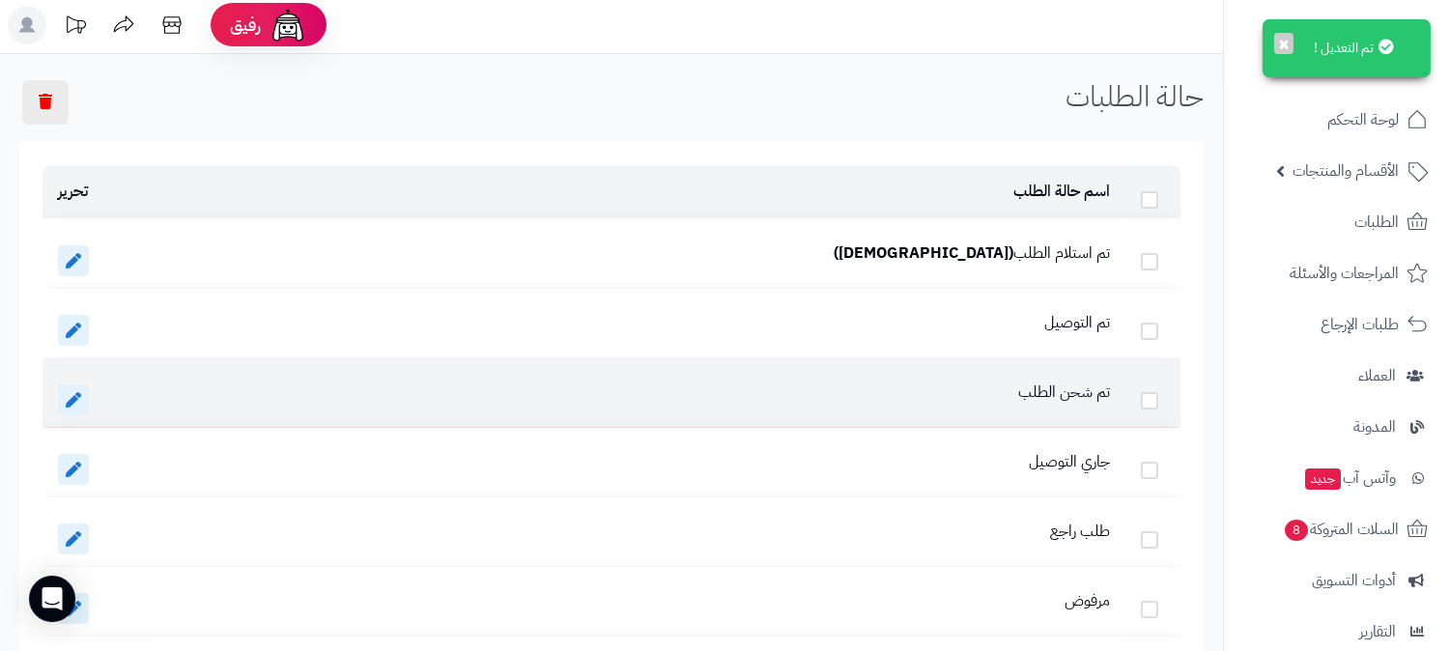
scroll to position [0, 0]
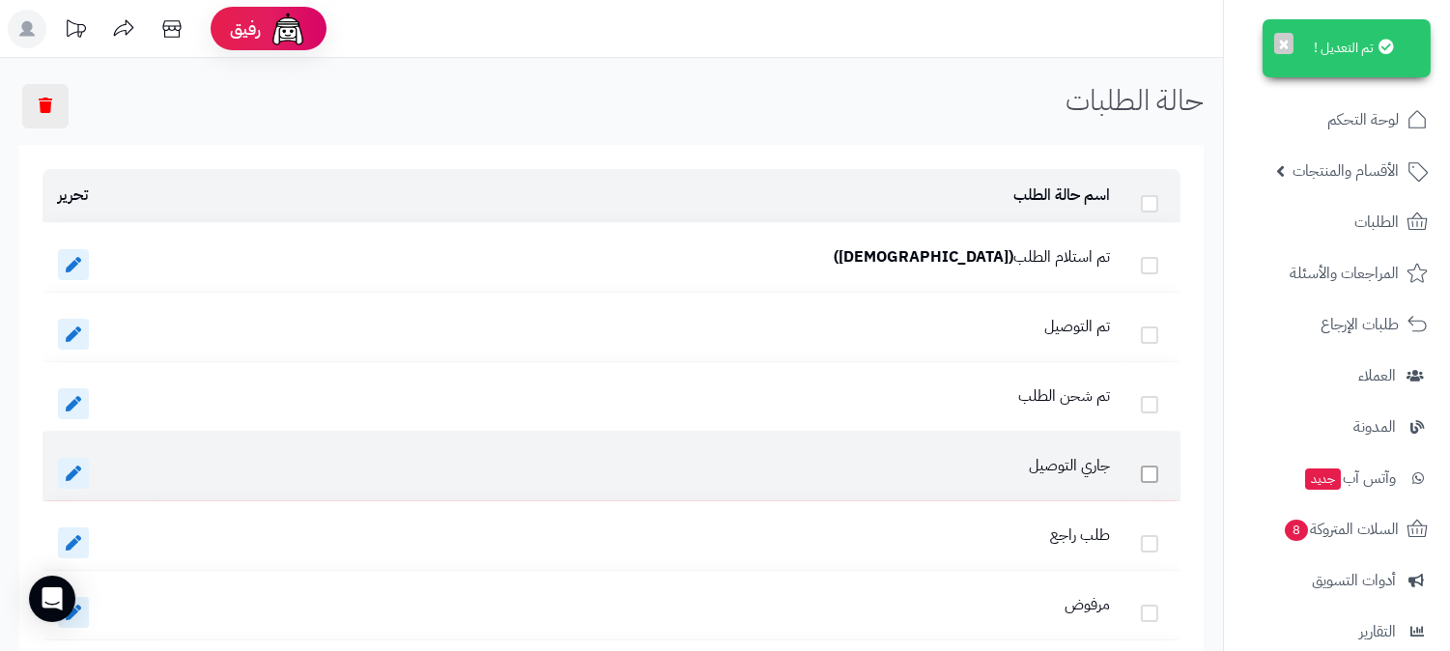
drag, startPoint x: 1157, startPoint y: 481, endPoint x: 1146, endPoint y: 479, distance: 11.8
click at [1157, 480] on td at bounding box center [1152, 466] width 55 height 69
click at [1144, 476] on span at bounding box center [1149, 474] width 17 height 17
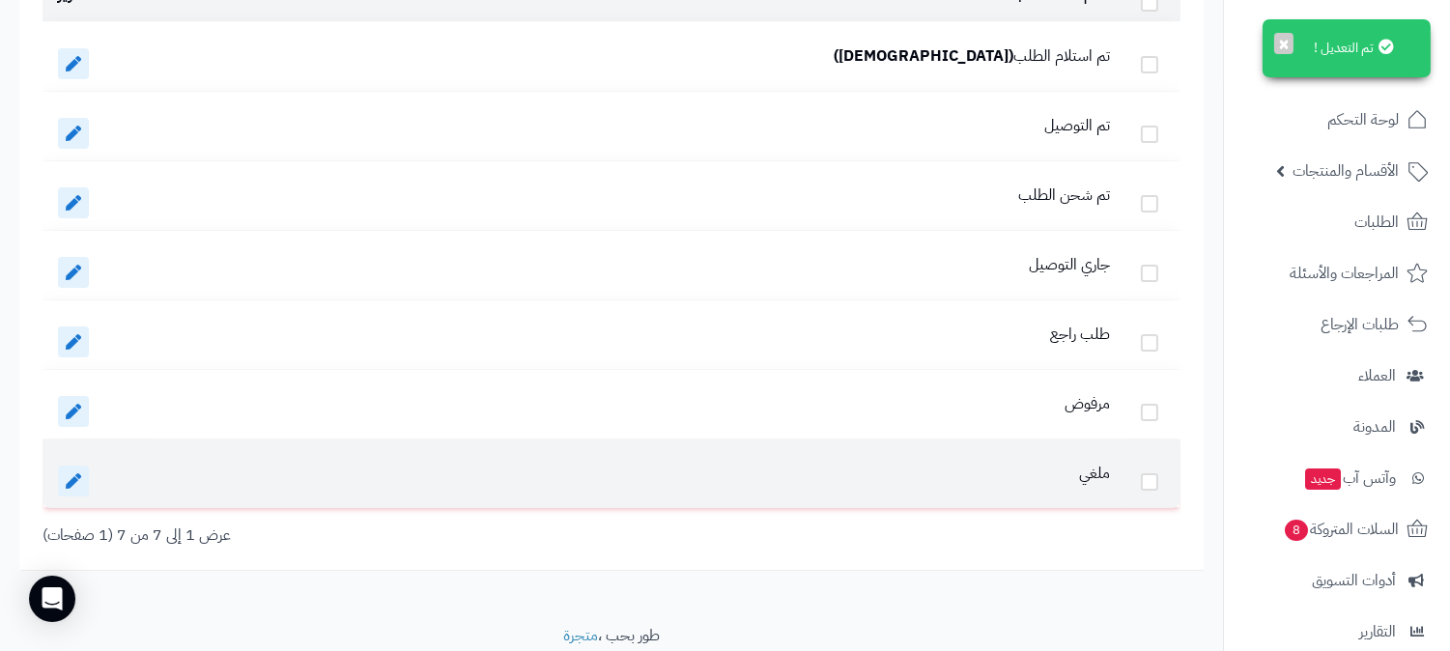
scroll to position [214, 0]
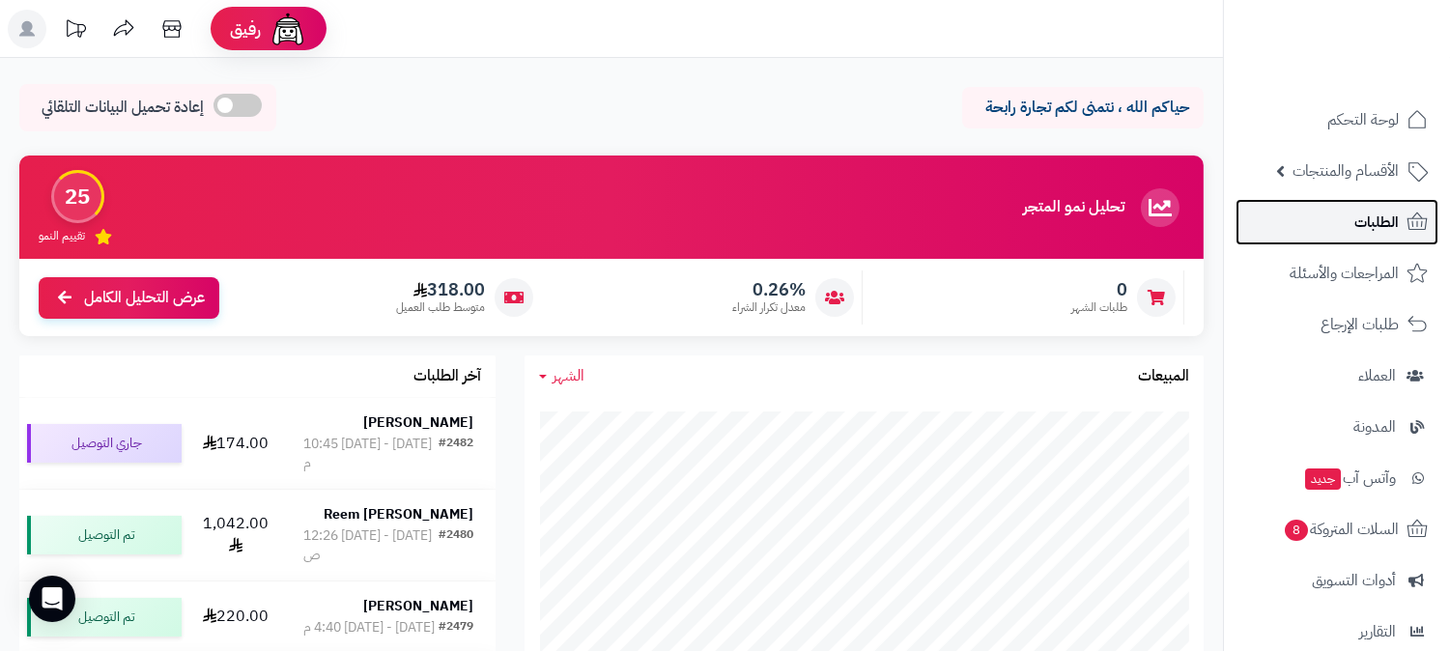
click at [1389, 213] on span "الطلبات" at bounding box center [1376, 222] width 44 height 27
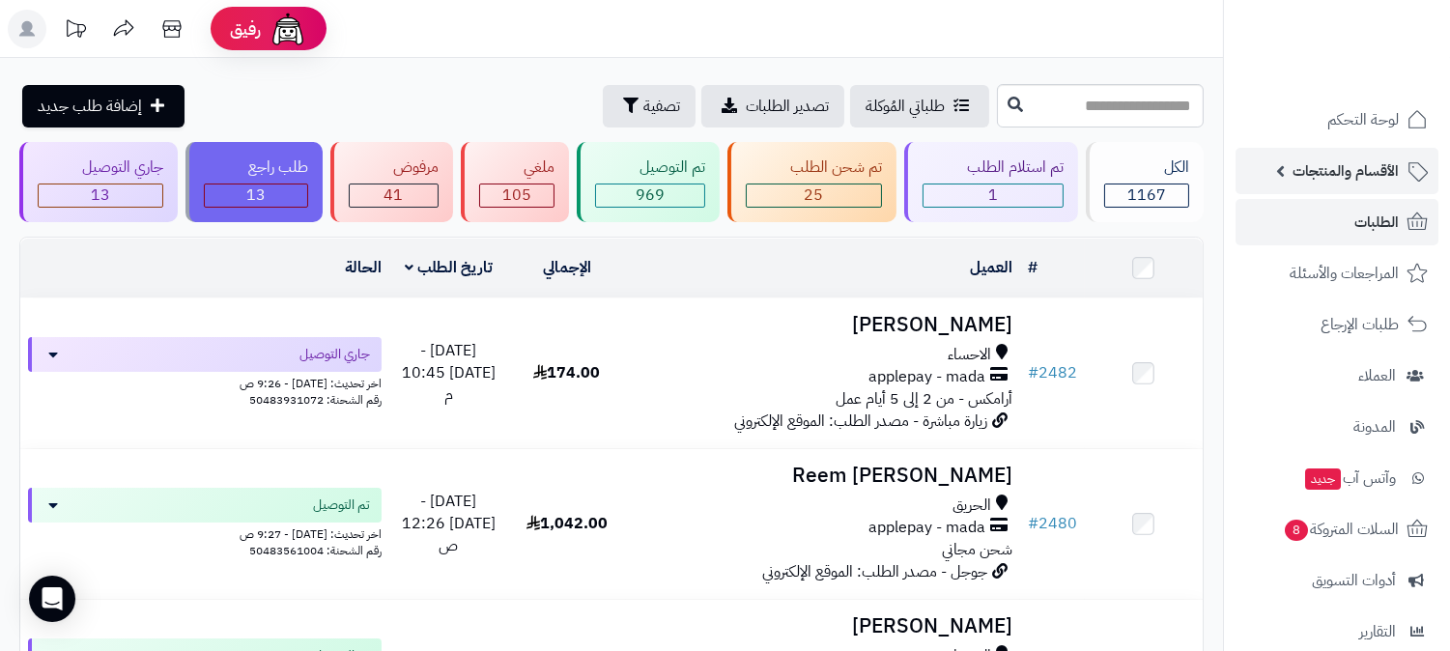
click at [1394, 177] on span "الأقسام والمنتجات" at bounding box center [1345, 170] width 106 height 27
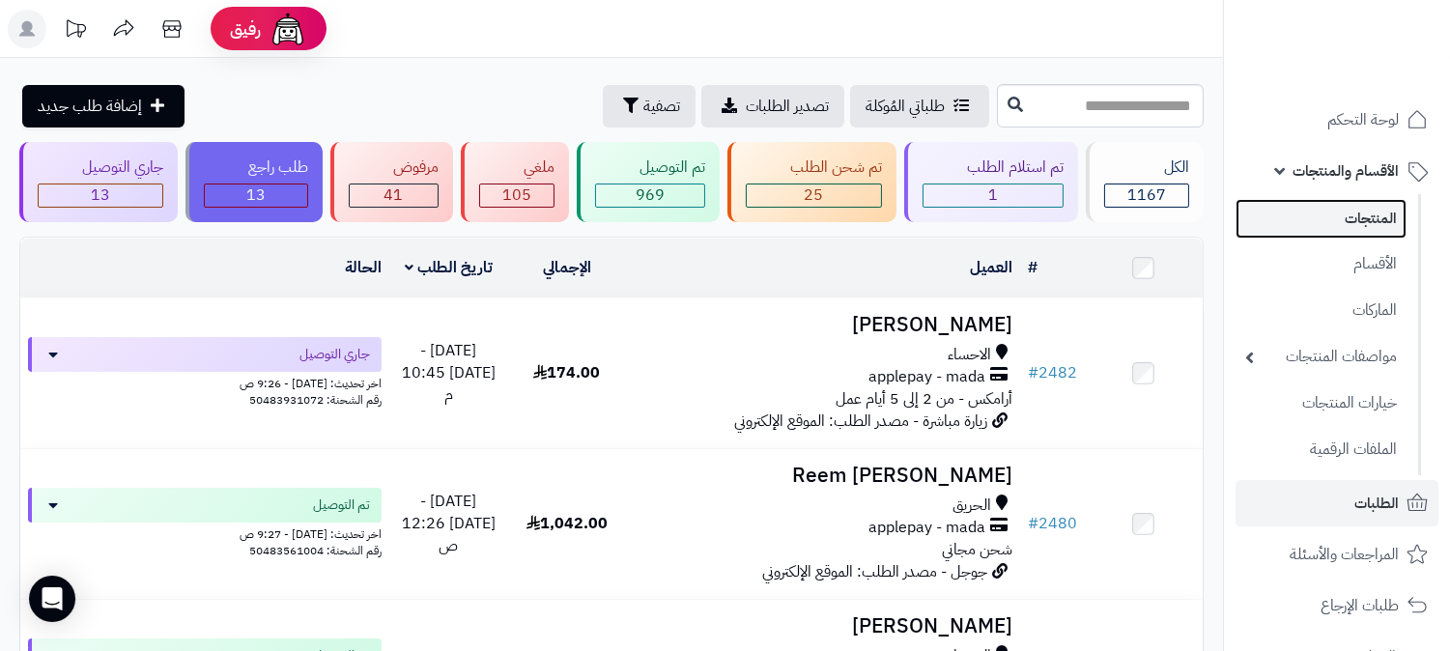
click at [1374, 213] on link "المنتجات" at bounding box center [1320, 219] width 171 height 40
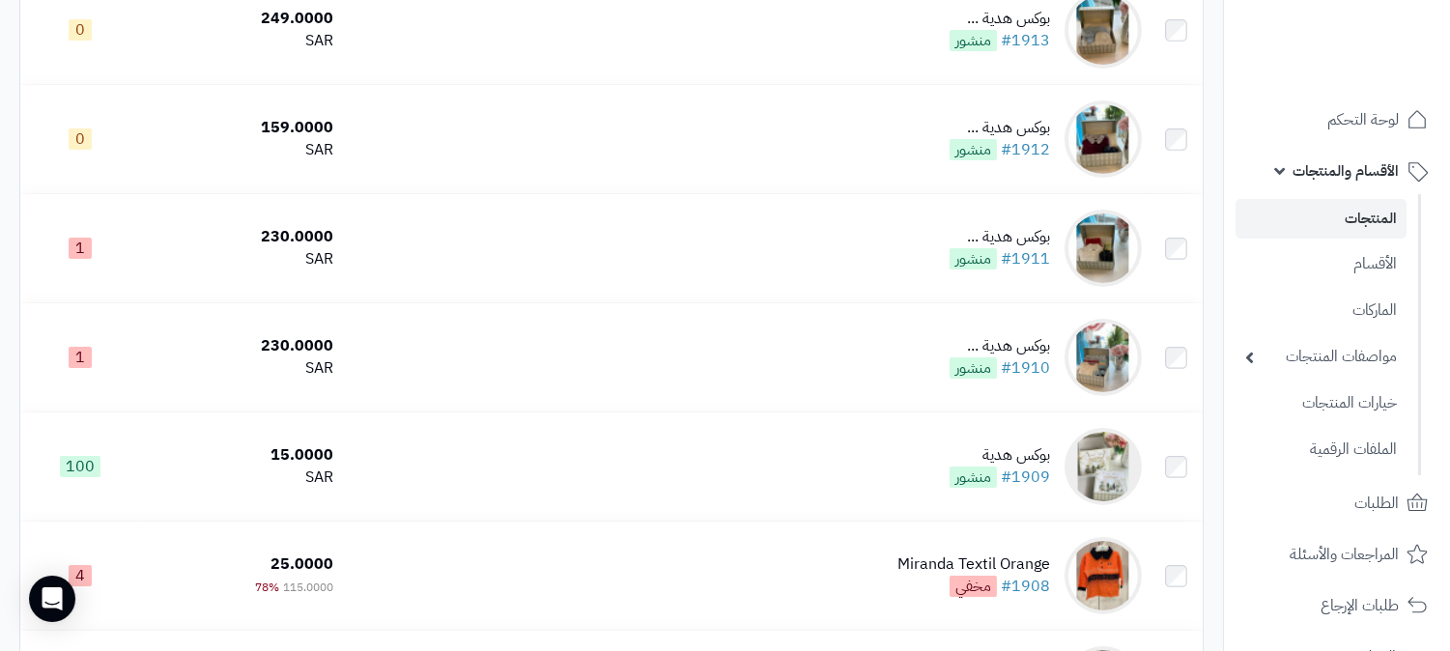
scroll to position [750, 0]
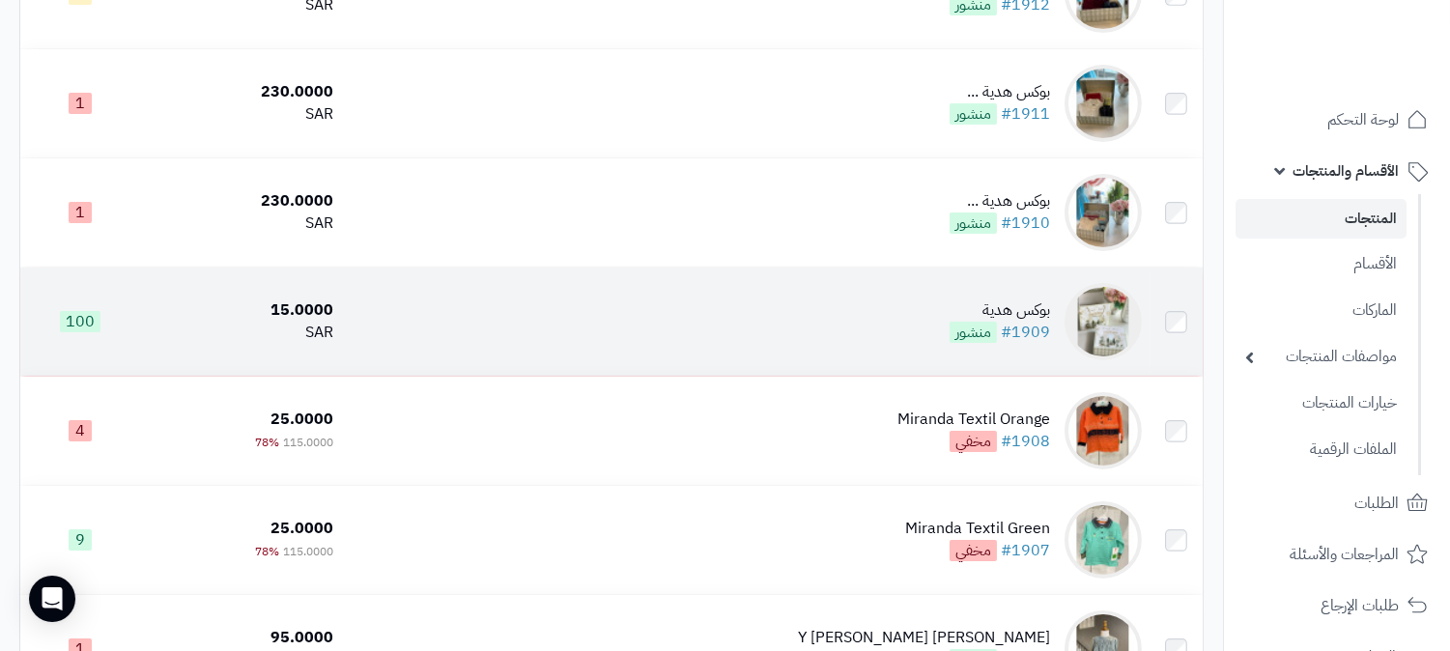
click at [870, 340] on td "بوكس هدية #1909 منشور" at bounding box center [744, 322] width 807 height 108
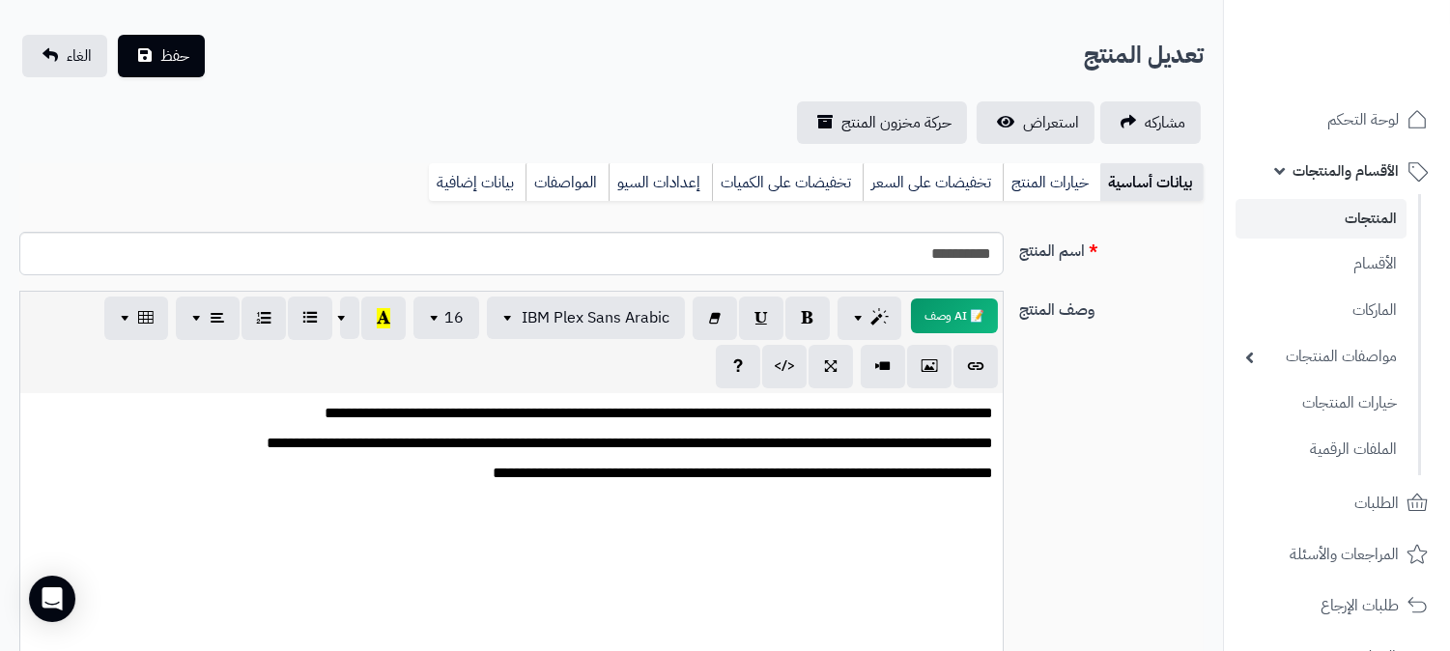
scroll to position [214, 0]
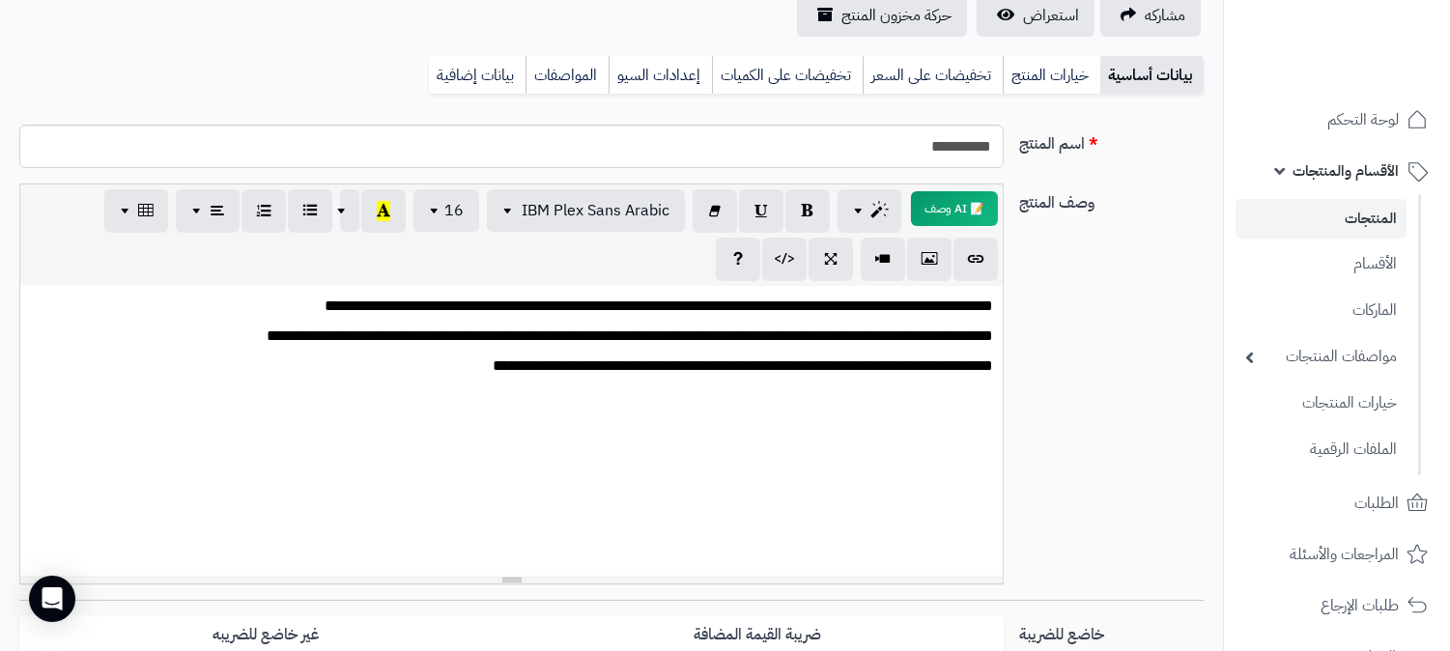
click at [476, 368] on p "**********" at bounding box center [511, 366] width 963 height 22
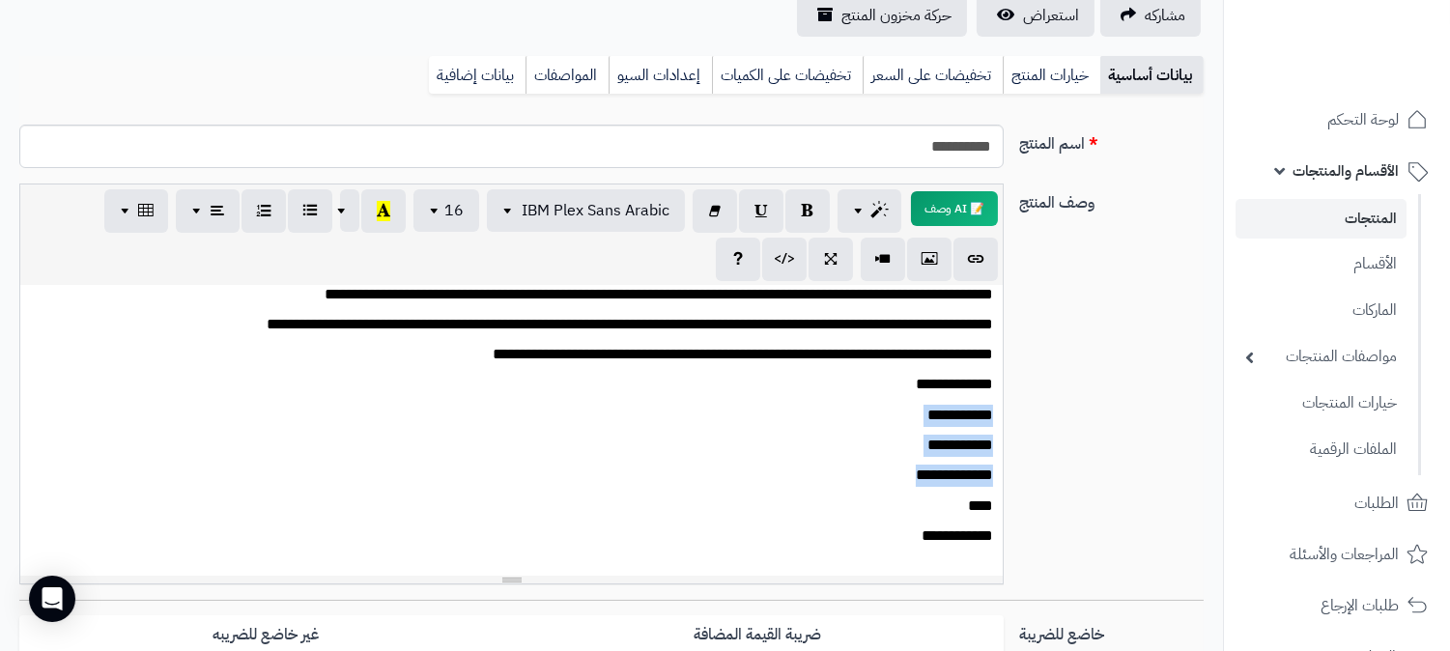
drag, startPoint x: 893, startPoint y: 475, endPoint x: 1012, endPoint y: 419, distance: 131.3
click at [1012, 419] on div "**********" at bounding box center [612, 392] width 1200 height 416
copy div "**********"
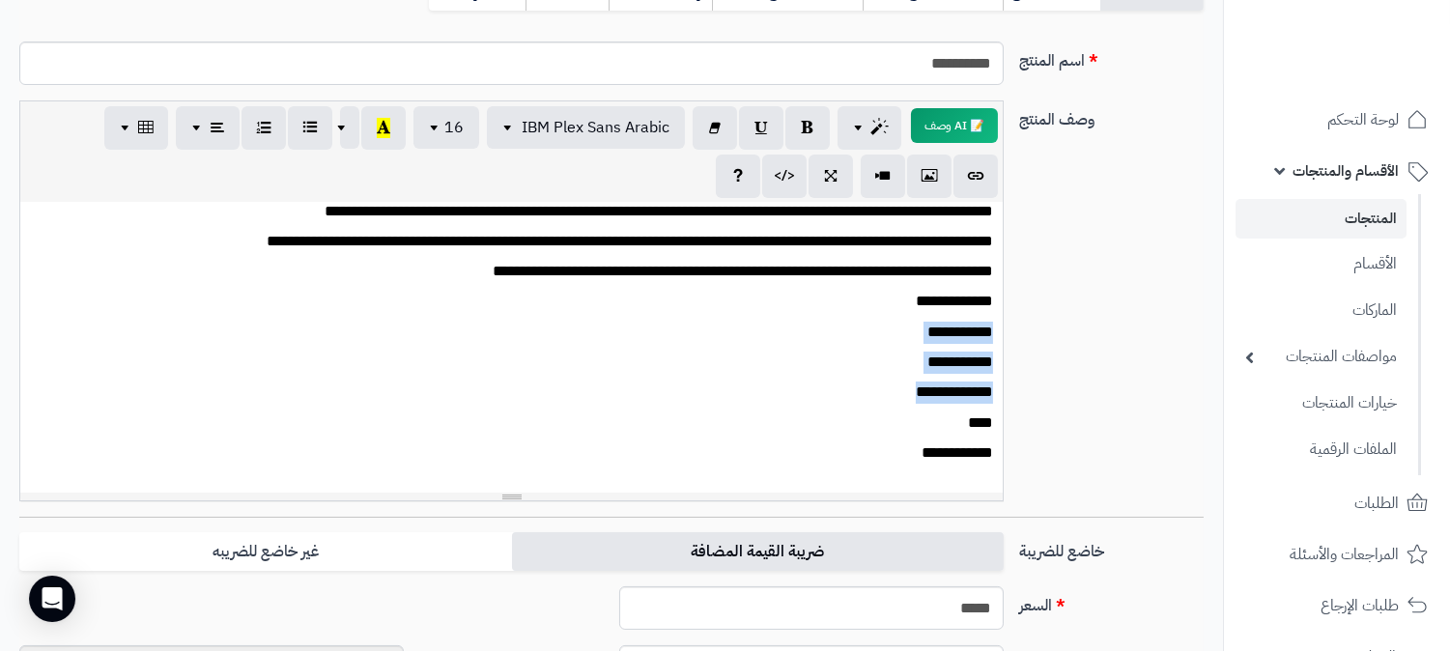
scroll to position [322, 0]
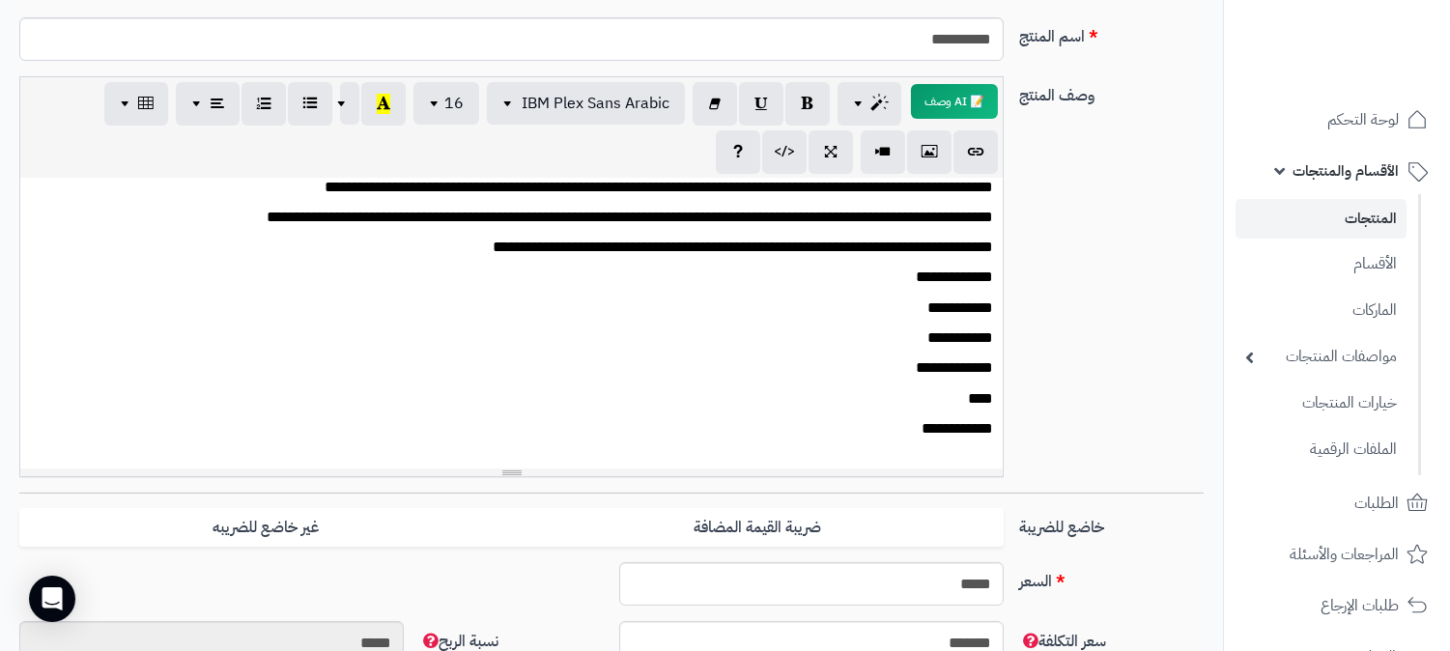
click at [976, 448] on p at bounding box center [511, 459] width 963 height 22
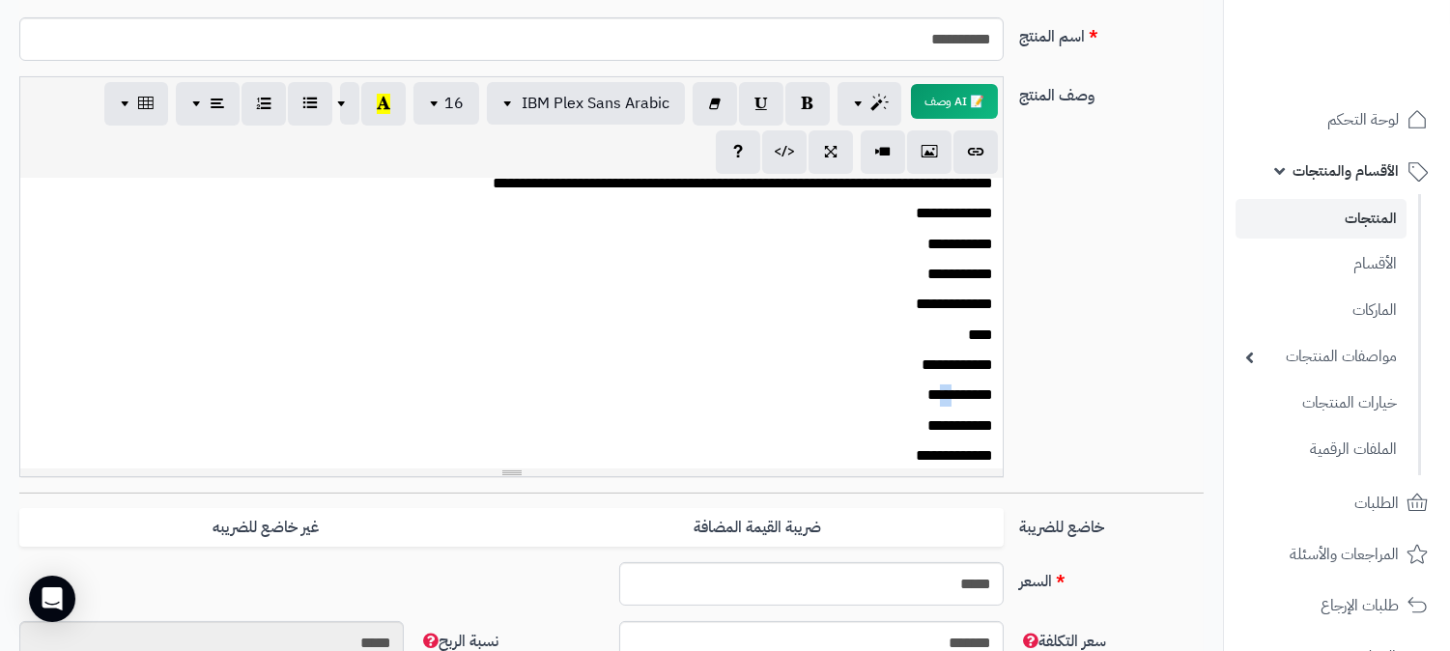
drag, startPoint x: 910, startPoint y: 393, endPoint x: 929, endPoint y: 402, distance: 21.2
click at [929, 402] on p "**********" at bounding box center [519, 395] width 947 height 22
drag, startPoint x: 904, startPoint y: 425, endPoint x: 920, endPoint y: 427, distance: 16.5
click at [920, 427] on p "**********" at bounding box center [519, 426] width 947 height 22
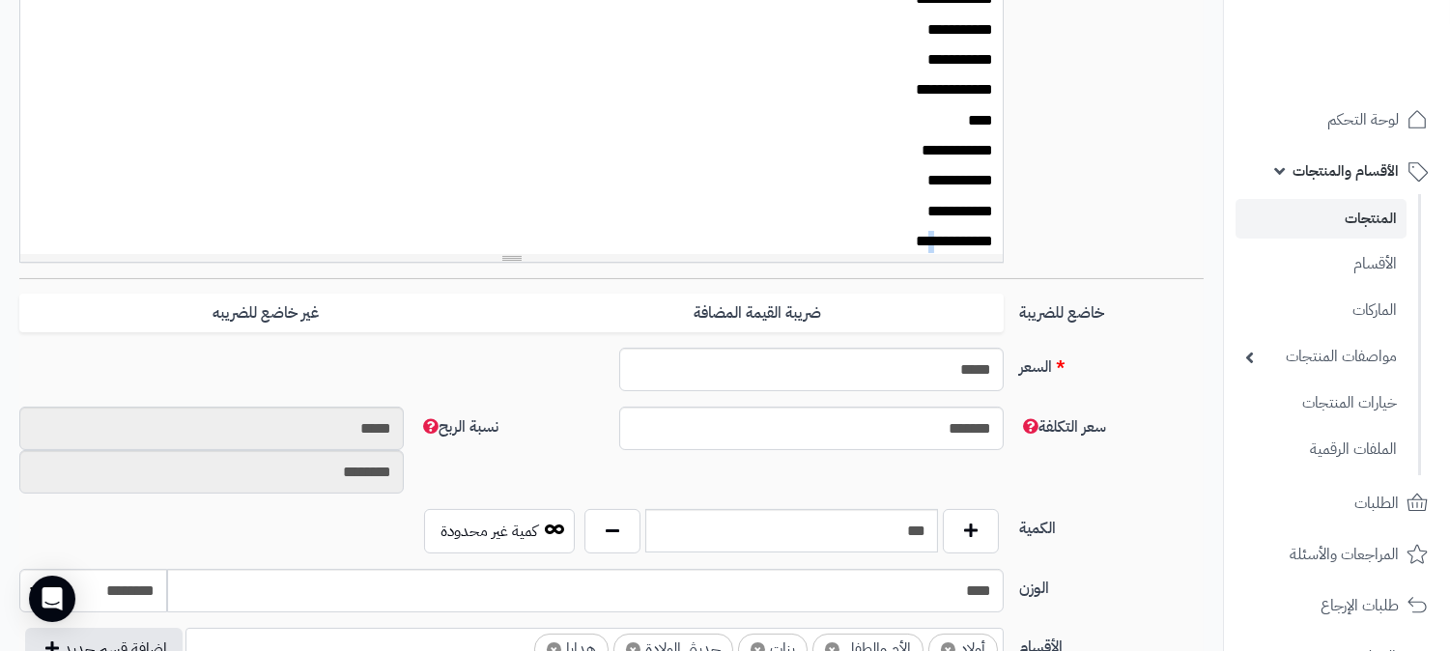
scroll to position [93, 0]
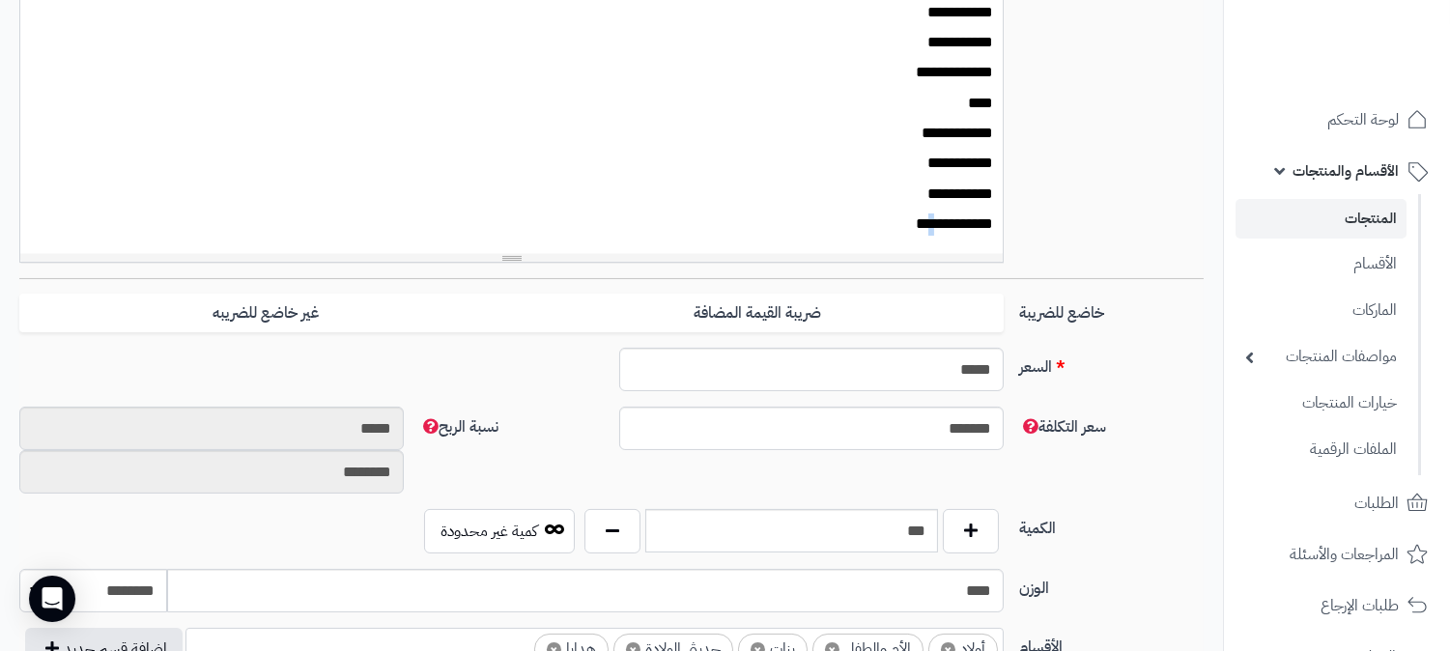
drag, startPoint x: 910, startPoint y: 240, endPoint x: 920, endPoint y: 242, distance: 11.0
click at [920, 242] on div "**********" at bounding box center [511, 109] width 982 height 290
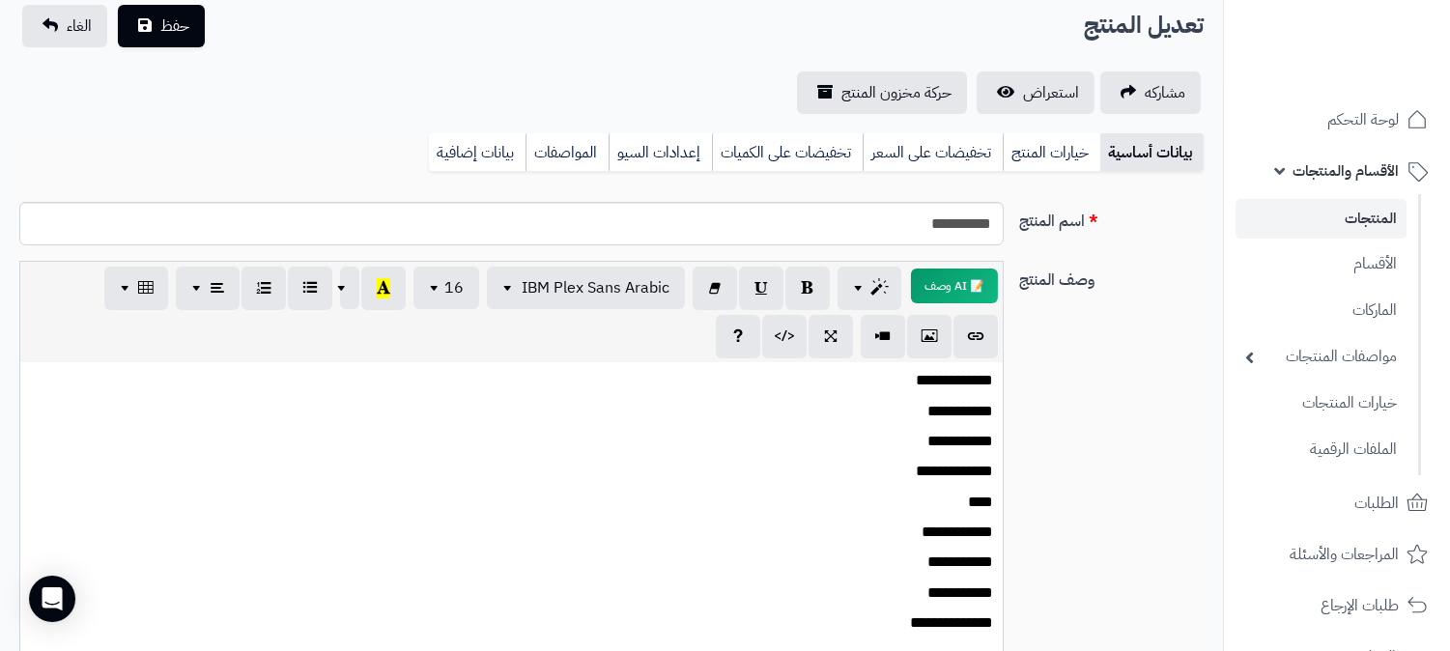
scroll to position [107, 0]
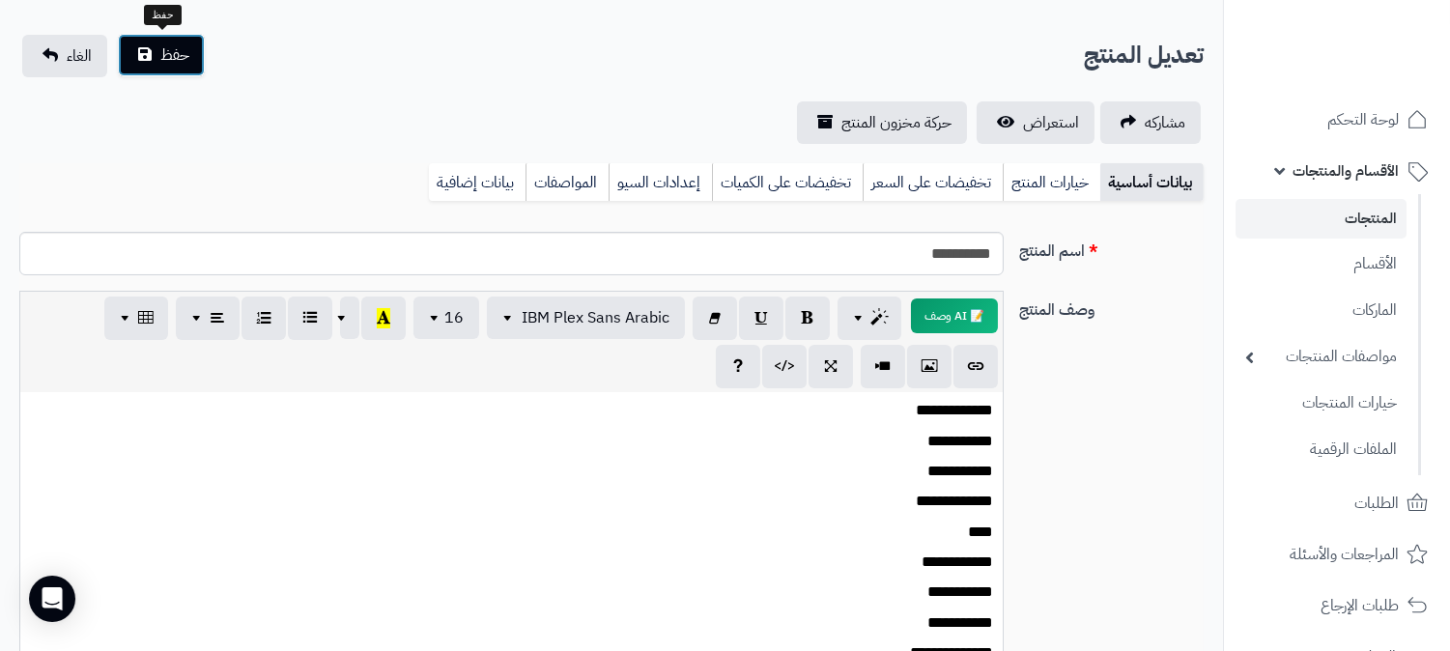
click at [153, 49] on button "حفظ" at bounding box center [161, 55] width 87 height 42
